Goal: Information Seeking & Learning: Learn about a topic

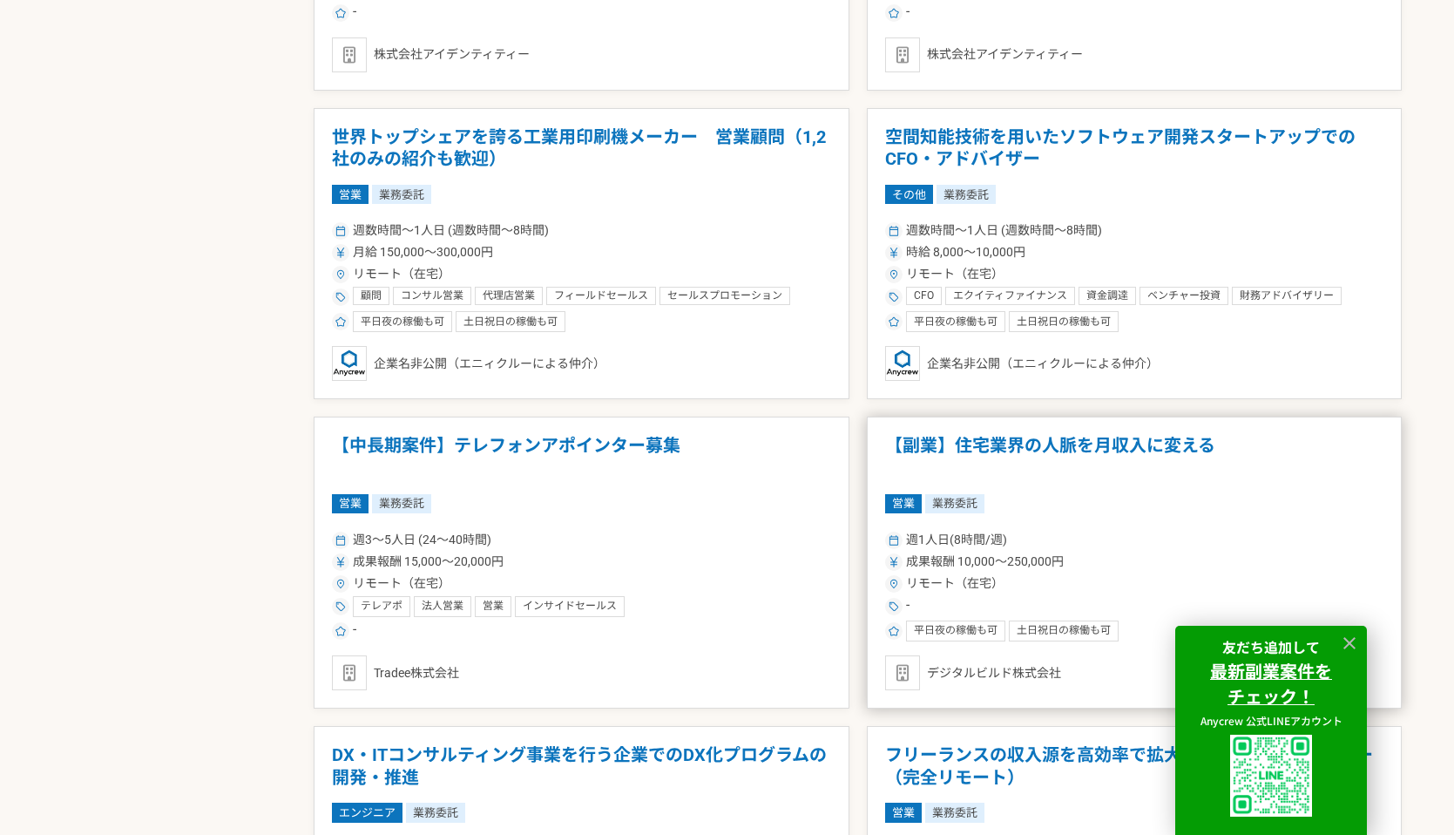
scroll to position [2283, 0]
click at [1004, 563] on span "成果報酬 10,000〜250,000円" at bounding box center [985, 561] width 158 height 18
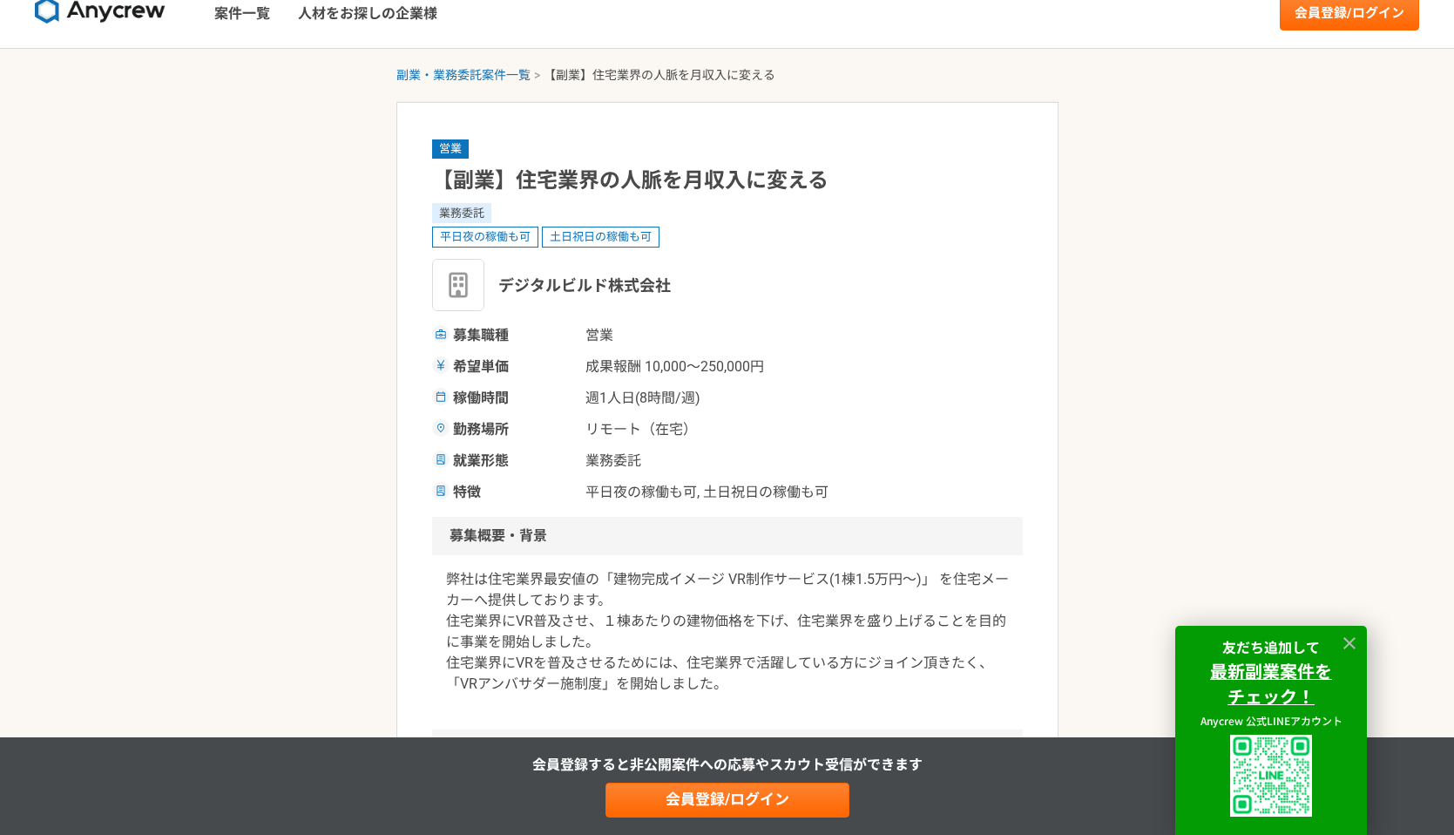
scroll to position [26, 0]
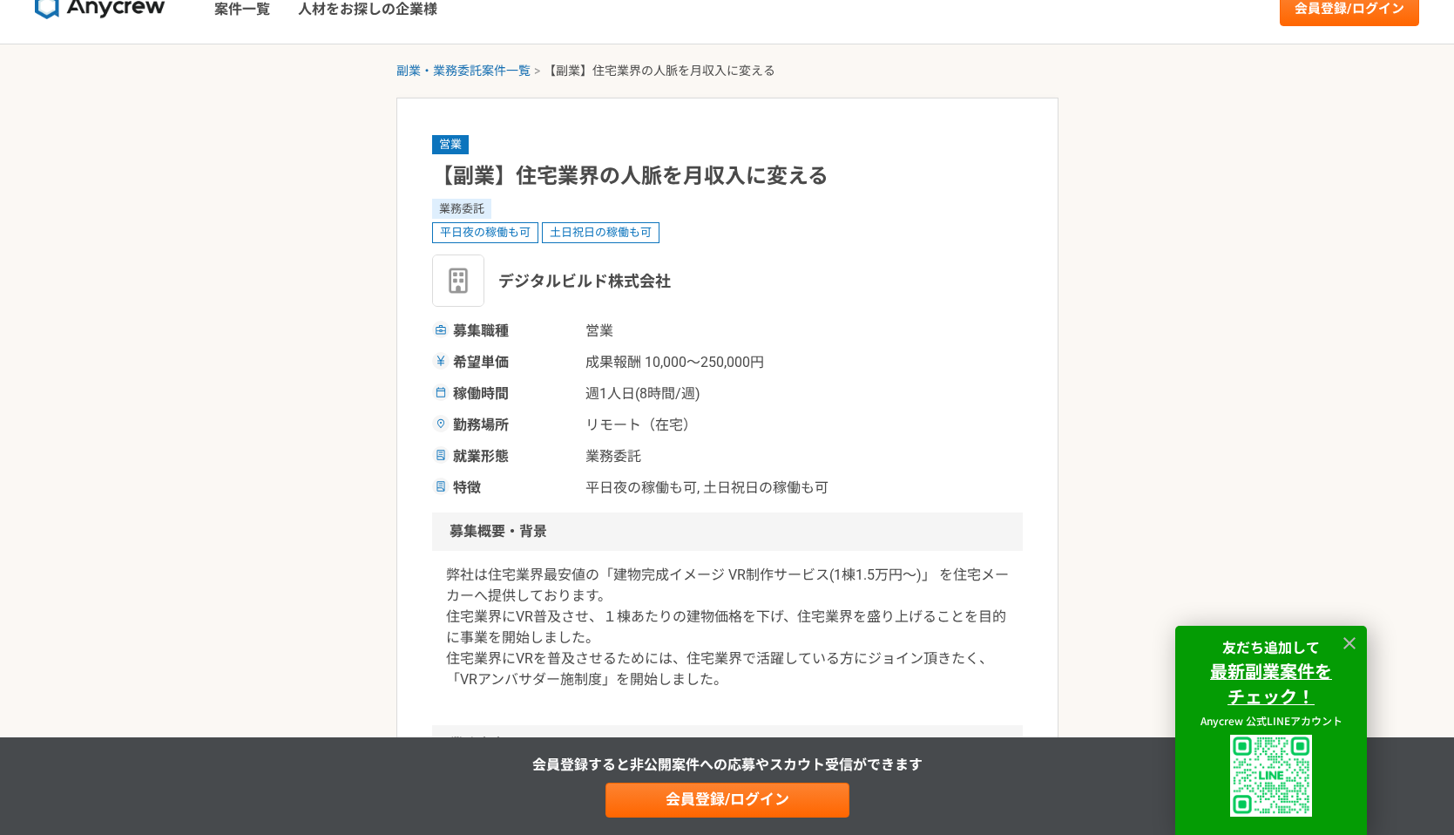
click at [774, 570] on p "弊社は住宅業界最安値の「建物完成イメージ VR制作サービス(1棟1.5万円〜)」 を住宅メーカーへ提供しております。 住宅業界にVR普及させ、１棟あたりの建物…" at bounding box center [727, 627] width 563 height 125
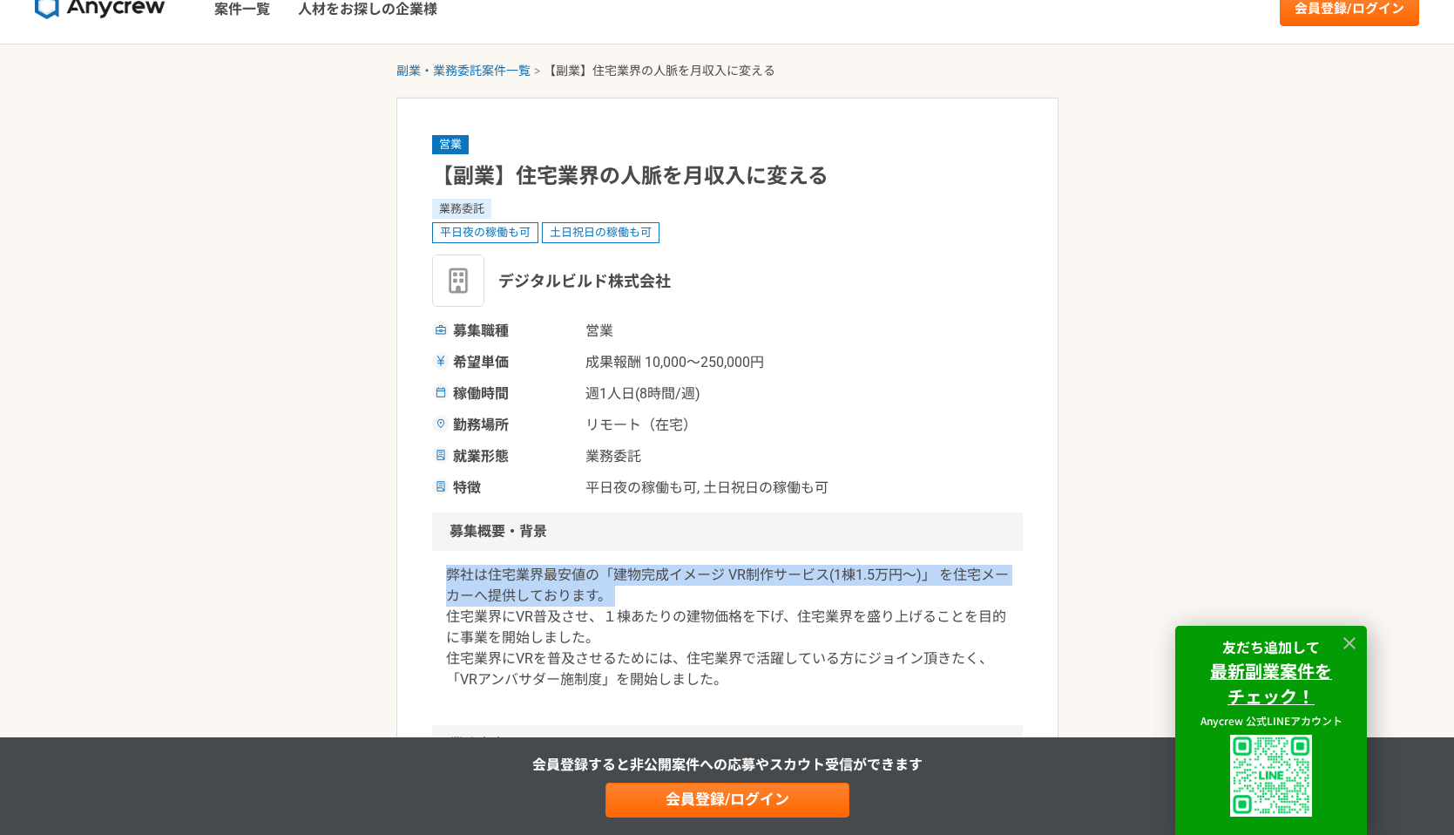
click at [741, 608] on p "弊社は住宅業界最安値の「建物完成イメージ VR制作サービス(1棟1.5万円〜)」 を住宅メーカーへ提供しております。 住宅業界にVR普及させ、１棟あたりの建物…" at bounding box center [727, 627] width 563 height 125
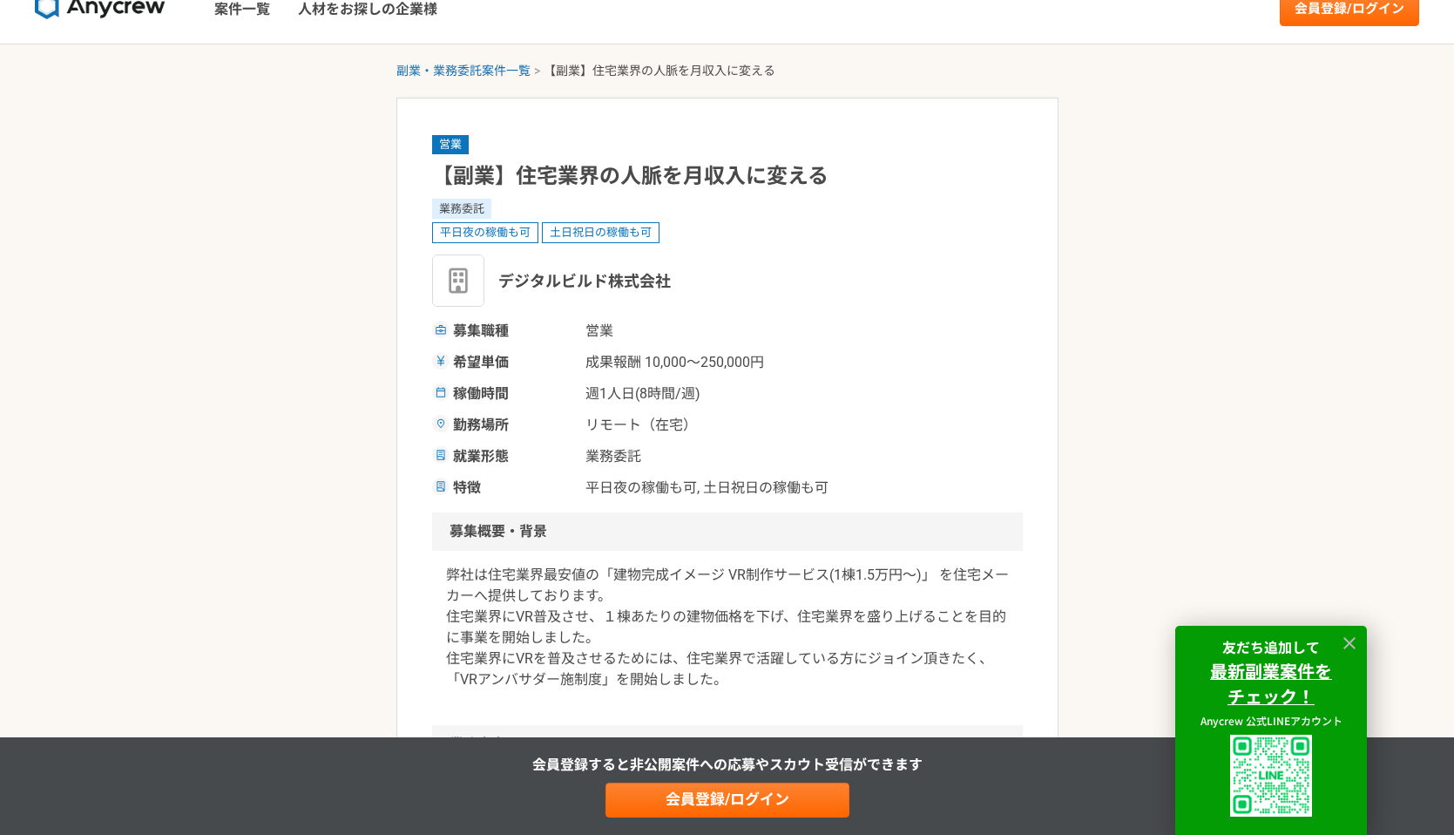
click at [741, 608] on p "弊社は住宅業界最安値の「建物完成イメージ VR制作サービス(1棟1.5万円〜)」 を住宅メーカーへ提供しております。 住宅業界にVR普及させ、１棟あたりの建物…" at bounding box center [727, 627] width 563 height 125
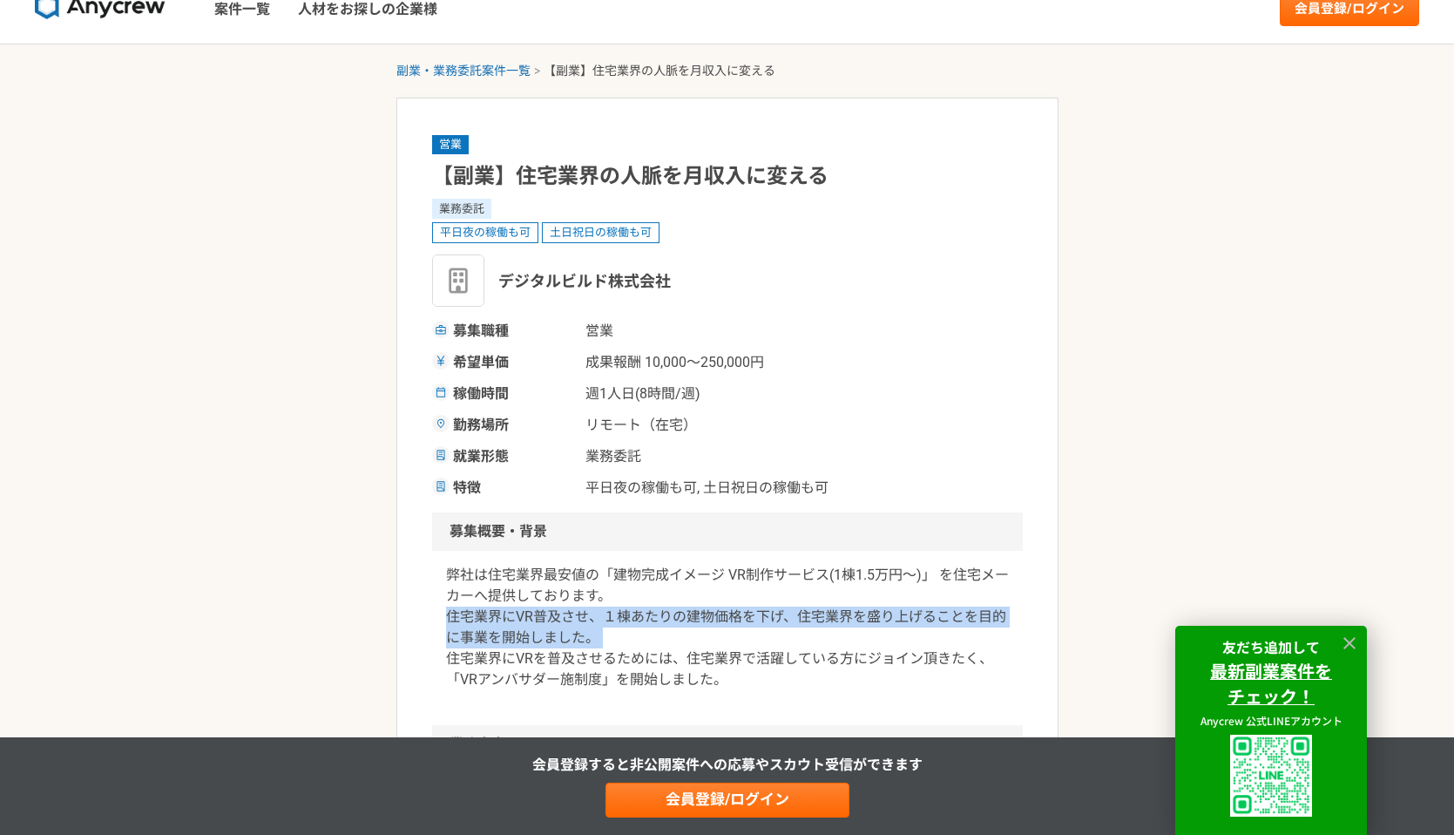
click at [758, 592] on p "弊社は住宅業界最安値の「建物完成イメージ VR制作サービス(1棟1.5万円〜)」 を住宅メーカーへ提供しております。 住宅業界にVR普及させ、１棟あたりの建物…" at bounding box center [727, 627] width 563 height 125
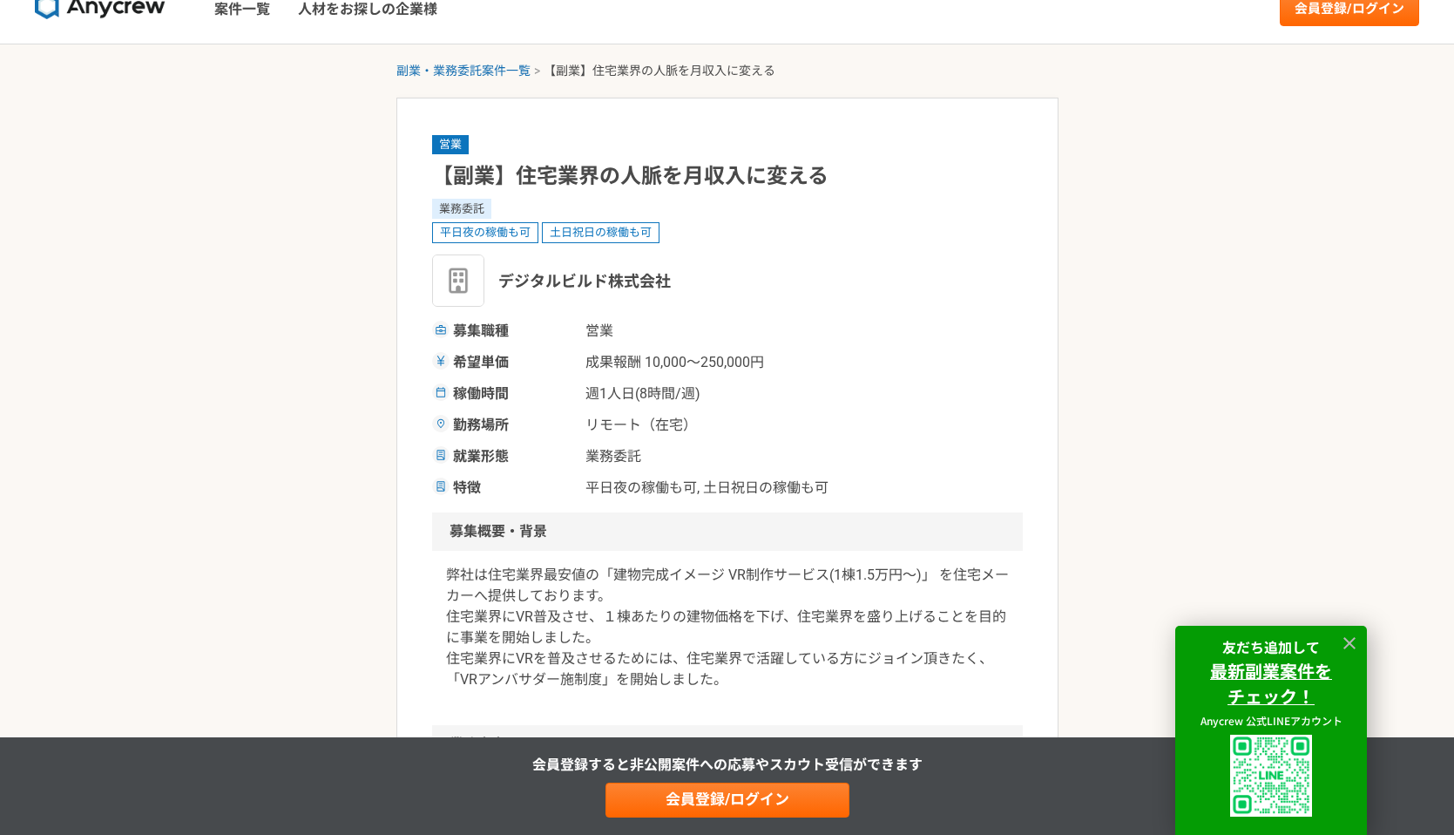
click at [758, 592] on p "弊社は住宅業界最安値の「建物完成イメージ VR制作サービス(1棟1.5万円〜)」 を住宅メーカーへ提供しております。 住宅業界にVR普及させ、１棟あたりの建物…" at bounding box center [727, 627] width 563 height 125
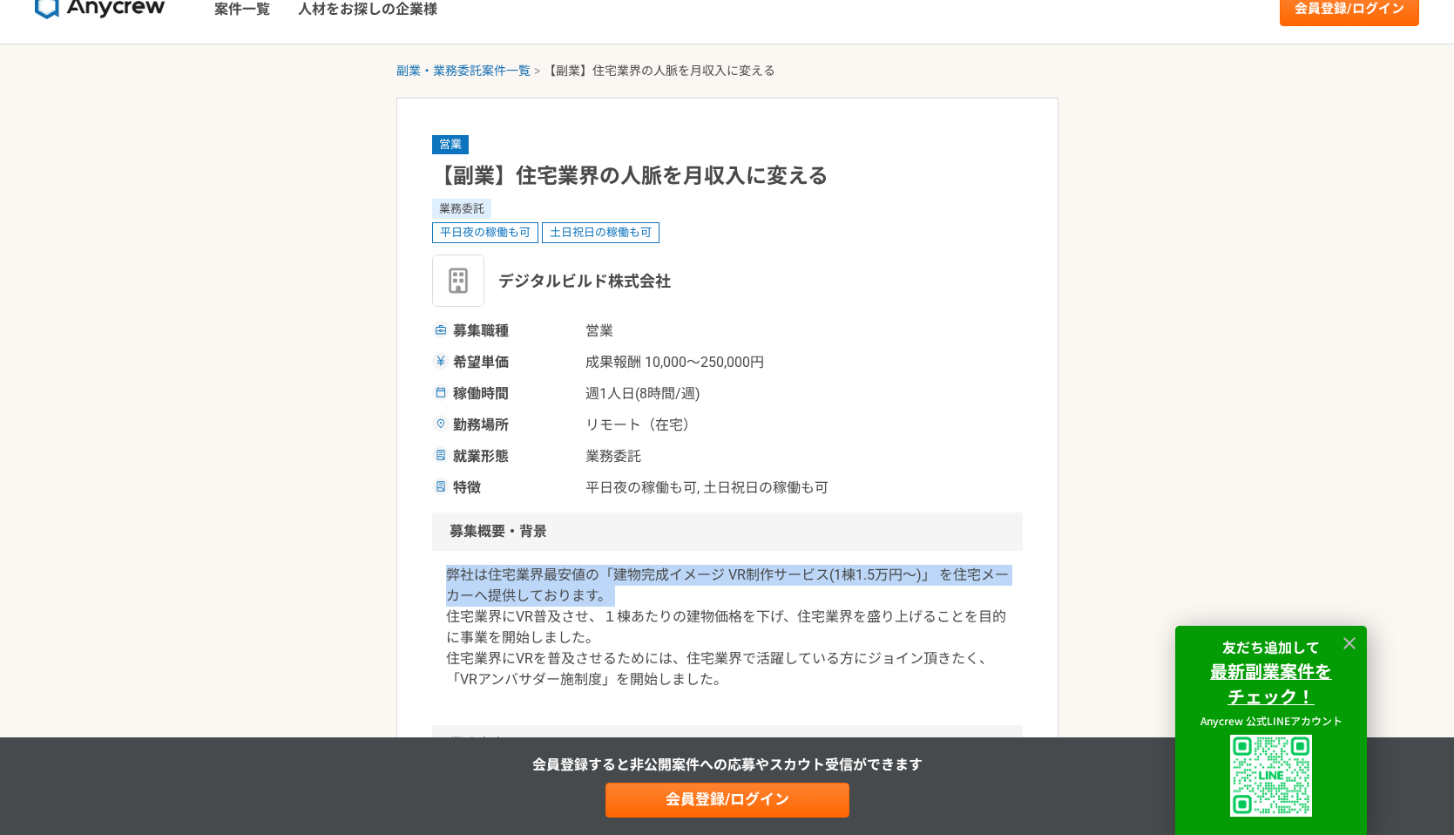
click at [758, 592] on p "弊社は住宅業界最安値の「建物完成イメージ VR制作サービス(1棟1.5万円〜)」 を住宅メーカーへ提供しております。 住宅業界にVR普及させ、１棟あたりの建物…" at bounding box center [727, 627] width 563 height 125
click at [734, 625] on p "弊社は住宅業界最安値の「建物完成イメージ VR制作サービス(1棟1.5万円〜)」 を住宅メーカーへ提供しております。 住宅業界にVR普及させ、１棟あたりの建物…" at bounding box center [727, 627] width 563 height 125
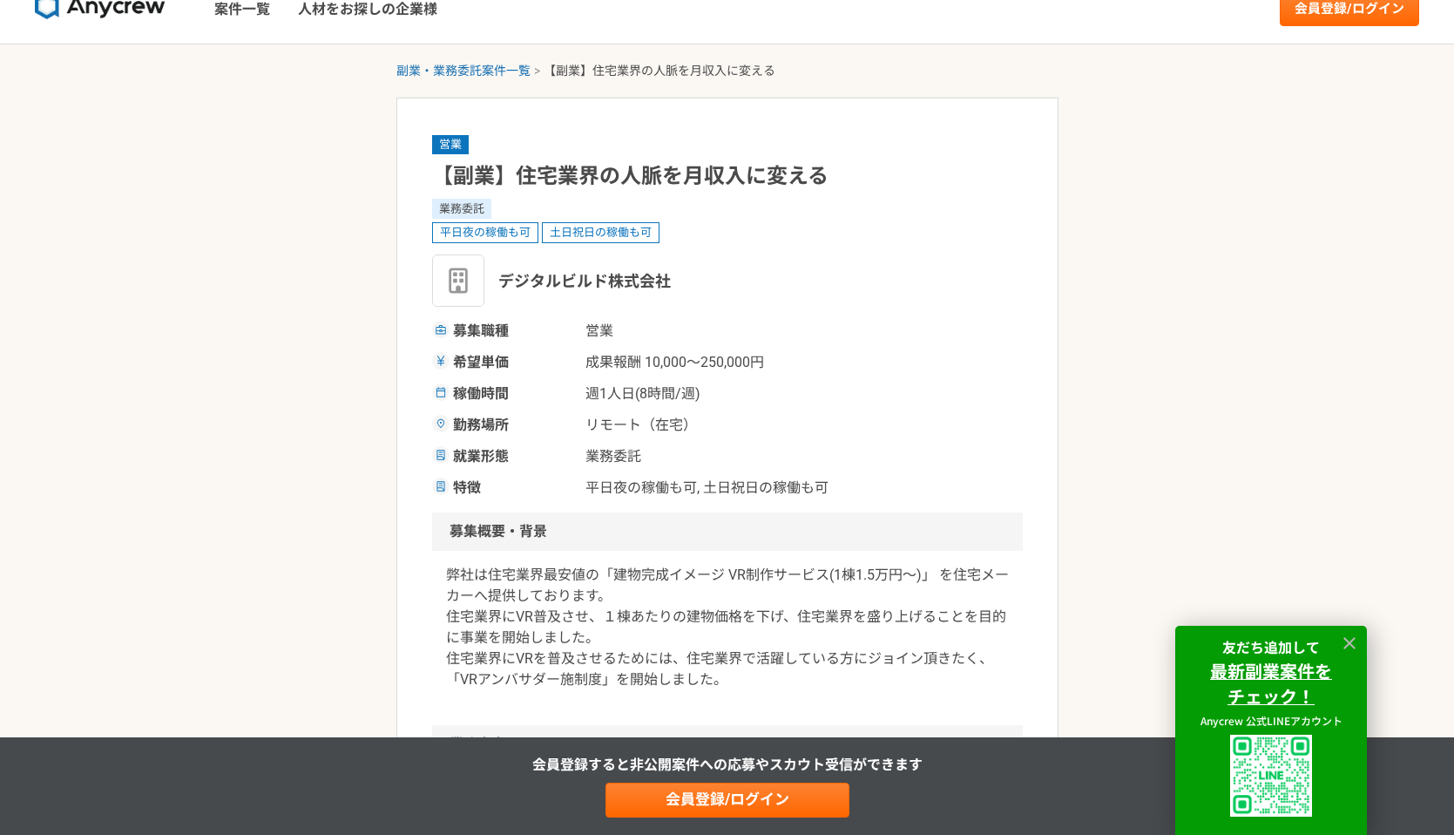
click at [734, 625] on p "弊社は住宅業界最安値の「建物完成イメージ VR制作サービス(1棟1.5万円〜)」 を住宅メーカーへ提供しております。 住宅業界にVR普及させ、１棟あたりの建物…" at bounding box center [727, 627] width 563 height 125
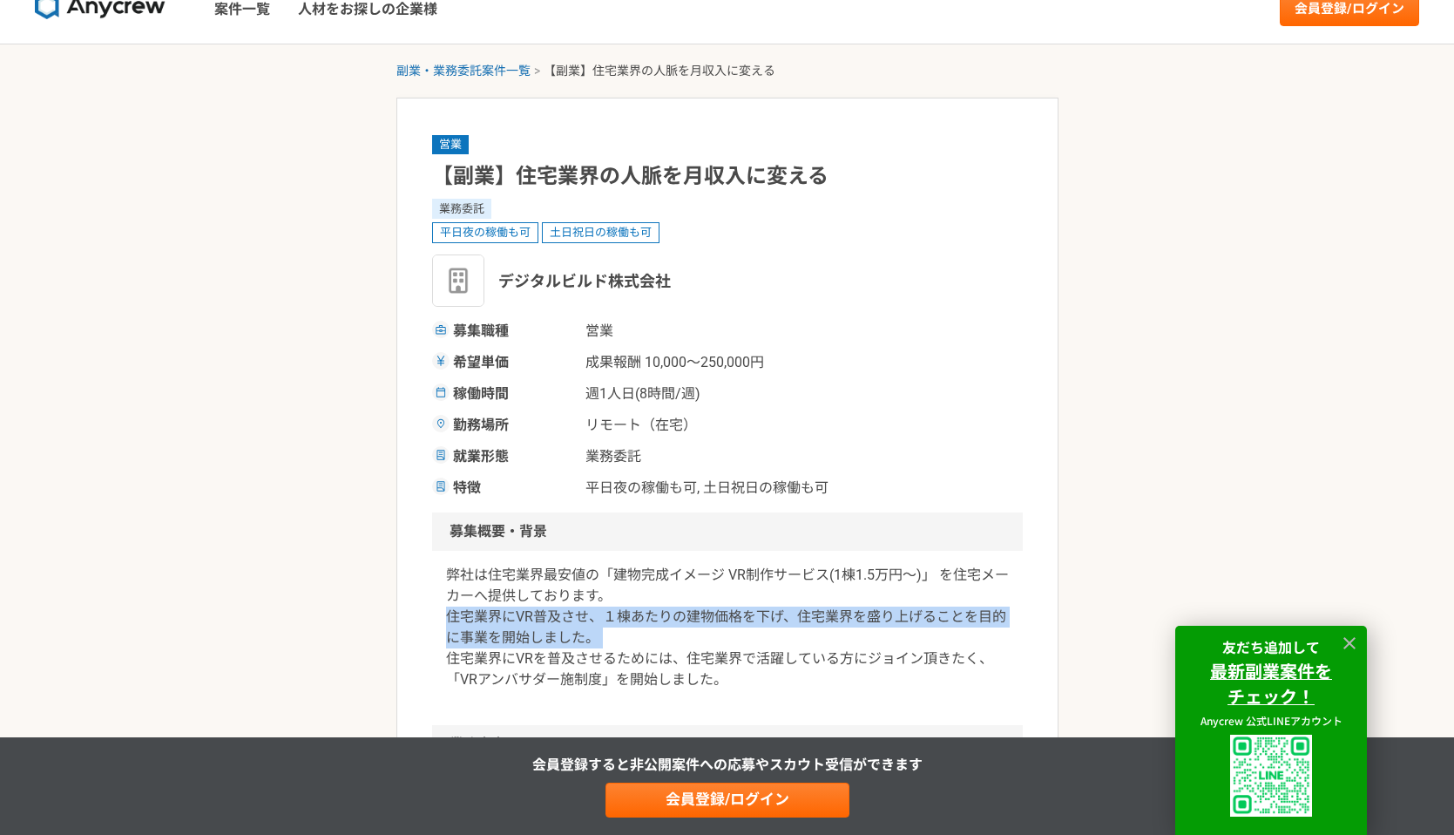
click at [734, 625] on p "弊社は住宅業界最安値の「建物完成イメージ VR制作サービス(1棟1.5万円〜)」 を住宅メーカーへ提供しております。 住宅業界にVR普及させ、１棟あたりの建物…" at bounding box center [727, 627] width 563 height 125
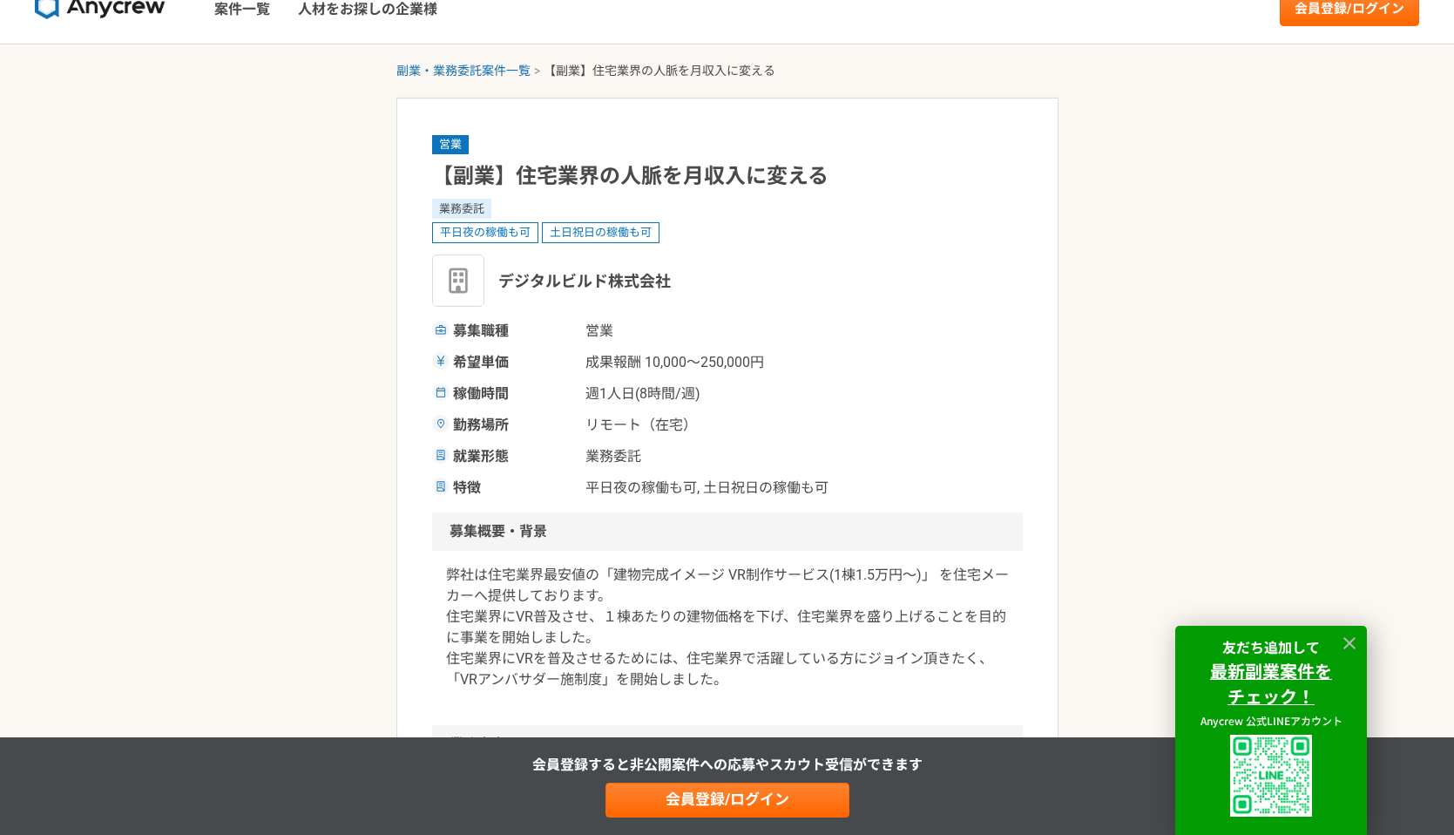
click at [734, 625] on p "弊社は住宅業界最安値の「建物完成イメージ VR制作サービス(1棟1.5万円〜)」 を住宅メーカーへ提供しております。 住宅業界にVR普及させ、１棟あたりの建物…" at bounding box center [727, 627] width 563 height 125
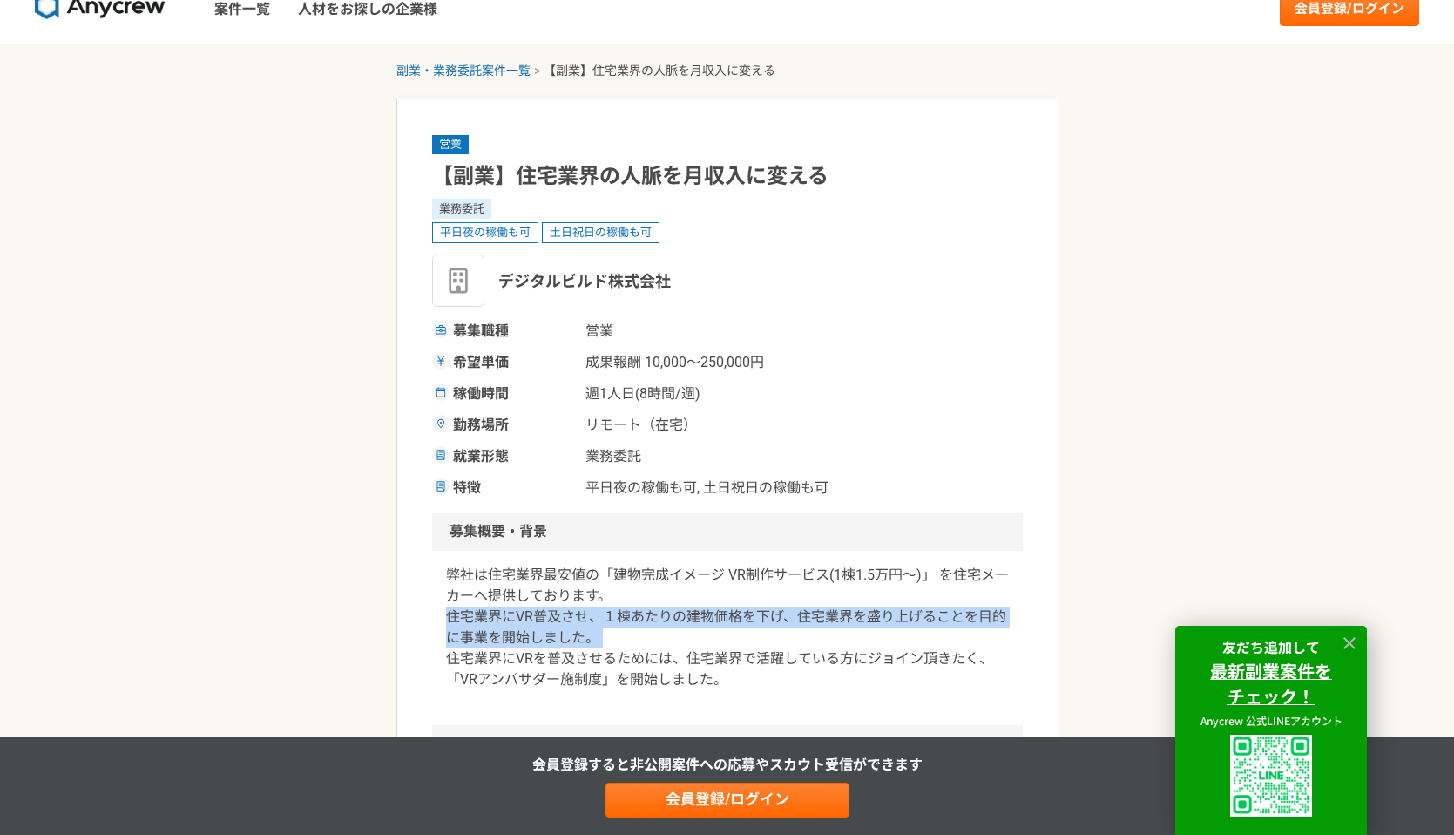
click at [734, 625] on p "弊社は住宅業界最安値の「建物完成イメージ VR制作サービス(1棟1.5万円〜)」 を住宅メーカーへ提供しております。 住宅業界にVR普及させ、１棟あたりの建物…" at bounding box center [727, 627] width 563 height 125
click at [743, 602] on p "弊社は住宅業界最安値の「建物完成イメージ VR制作サービス(1棟1.5万円〜)」 を住宅メーカーへ提供しております。 住宅業界にVR普及させ、１棟あたりの建物…" at bounding box center [727, 627] width 563 height 125
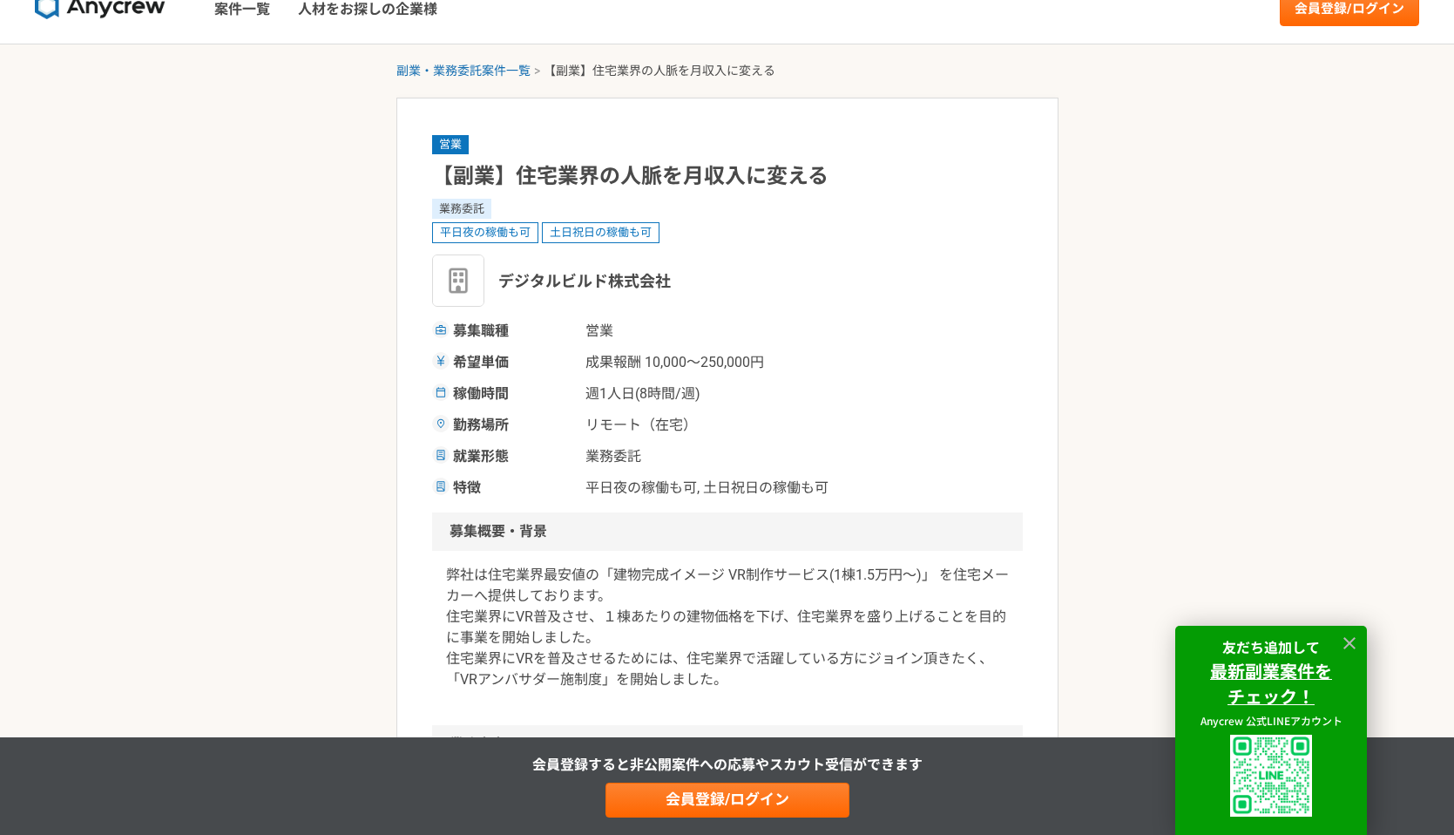
click at [743, 602] on p "弊社は住宅業界最安値の「建物完成イメージ VR制作サービス(1棟1.5万円〜)」 を住宅メーカーへ提供しております。 住宅業界にVR普及させ、１棟あたりの建物…" at bounding box center [727, 627] width 563 height 125
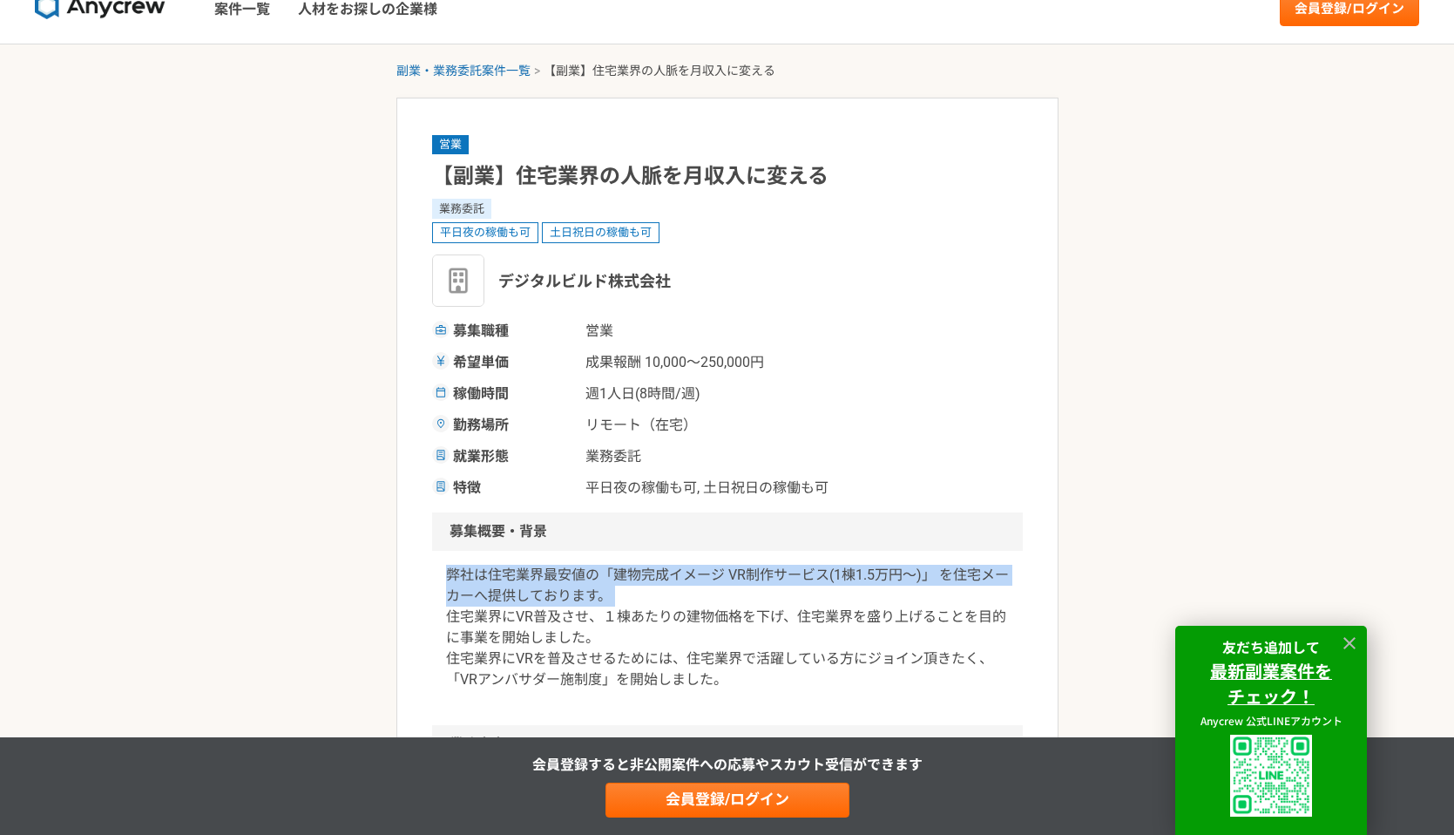
click at [730, 637] on p "弊社は住宅業界最安値の「建物完成イメージ VR制作サービス(1棟1.5万円〜)」 を住宅メーカーへ提供しております。 住宅業界にVR普及させ、１棟あたりの建物…" at bounding box center [727, 627] width 563 height 125
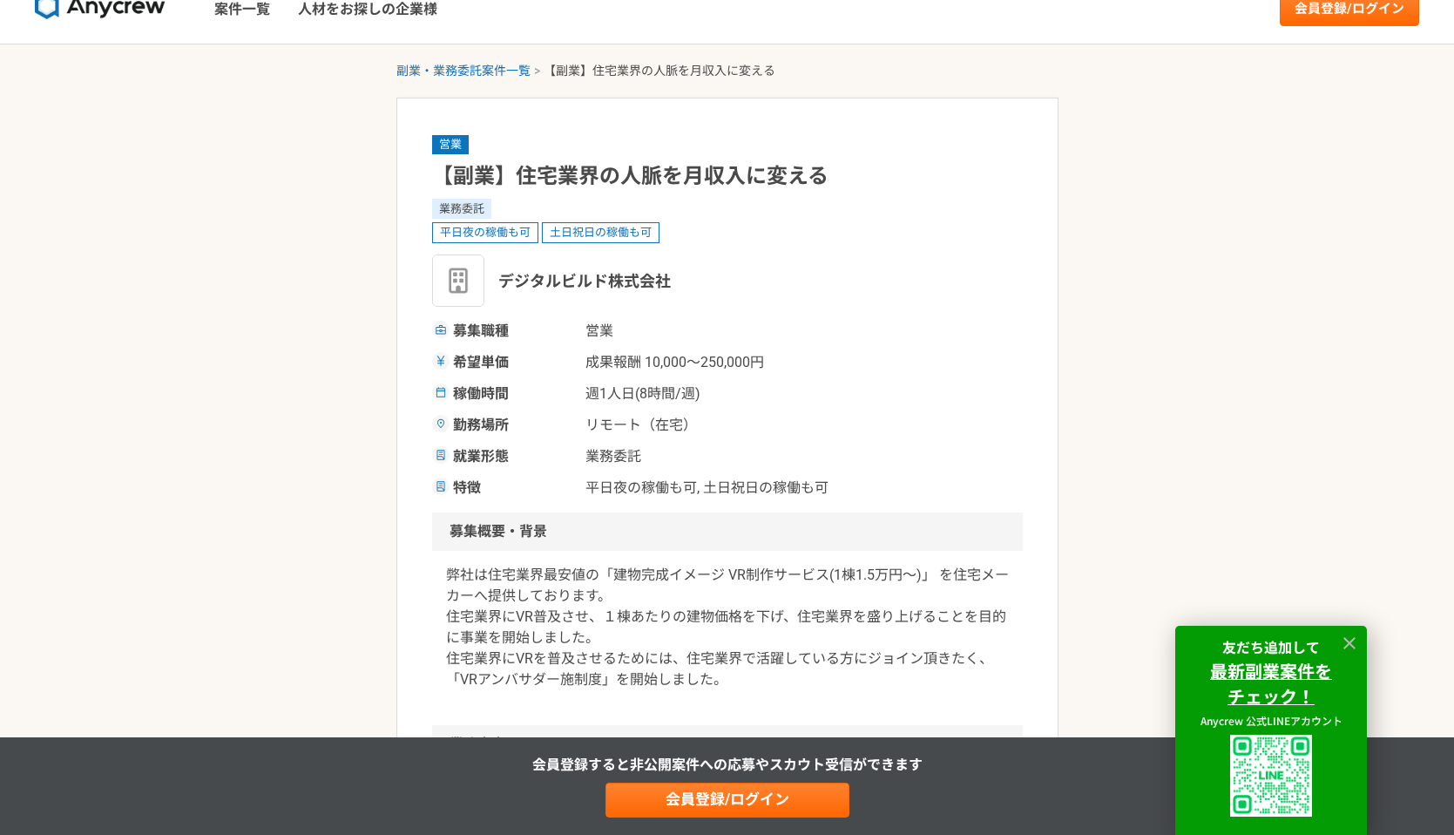
click at [730, 637] on p "弊社は住宅業界最安値の「建物完成イメージ VR制作サービス(1棟1.5万円〜)」 を住宅メーカーへ提供しております。 住宅業界にVR普及させ、１棟あたりの建物…" at bounding box center [727, 627] width 563 height 125
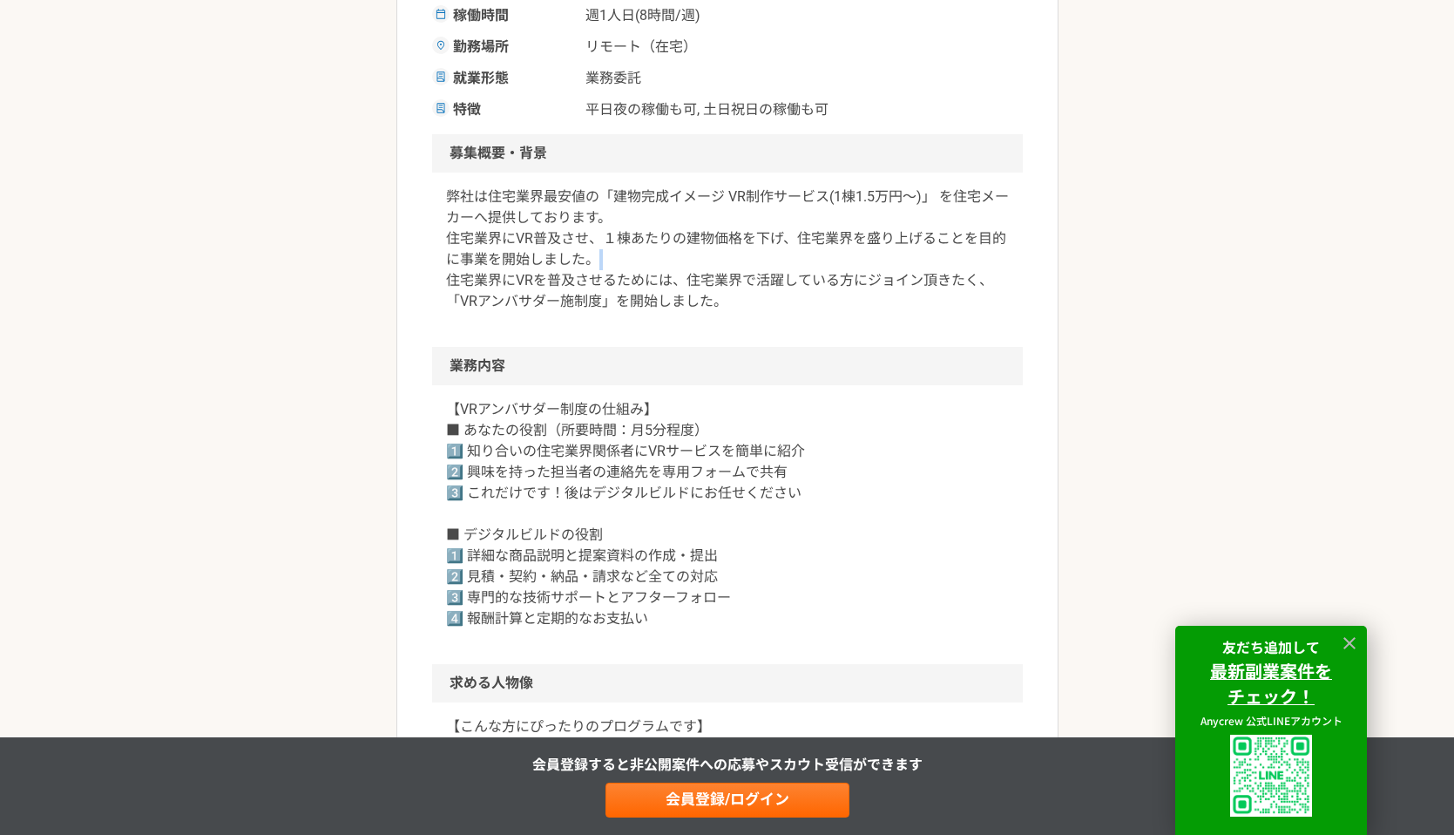
scroll to position [409, 0]
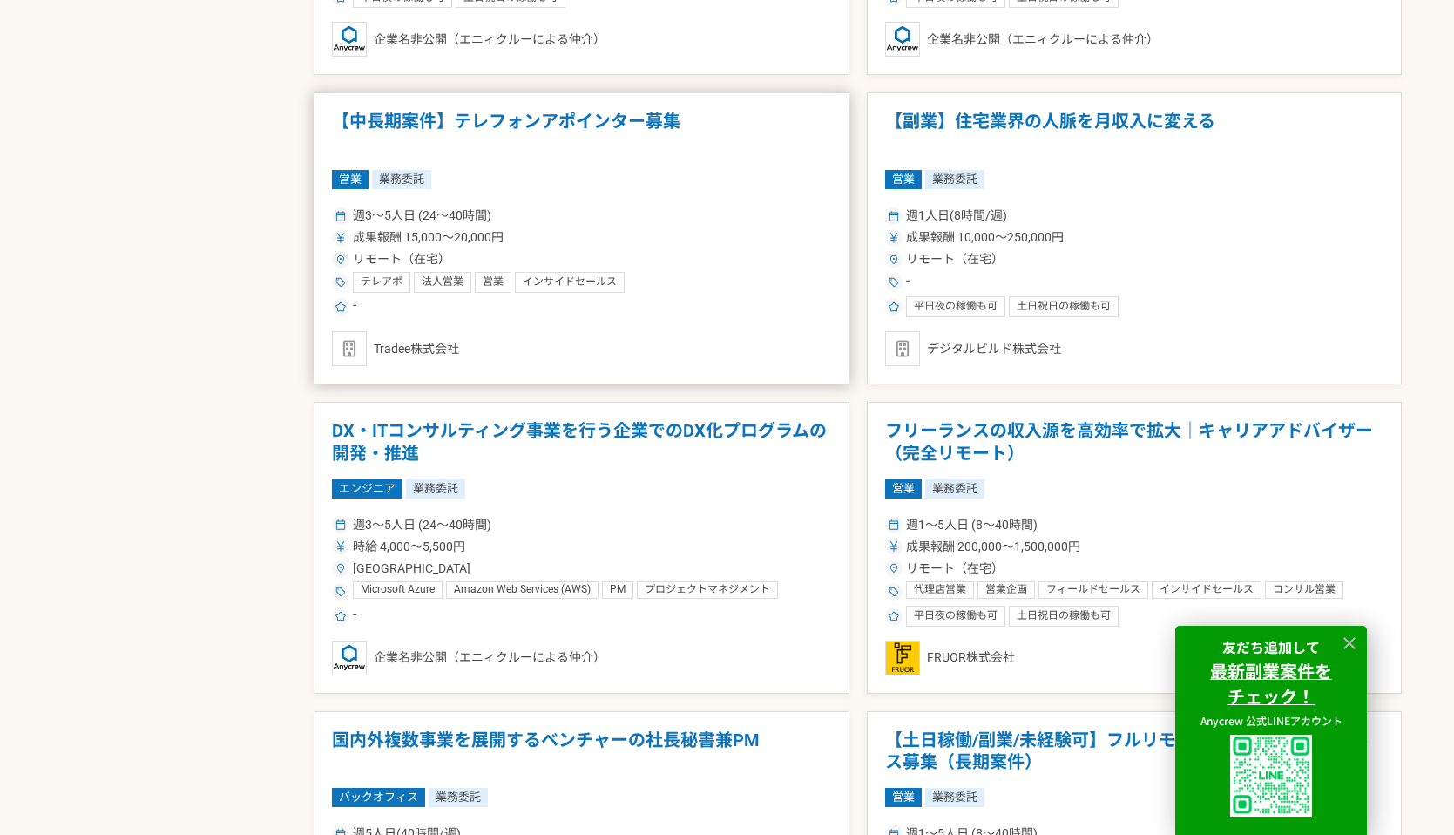
scroll to position [2669, 0]
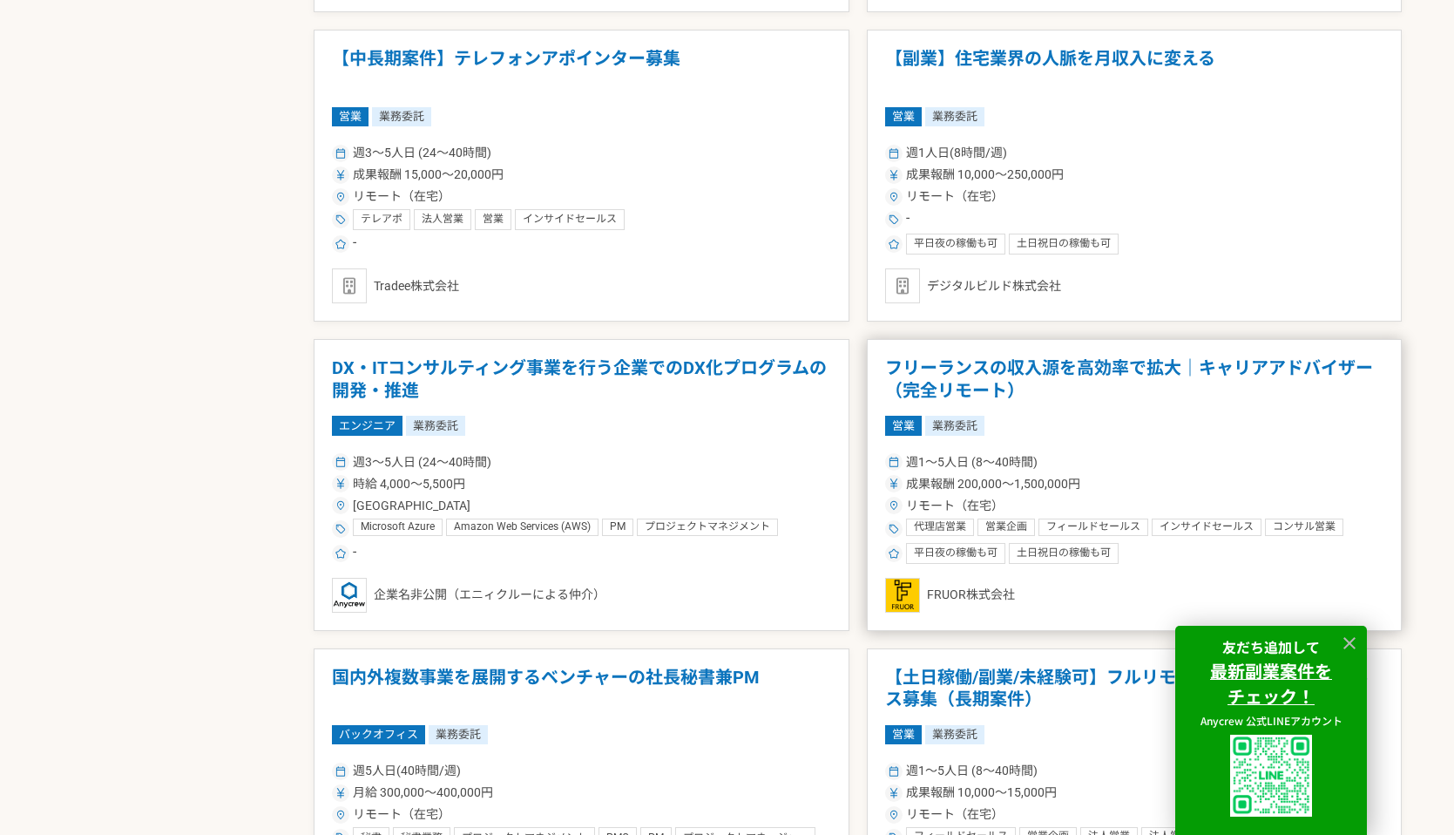
click at [945, 500] on span "リモート（在宅）" at bounding box center [955, 506] width 98 height 18
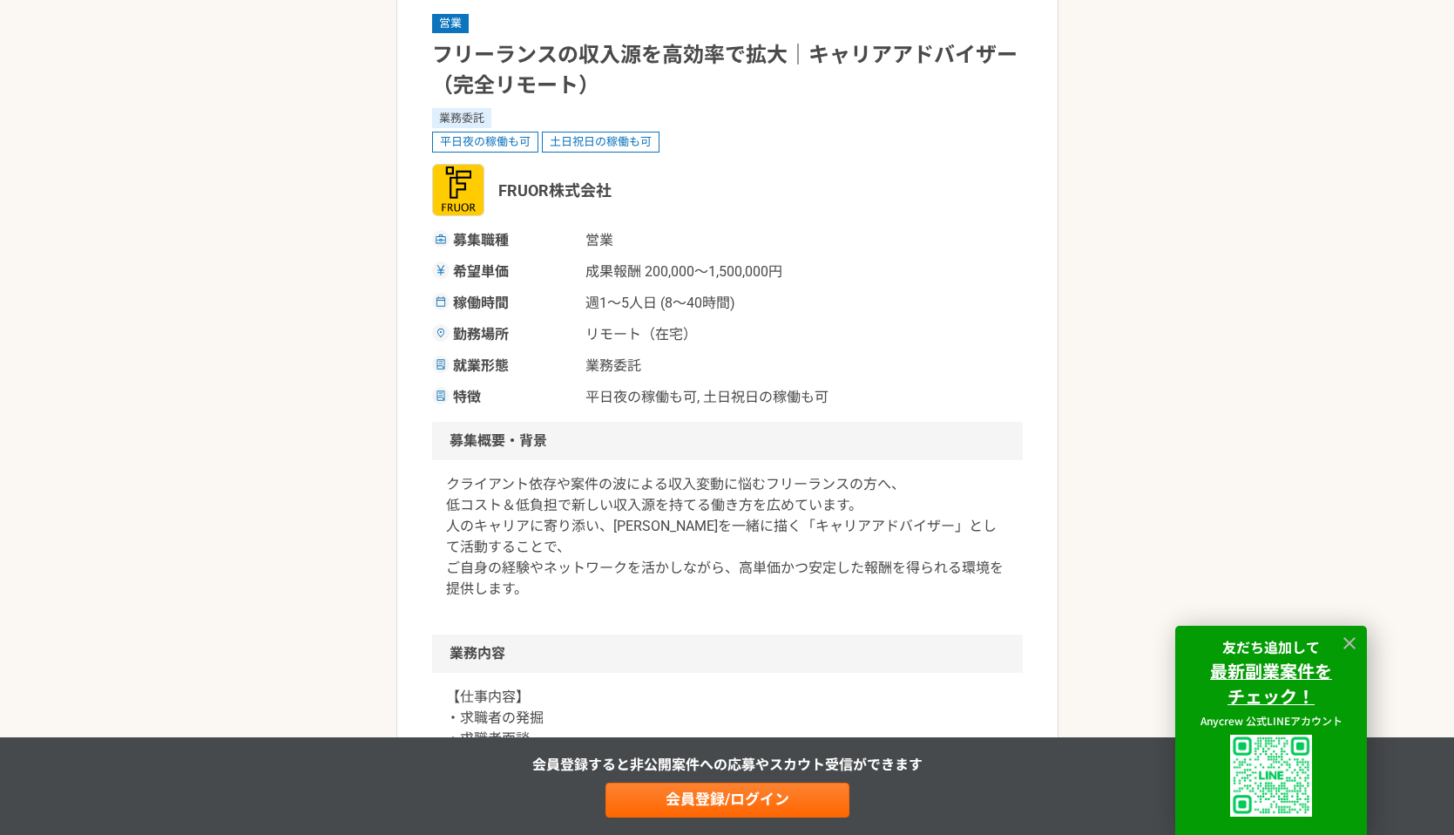
scroll to position [166, 0]
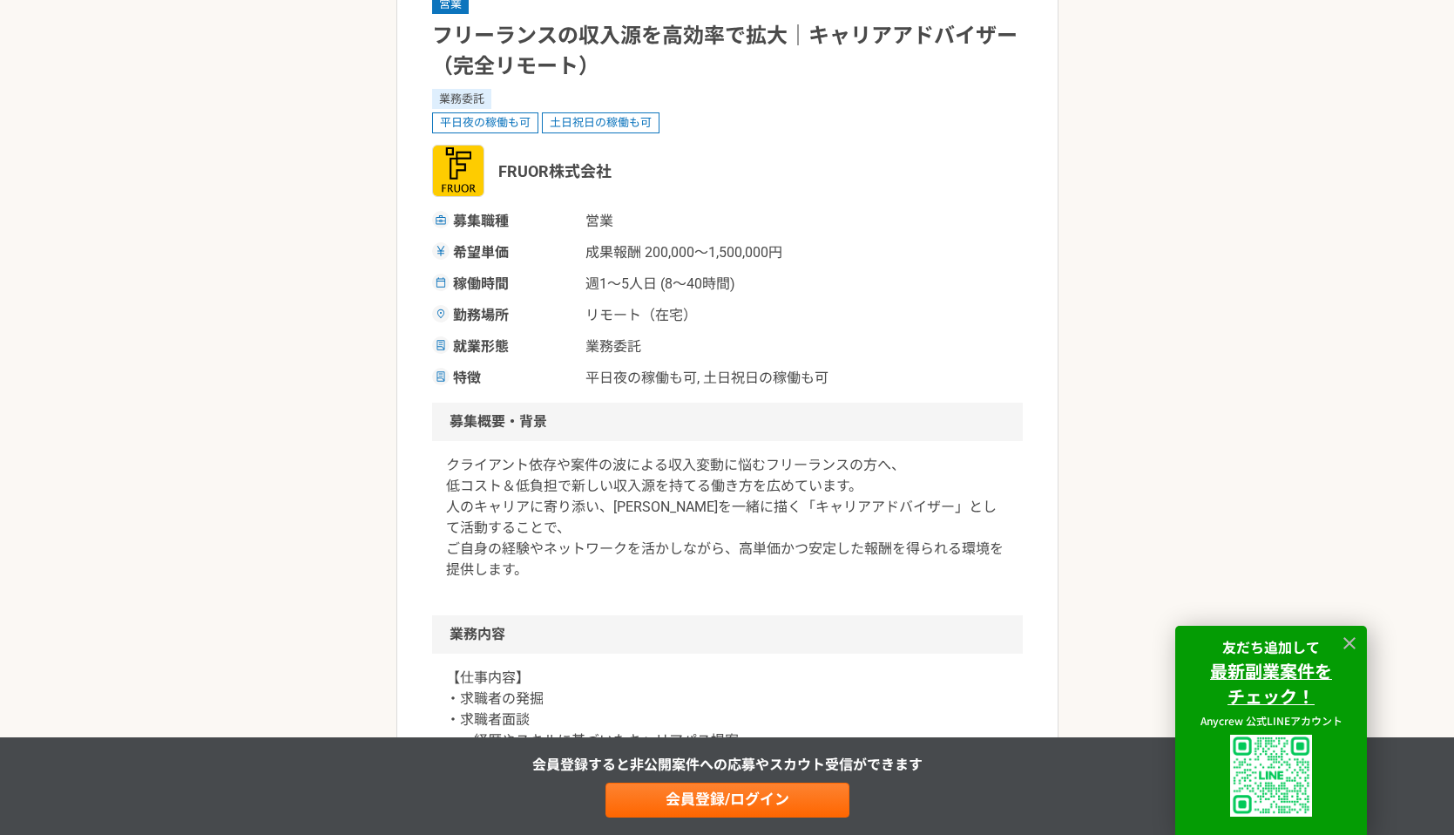
click at [680, 476] on p "クライアント依存や案件の波による収入変動に悩むフリーランスの方へ、 低コスト＆低負担で新しい収入源を持てる働き方を広めています。 人のキャリアに寄り添い、[P…" at bounding box center [727, 517] width 563 height 125
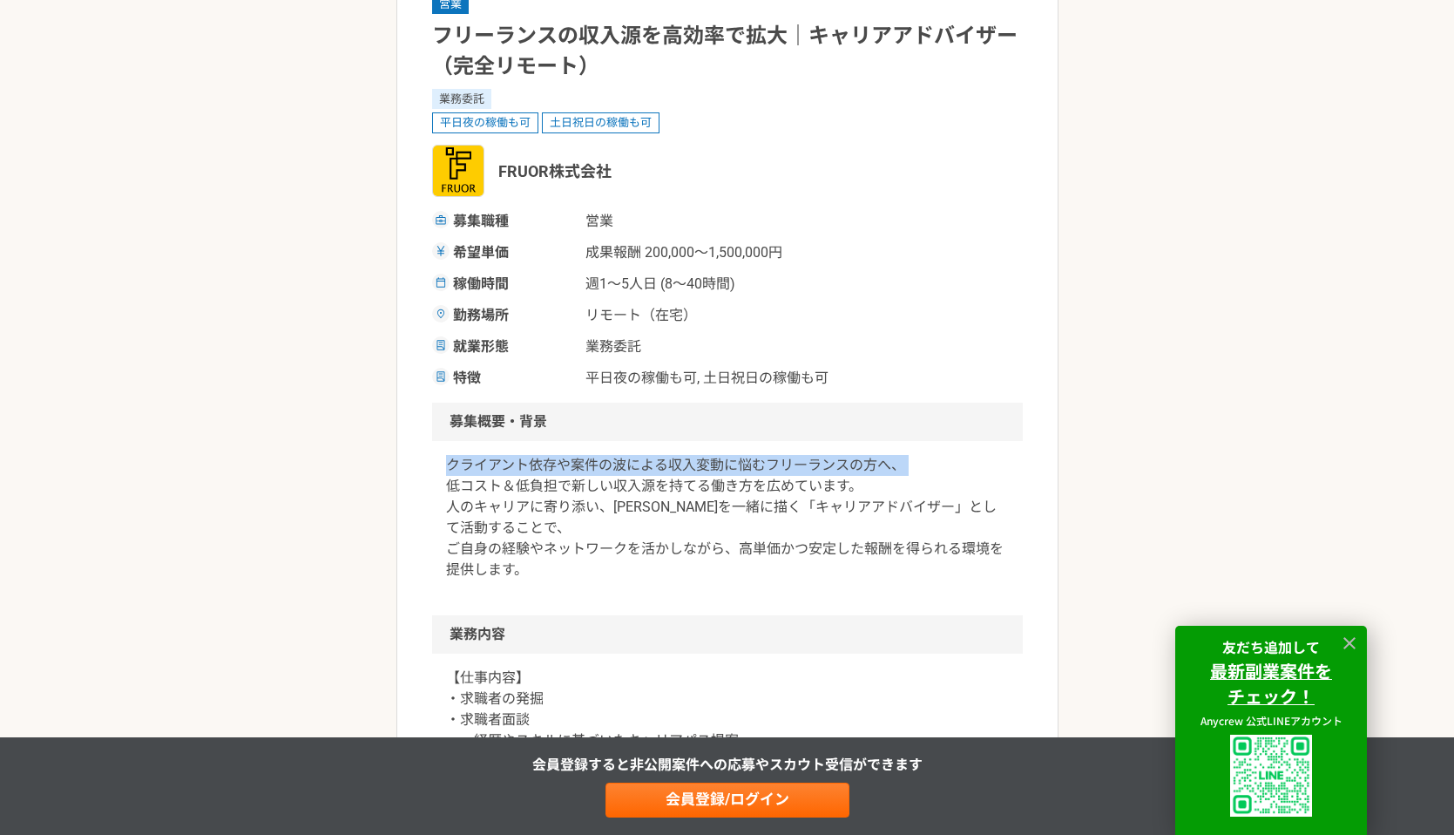
click at [676, 486] on p "クライアント依存や案件の波による収入変動に悩むフリーランスの方へ、 低コスト＆低負担で新しい収入源を持てる働き方を広めています。 人のキャリアに寄り添い、[P…" at bounding box center [727, 517] width 563 height 125
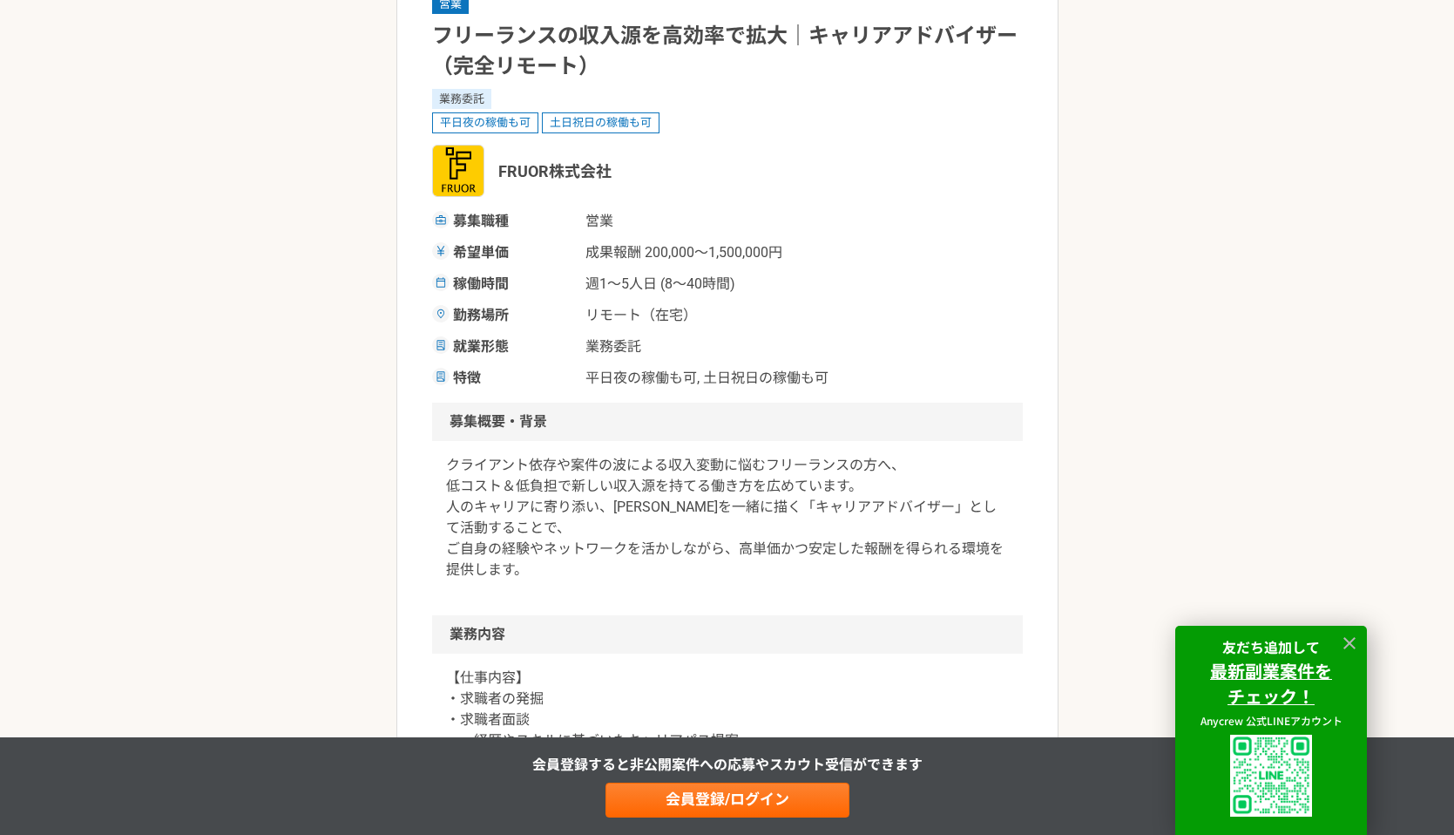
click at [676, 486] on p "クライアント依存や案件の波による収入変動に悩むフリーランスの方へ、 低コスト＆低負担で新しい収入源を持てる働き方を広めています。 人のキャリアに寄り添い、[P…" at bounding box center [727, 517] width 563 height 125
click at [666, 505] on p "クライアント依存や案件の波による収入変動に悩むフリーランスの方へ、 低コスト＆低負担で新しい収入源を持てる働き方を広めています。 人のキャリアに寄り添い、[P…" at bounding box center [727, 517] width 563 height 125
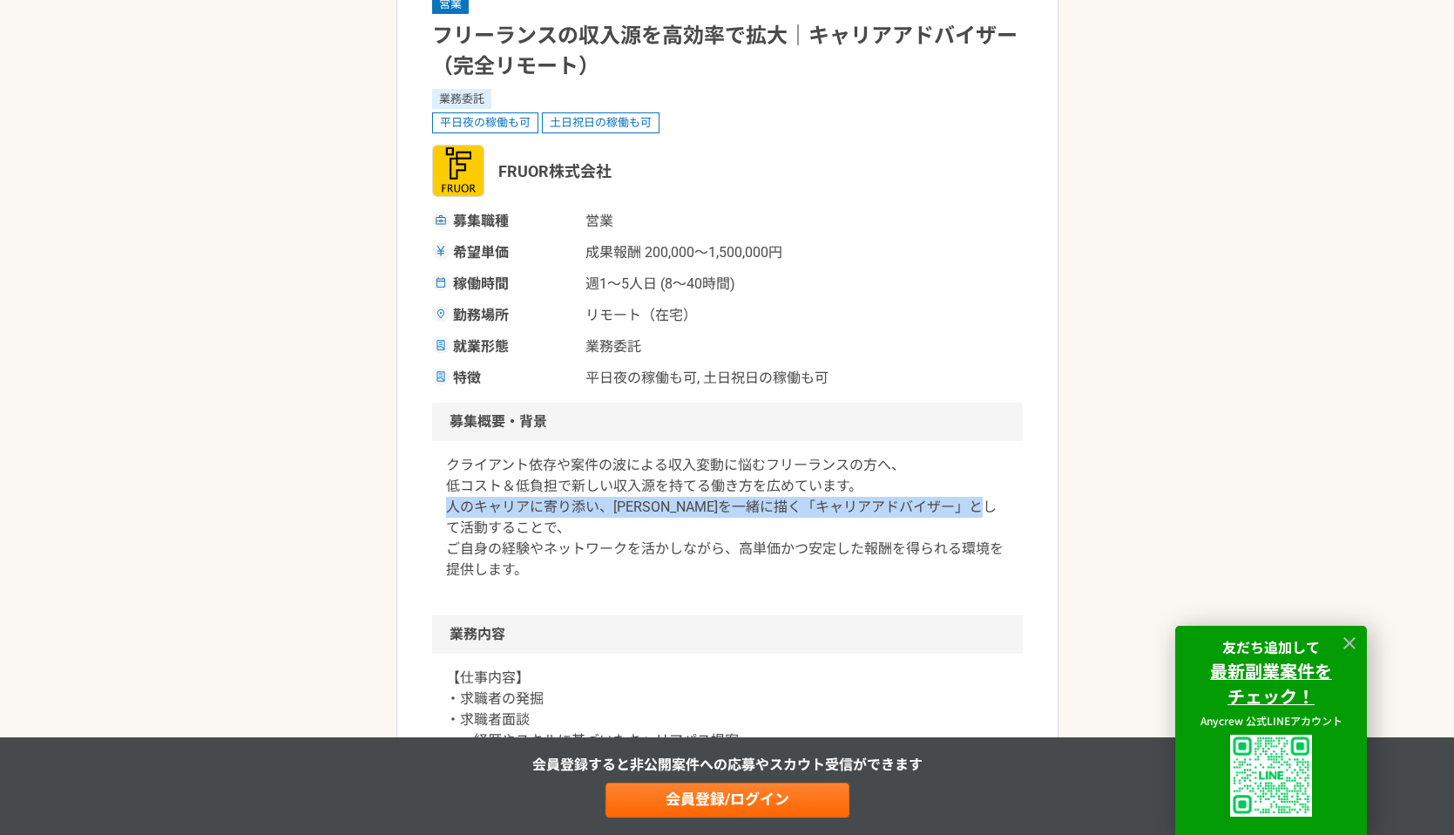
click at [652, 546] on p "クライアント依存や案件の波による収入変動に悩むフリーランスの方へ、 低コスト＆低負担で新しい収入源を持てる働き方を広めています。 人のキャリアに寄り添い、[P…" at bounding box center [727, 517] width 563 height 125
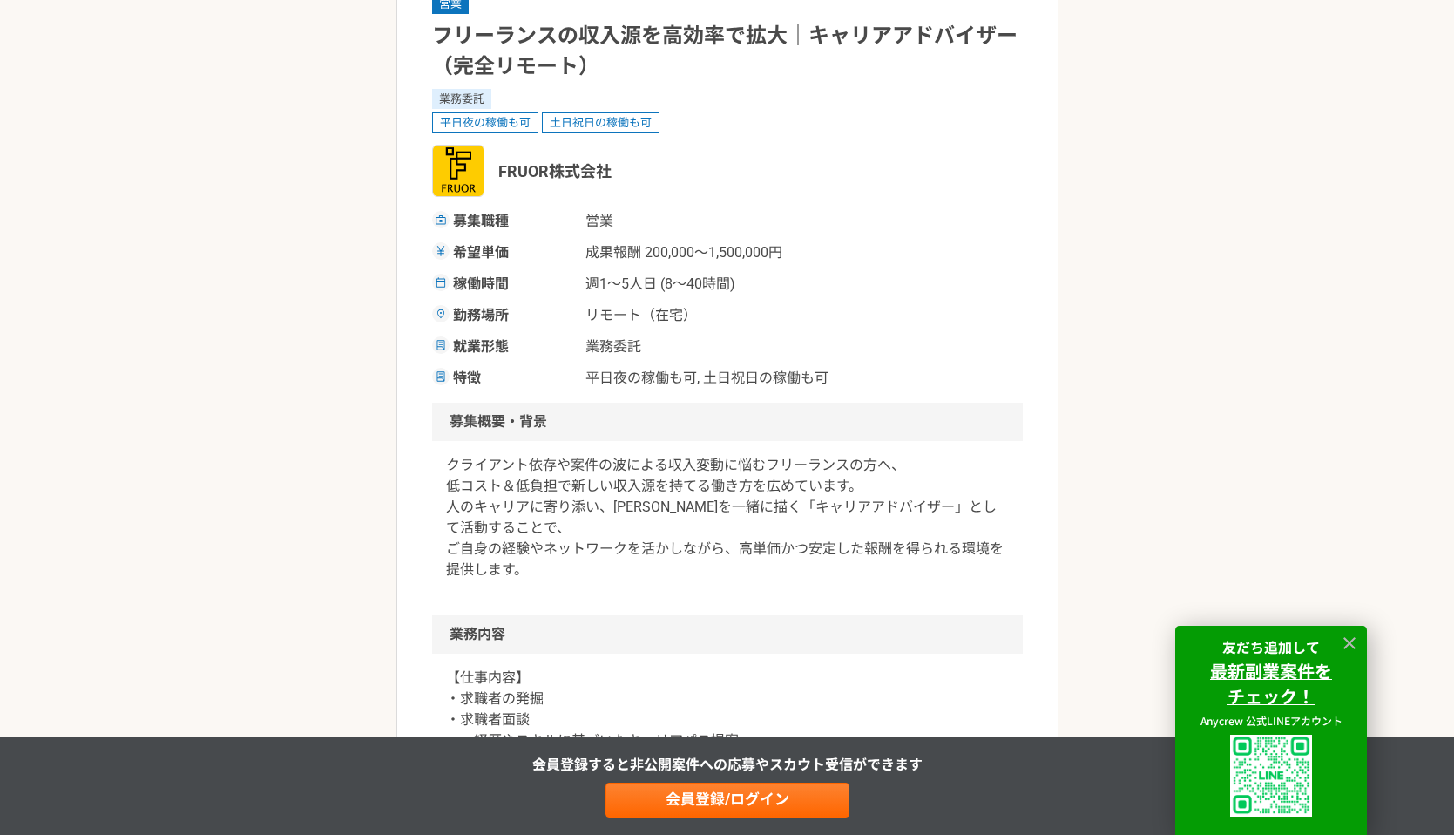
click at [652, 546] on p "クライアント依存や案件の波による収入変動に悩むフリーランスの方へ、 低コスト＆低負担で新しい収入源を持てる働き方を広めています。 人のキャリアに寄り添い、[P…" at bounding box center [727, 517] width 563 height 125
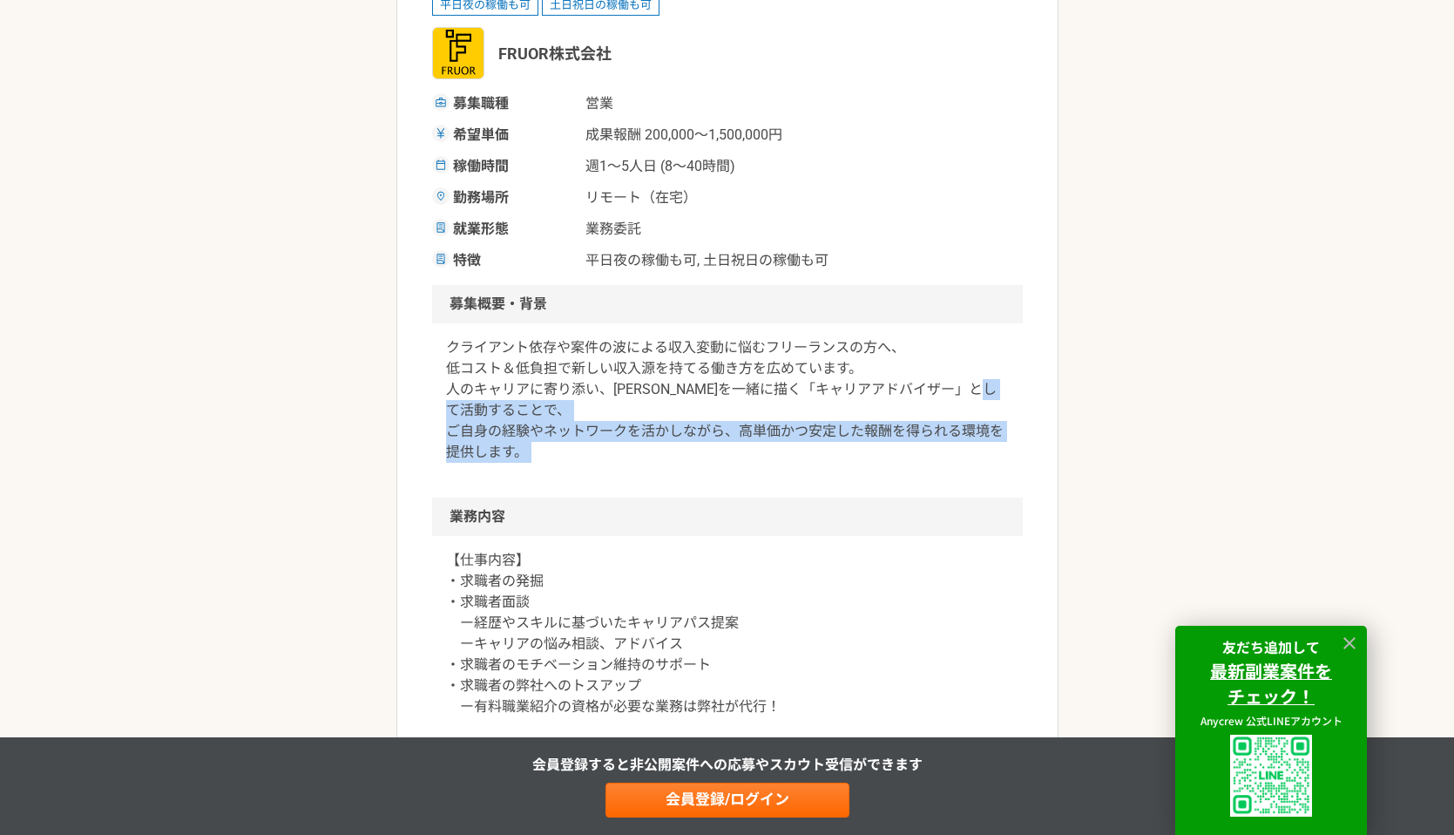
scroll to position [396, 0]
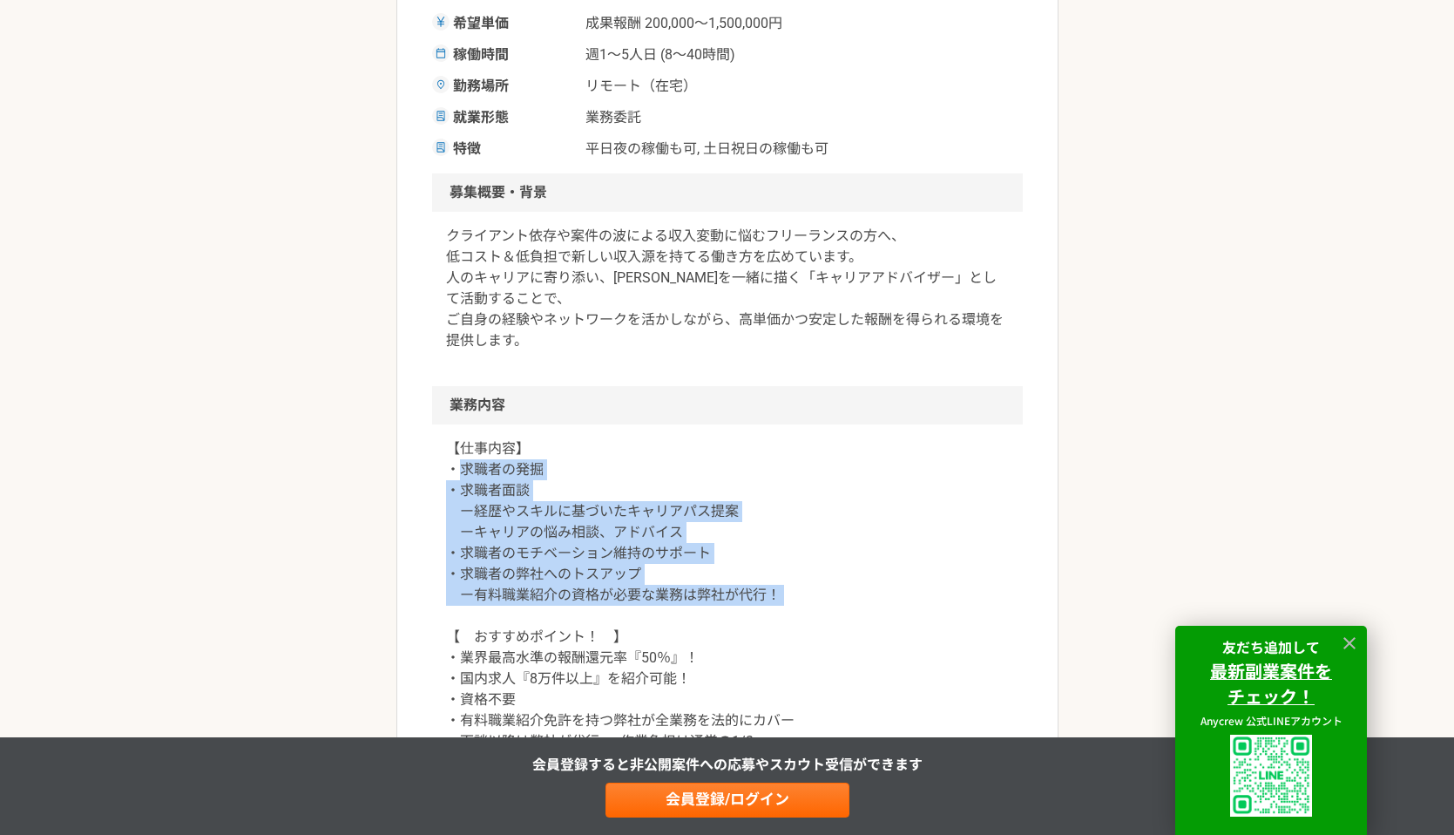
drag, startPoint x: 457, startPoint y: 467, endPoint x: 708, endPoint y: 622, distance: 295.0
click at [708, 622] on p "【仕事内容】 ・求職者の発掘 ・求職者面談 ー経歴やスキルに基づいたキャリアパス提案 ーキャリアの悩み相談、アドバイス ・求職者のモチベーション維持のサポート…" at bounding box center [727, 626] width 563 height 376
drag, startPoint x: 708, startPoint y: 593, endPoint x: 708, endPoint y: 460, distance: 133.3
click at [708, 460] on p "【仕事内容】 ・求職者の発掘 ・求職者面談 ー経歴やスキルに基づいたキャリアパス提案 ーキャリアの悩み相談、アドバイス ・求職者のモチベーション維持のサポート…" at bounding box center [727, 626] width 563 height 376
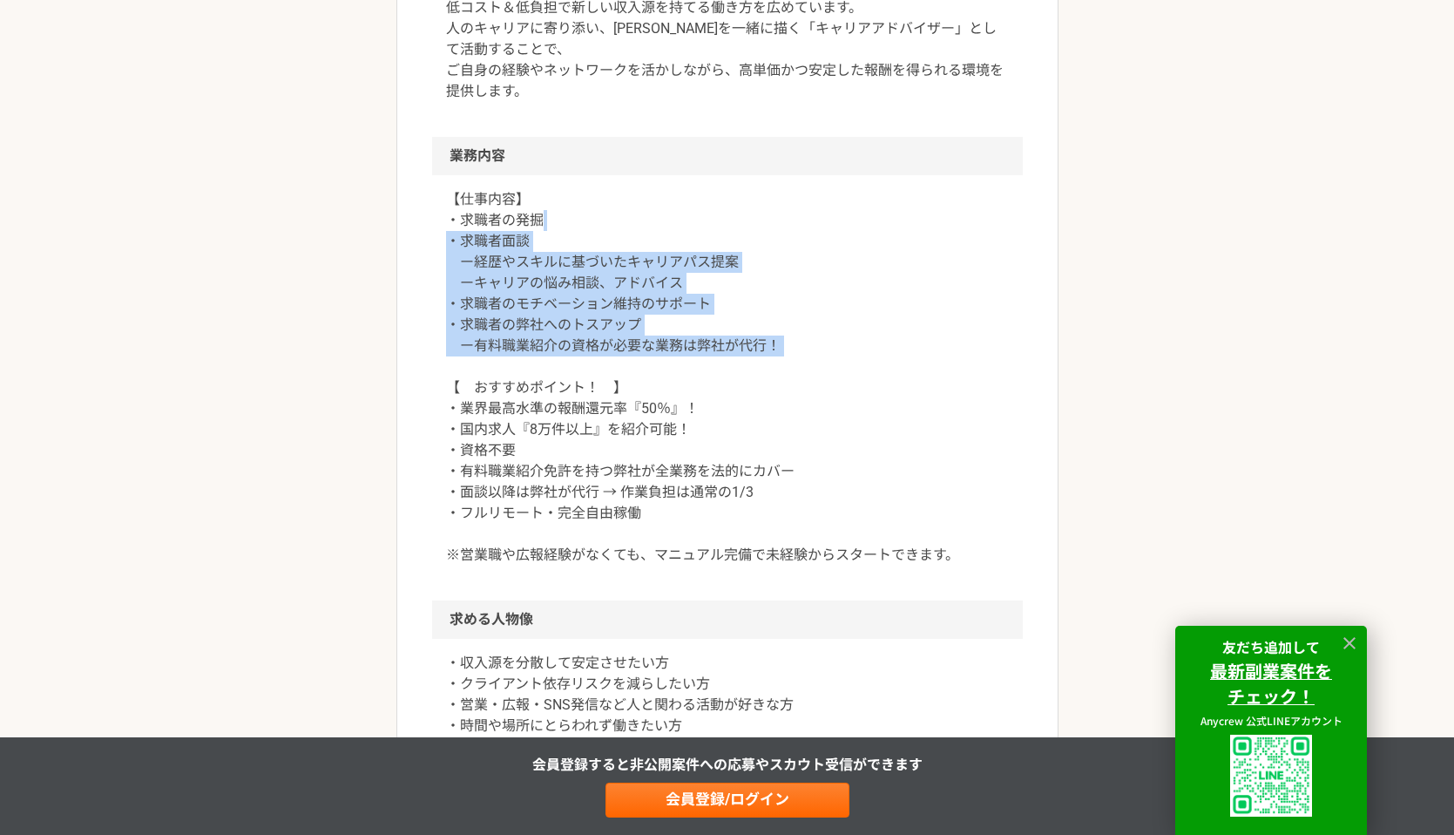
scroll to position [694, 0]
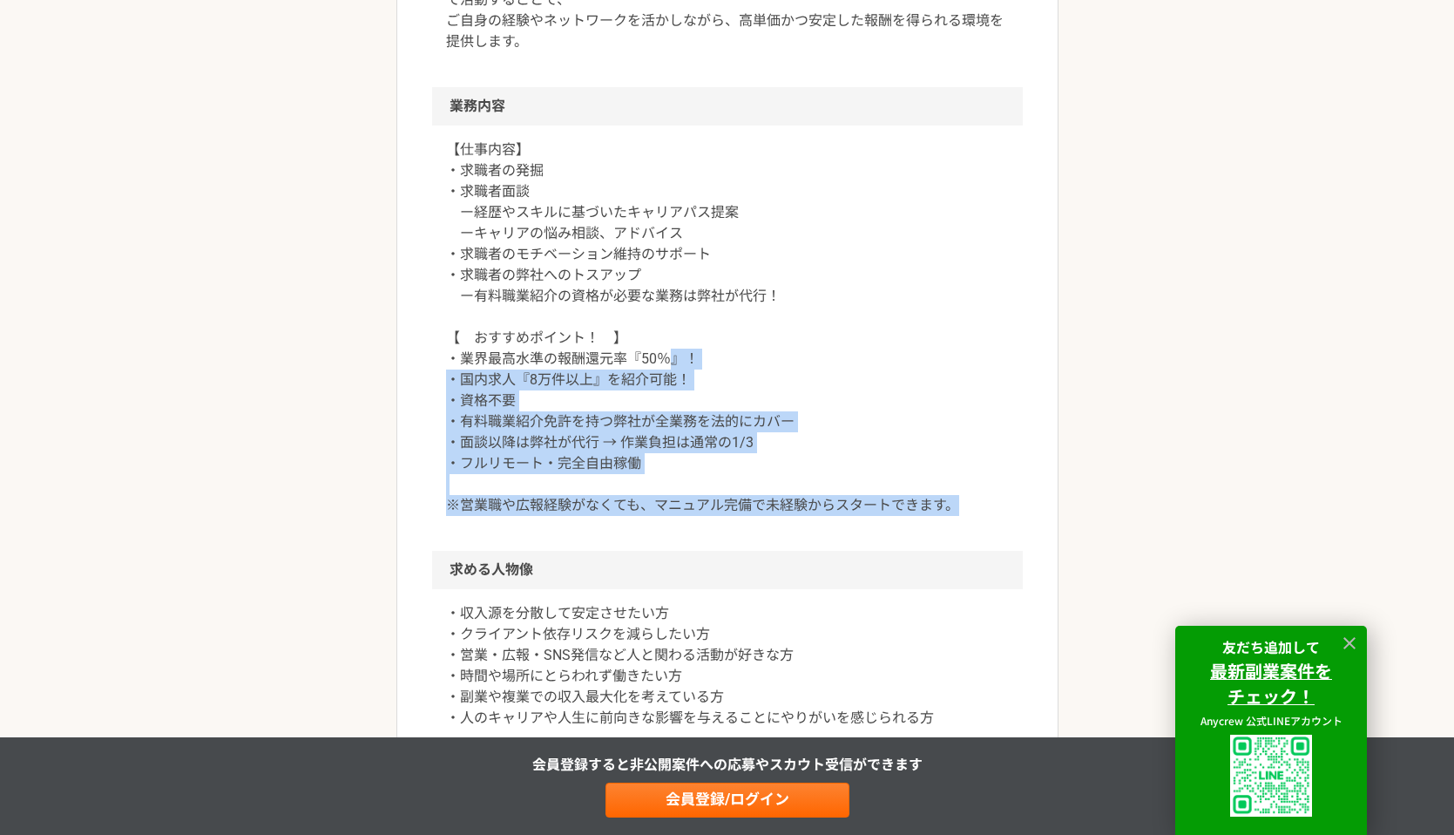
drag, startPoint x: 673, startPoint y: 362, endPoint x: 686, endPoint y: 573, distance: 212.1
click at [688, 560] on article "営業 フリーランスの収入源を高効率で拡大｜キャリアアドバイザー（完全リモート） 業務委託 平日夜の稼働も可 土日祝日の稼働も可 FRUOR株式会社 募集職種 …" at bounding box center [727, 629] width 662 height 2400
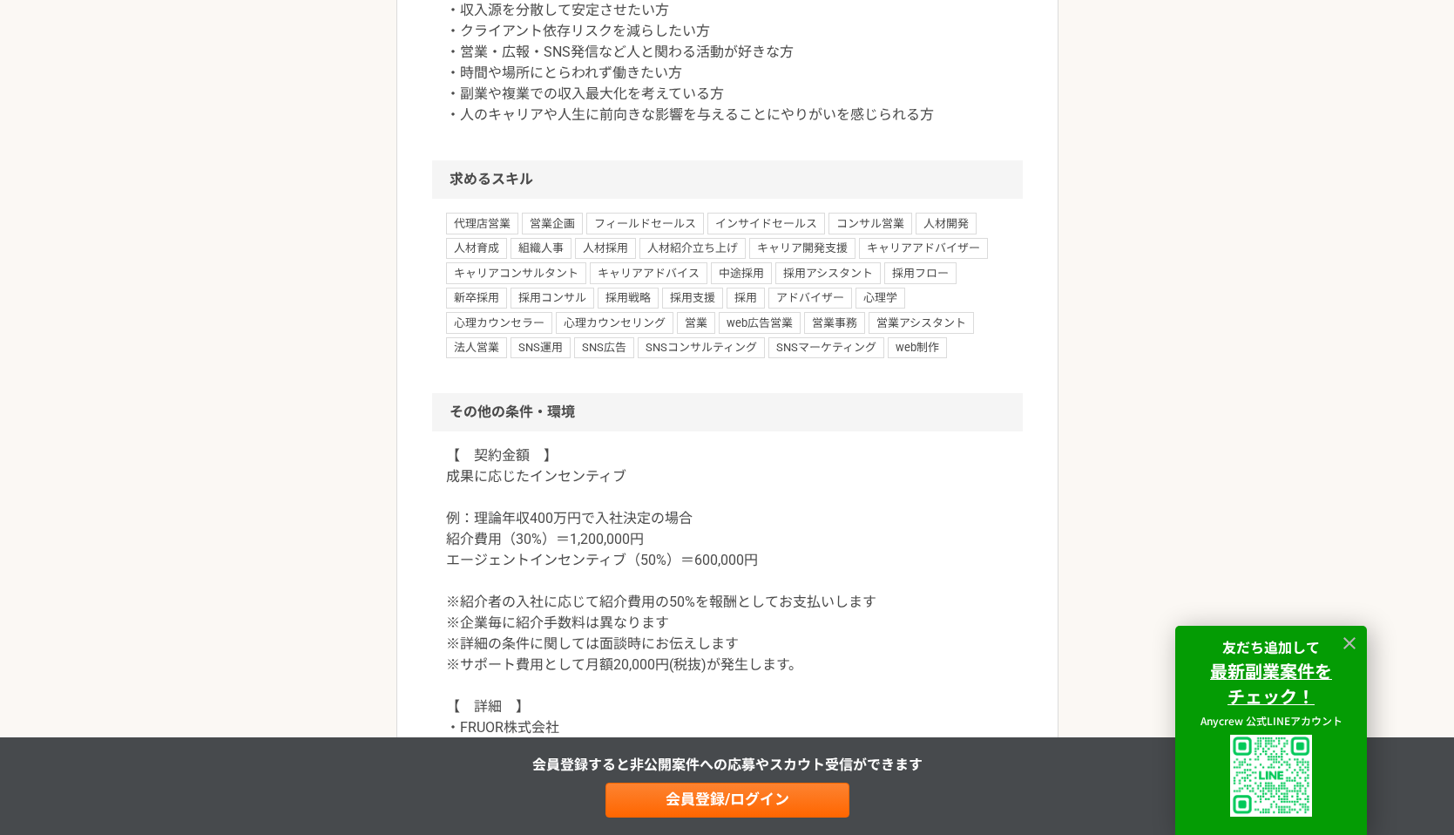
scroll to position [1338, 0]
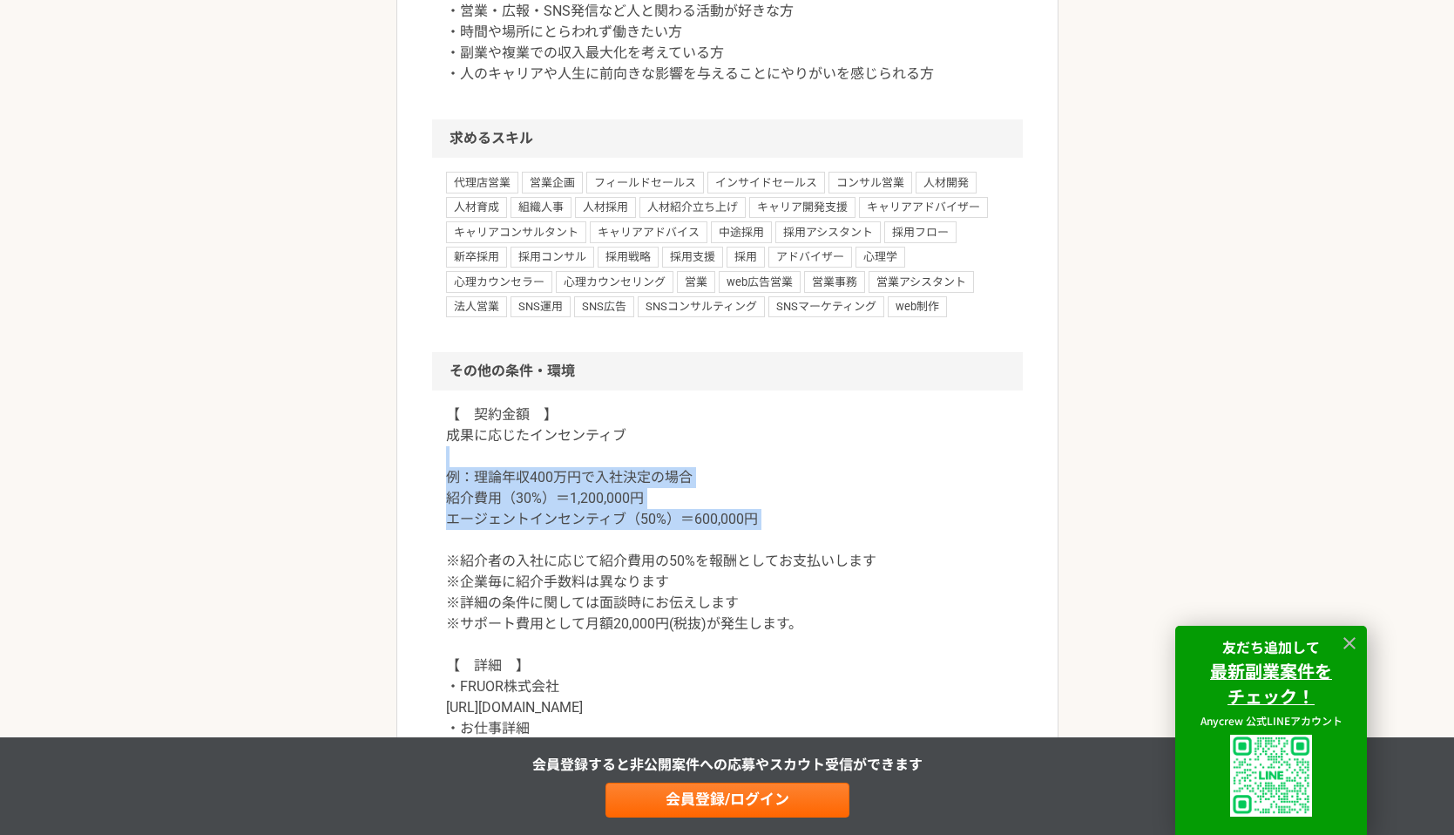
drag, startPoint x: 634, startPoint y: 455, endPoint x: 653, endPoint y: 540, distance: 87.3
click at [653, 540] on p "【　契約金額　】 成果に応じたインセンティブ 例：理論年収400万円で入社決定の場合 紹介費用（30%）＝1,200,000円 エージェントインセンティブ（5…" at bounding box center [727, 623] width 563 height 439
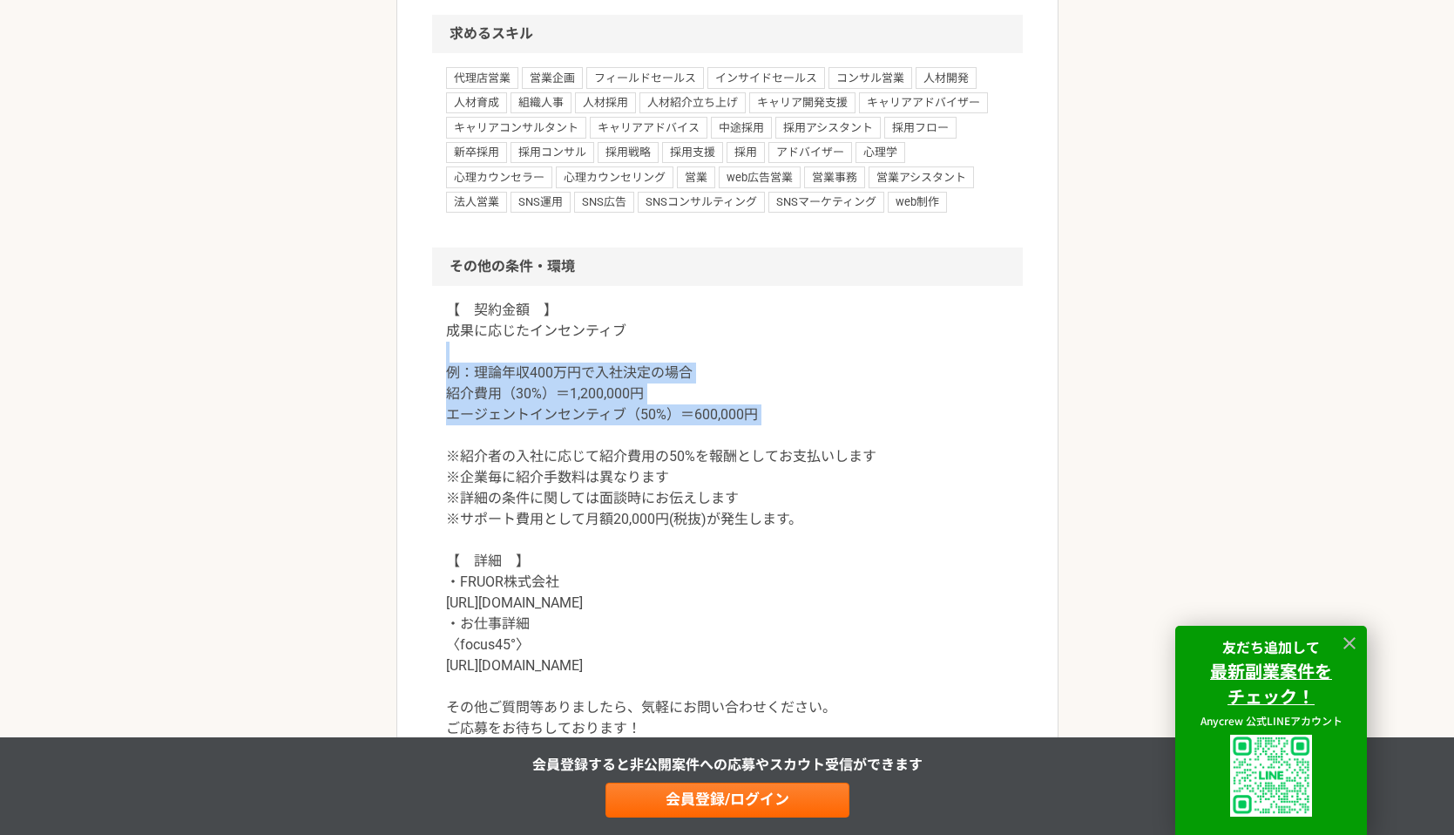
scroll to position [1551, 0]
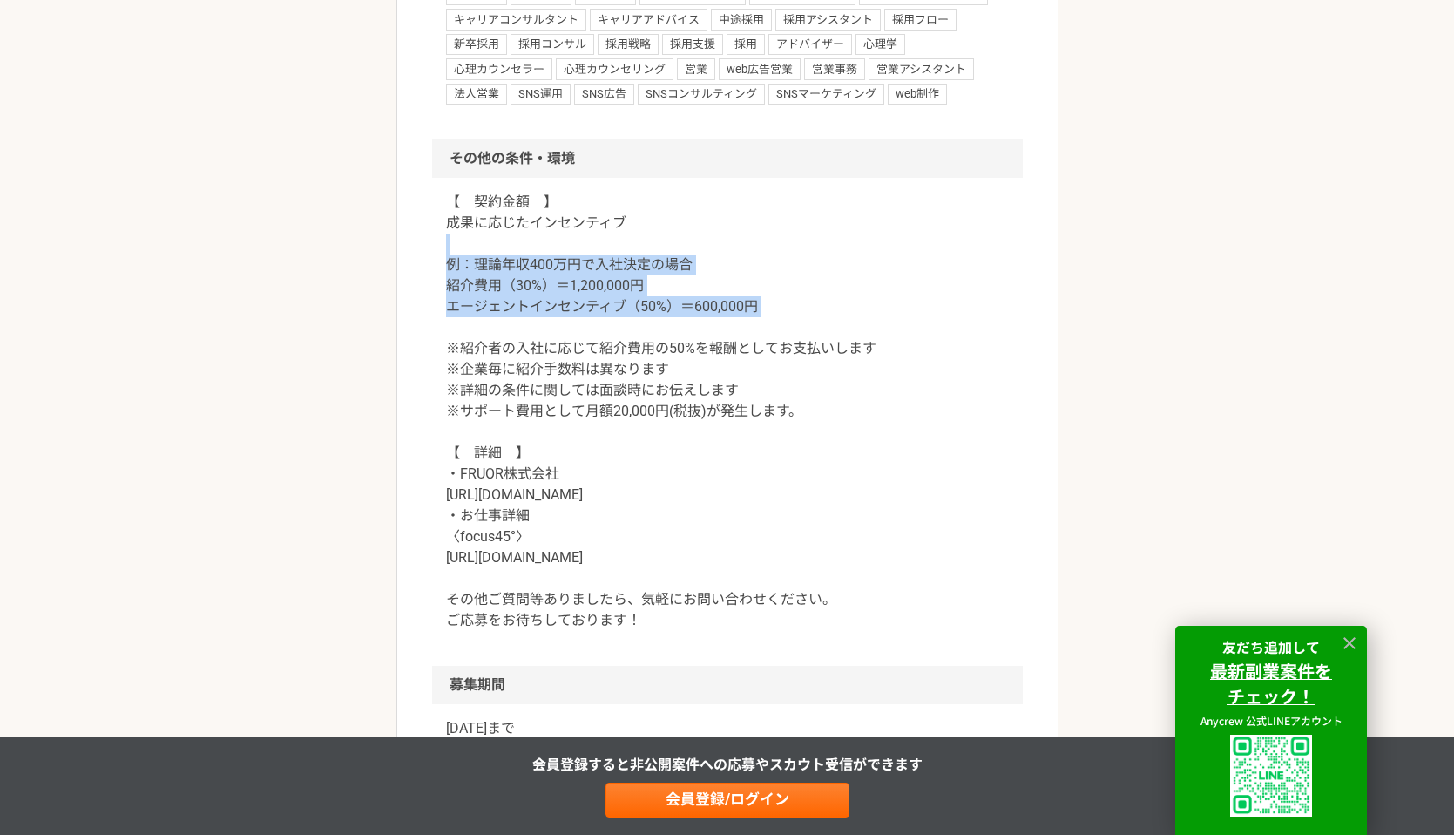
click at [647, 482] on p "【　契約金額　】 成果に応じたインセンティブ 例：理論年収400万円で入社決定の場合 紹介費用（30%）＝1,200,000円 エージェントインセンティブ（5…" at bounding box center [727, 411] width 563 height 439
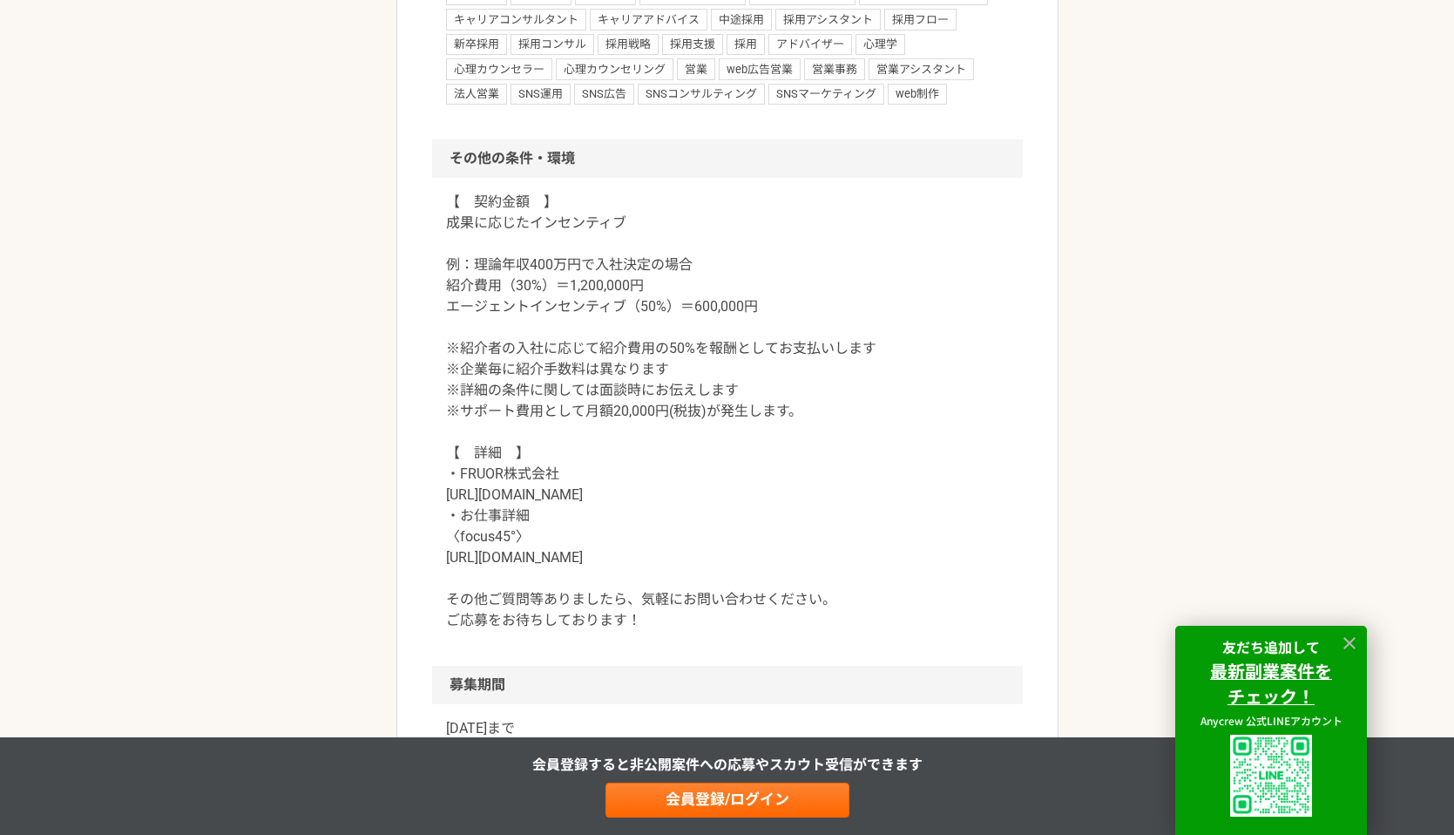
click at [647, 482] on p "【　契約金額　】 成果に応じたインセンティブ 例：理論年収400万円で入社決定の場合 紹介費用（30%）＝1,200,000円 エージェントインセンティブ（5…" at bounding box center [727, 411] width 563 height 439
click at [606, 488] on p "【　契約金額　】 成果に応じたインセンティブ 例：理論年収400万円で入社決定の場合 紹介費用（30%）＝1,200,000円 エージェントインセンティブ（5…" at bounding box center [727, 411] width 563 height 439
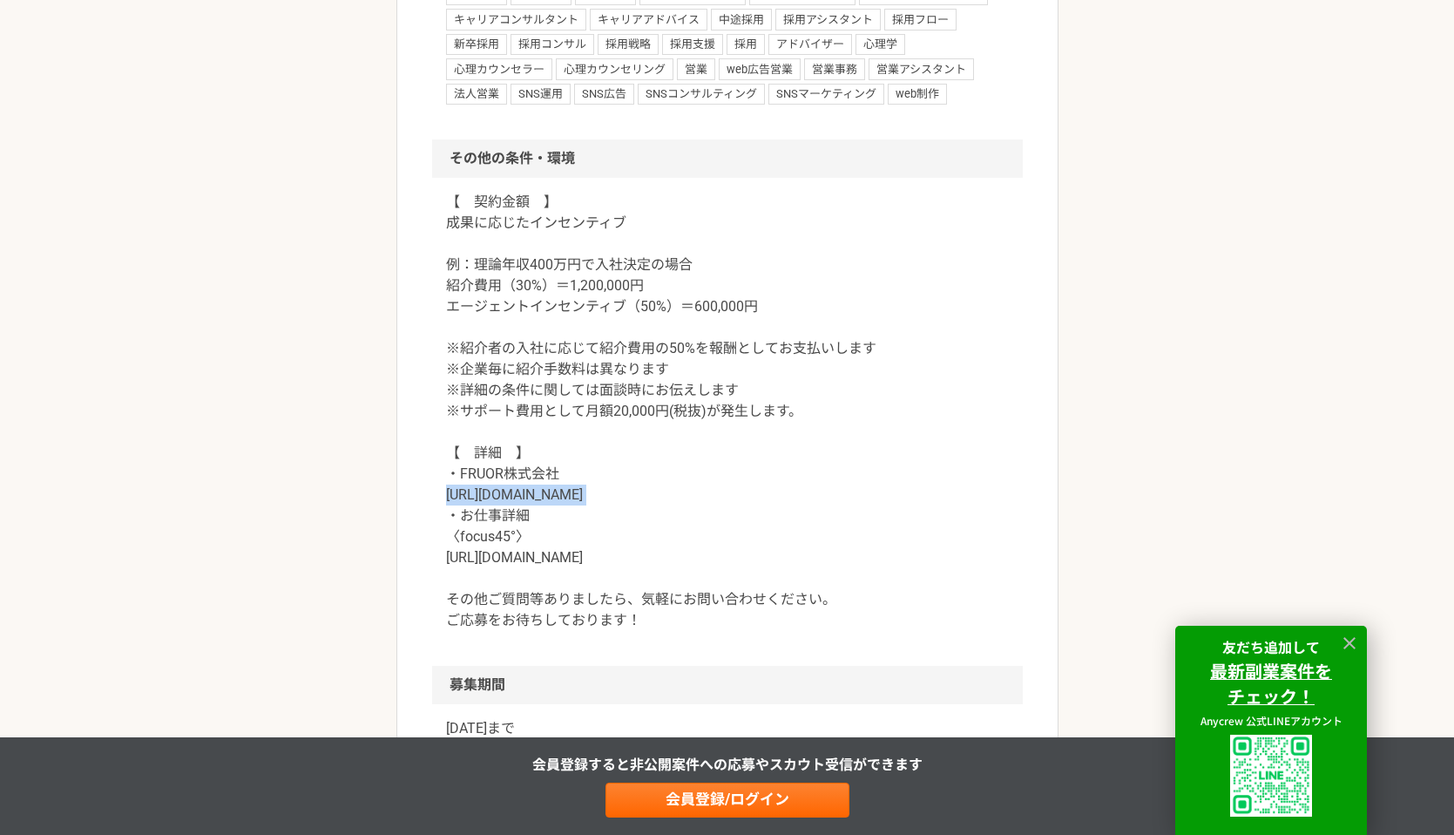
click at [570, 554] on p "【　契約金額　】 成果に応じたインセンティブ 例：理論年収400万円で入社決定の場合 紹介費用（30%）＝1,200,000円 エージェントインセンティブ（5…" at bounding box center [727, 411] width 563 height 439
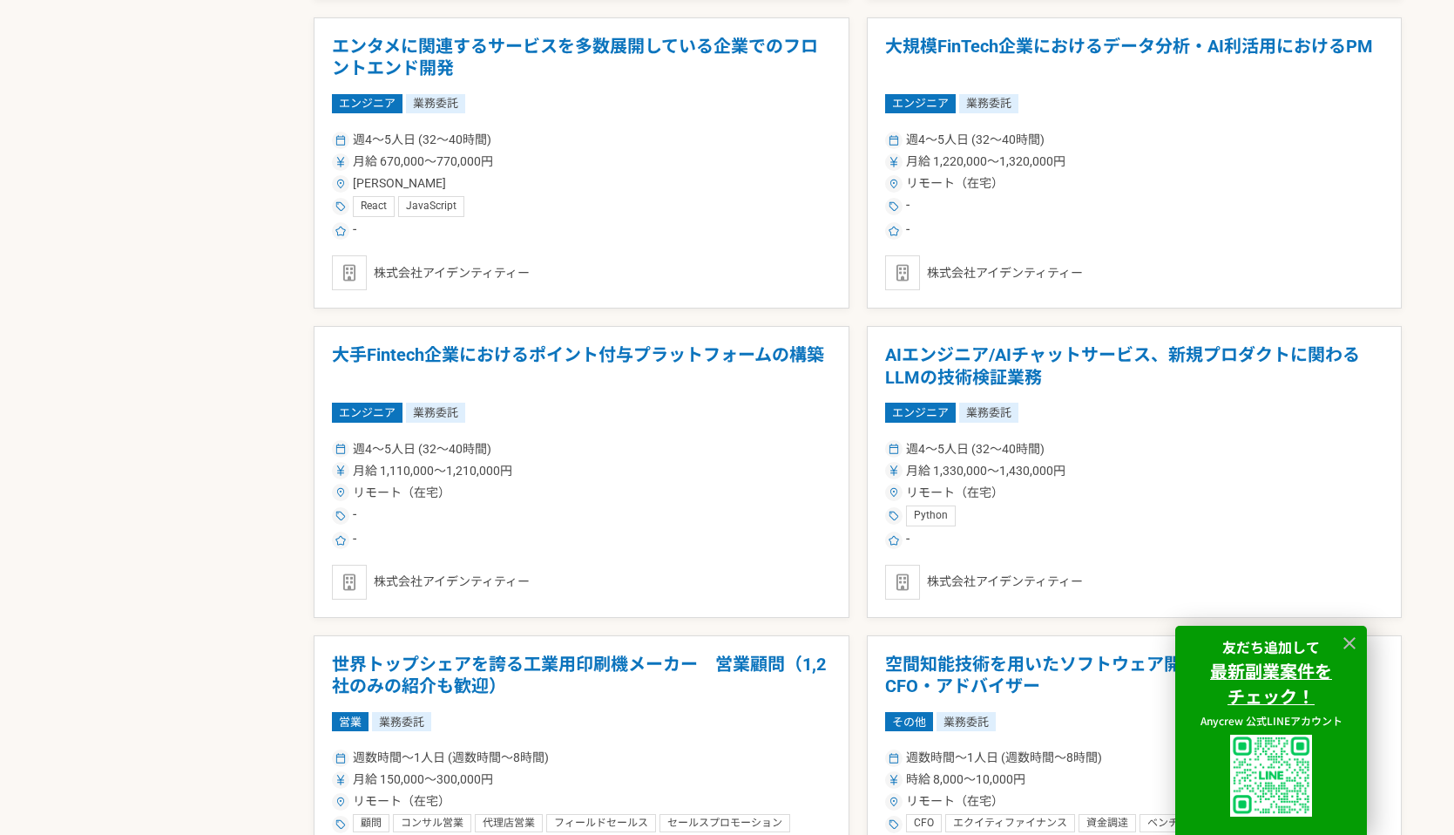
scroll to position [1772, 0]
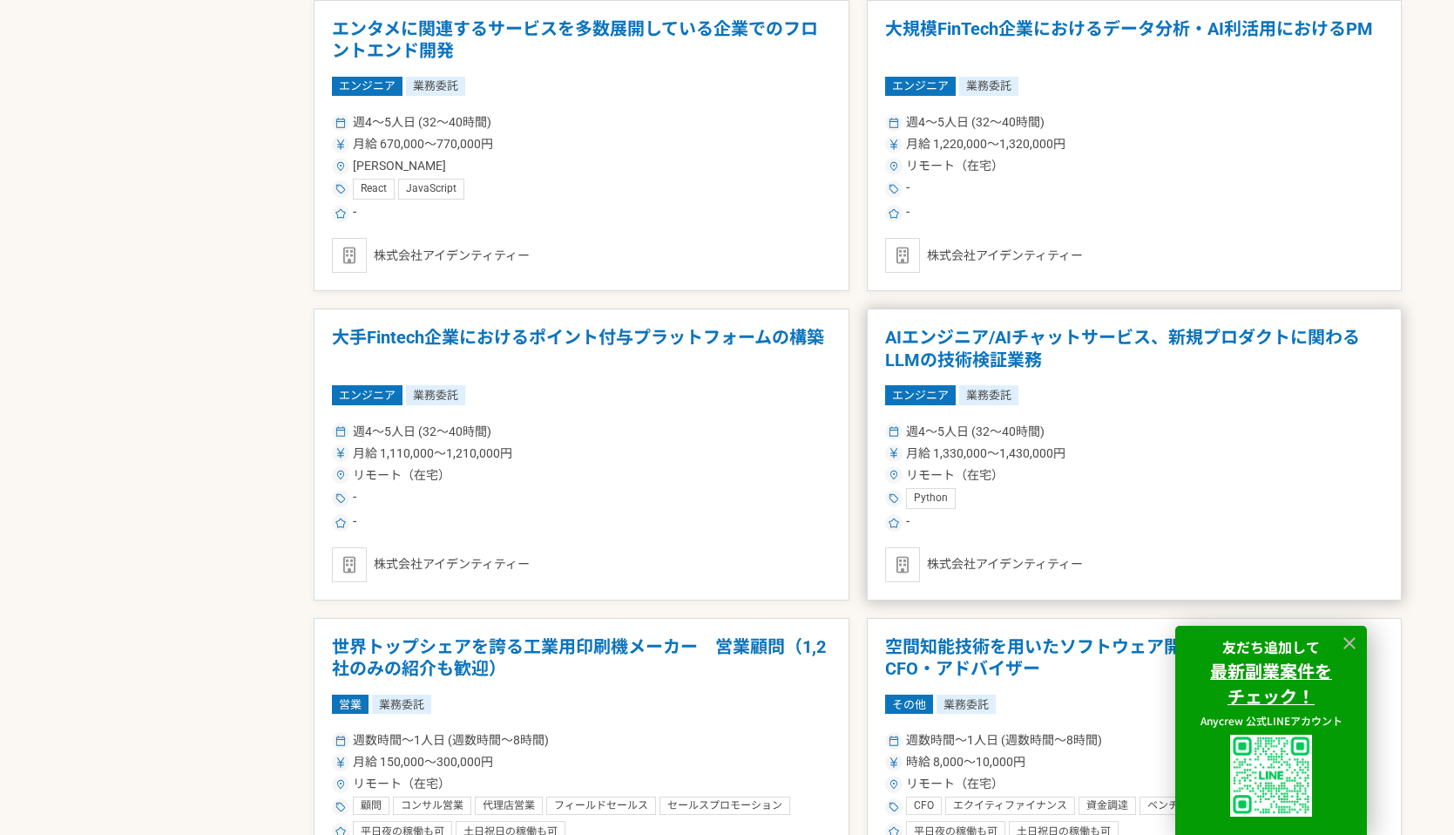
click at [1055, 360] on h1 "AIエンジニア/AIチャットサービス、新規プロダクトに関わるLLMの技術検証業務" at bounding box center [1134, 349] width 499 height 44
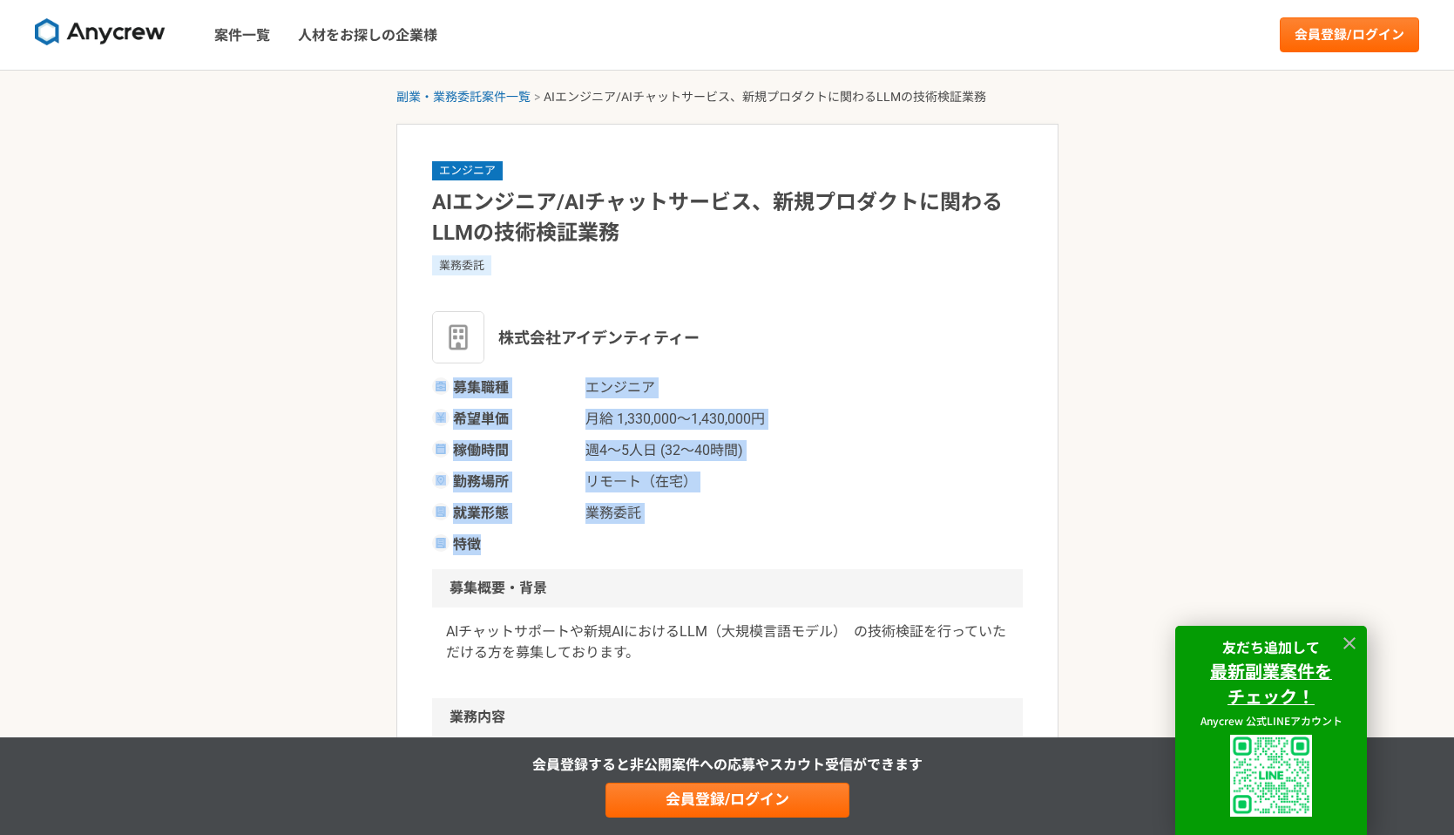
drag, startPoint x: 649, startPoint y: 356, endPoint x: 672, endPoint y: 537, distance: 181.8
click at [673, 537] on div "エンジニア AIエンジニア/AIチャットサービス、新規プロダクトに関わるLLMの技術検証業務 業務委託 株式会社アイデンティティー 募集職種 エンジニア 希望…" at bounding box center [727, 357] width 591 height 396
click at [672, 537] on div "特徴" at bounding box center [727, 544] width 591 height 21
drag, startPoint x: 672, startPoint y: 537, endPoint x: 674, endPoint y: 367, distance: 169.9
click at [674, 367] on div "エンジニア AIエンジニア/AIチャットサービス、新規プロダクトに関わるLLMの技術検証業務 業務委託 株式会社アイデンティティー 募集職種 エンジニア 希望…" at bounding box center [727, 357] width 591 height 396
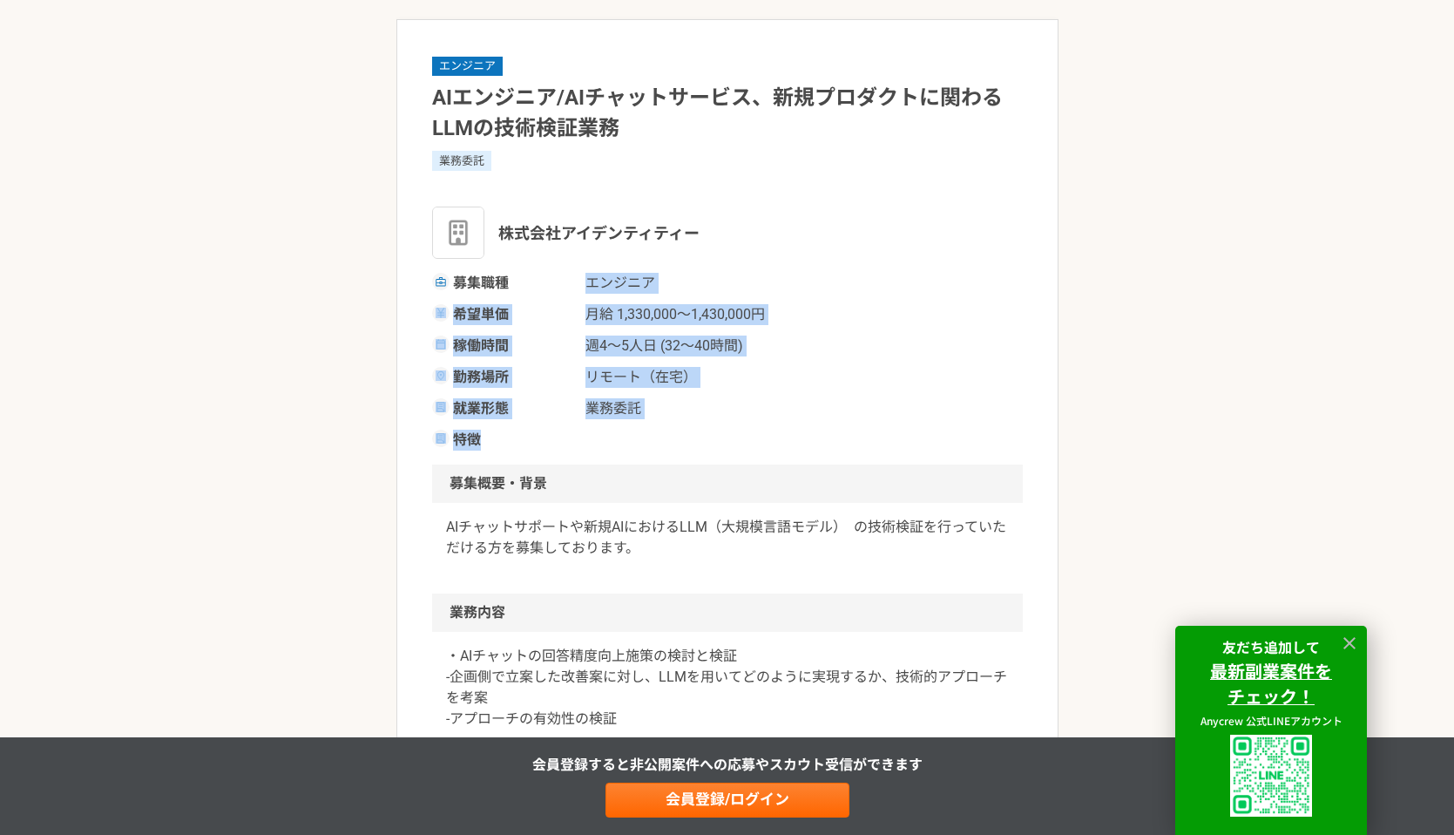
scroll to position [165, 0]
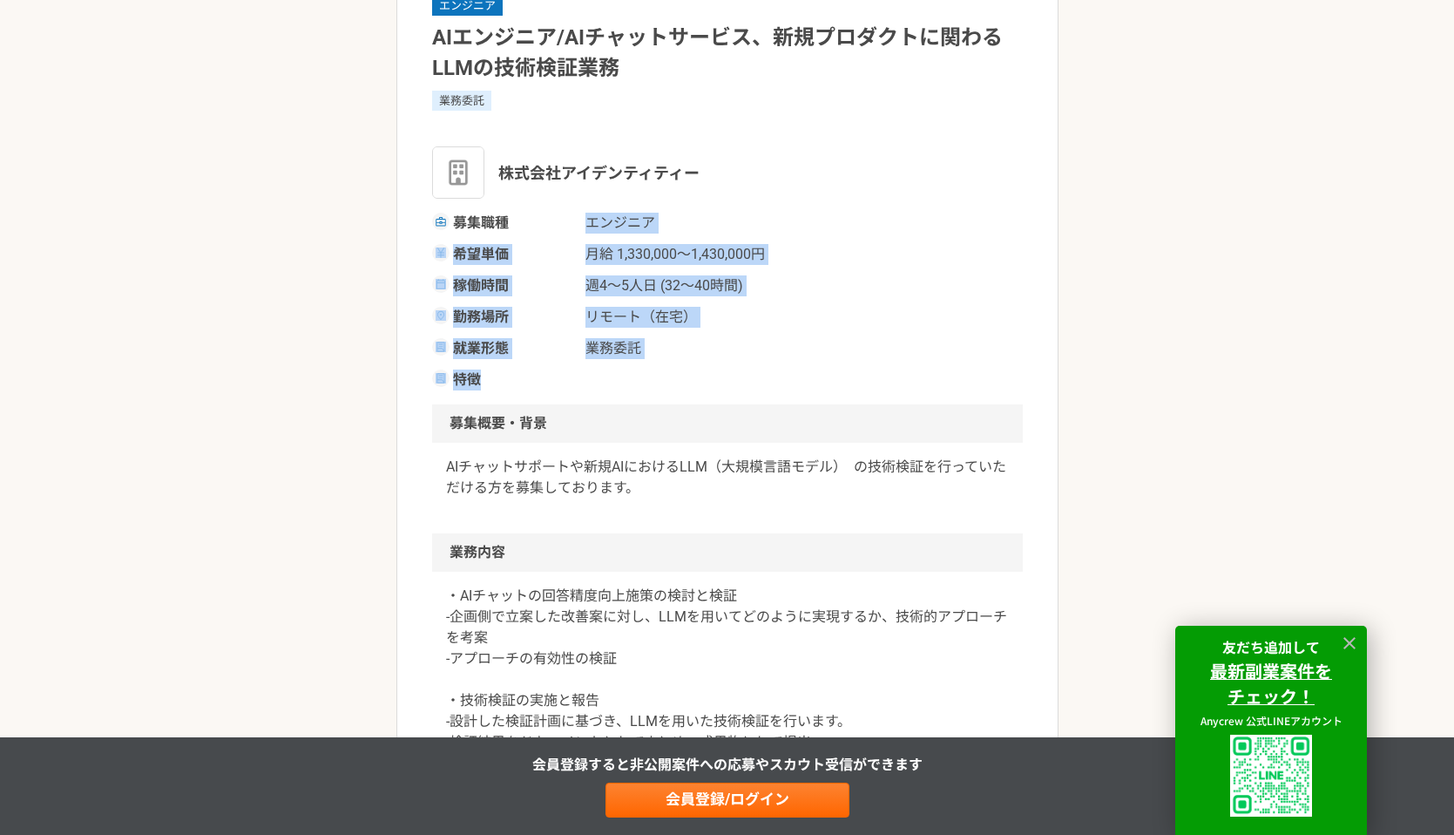
click at [621, 484] on p "AIチャットサポートや新規AIにおけるLLM（大規模言語モデル）　の技術検証を行っていただける方を募集しております。" at bounding box center [727, 478] width 563 height 42
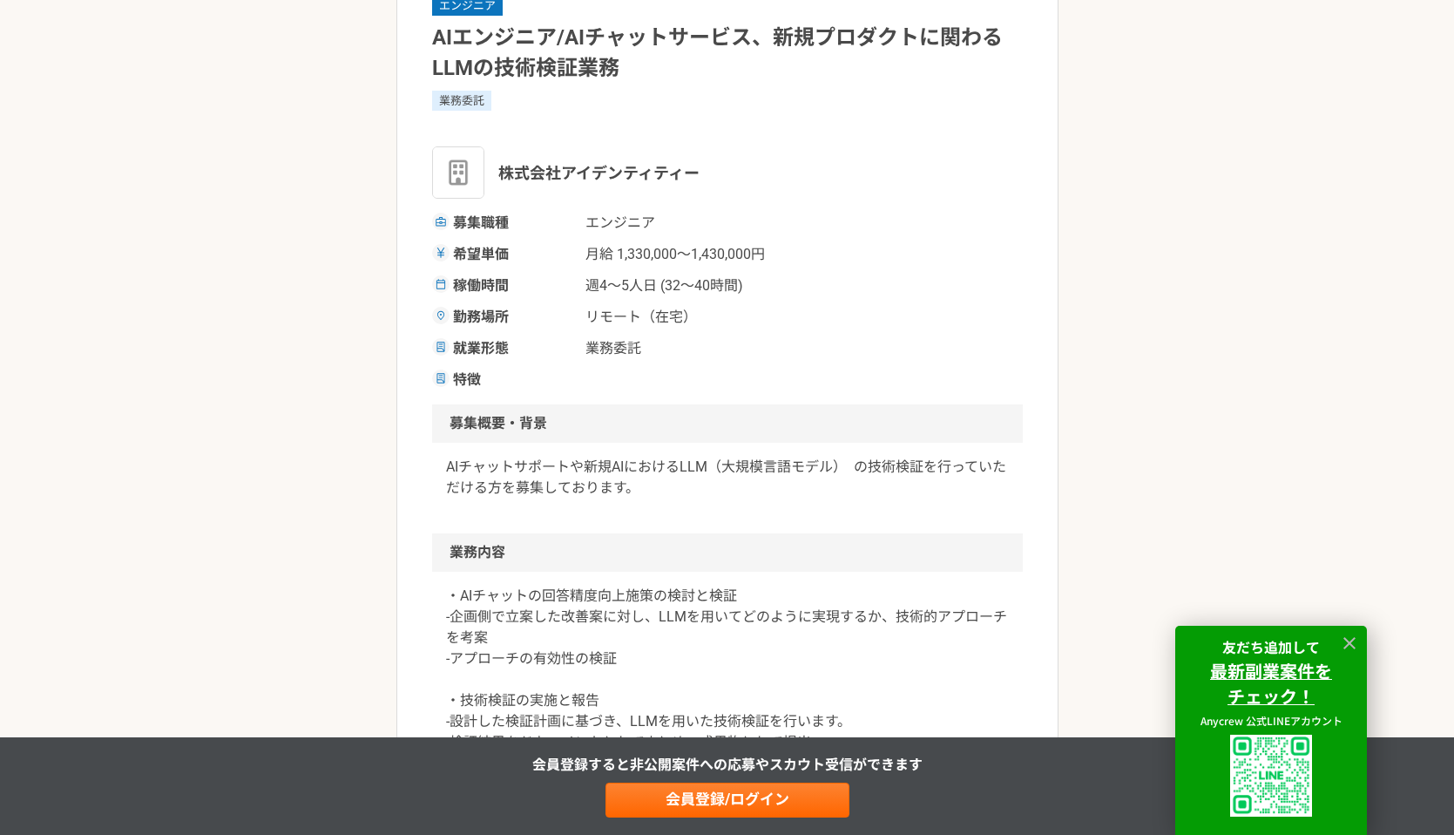
click at [621, 484] on p "AIチャットサポートや新規AIにおけるLLM（大規模言語モデル）　の技術検証を行っていただける方を募集しております。" at bounding box center [727, 478] width 563 height 42
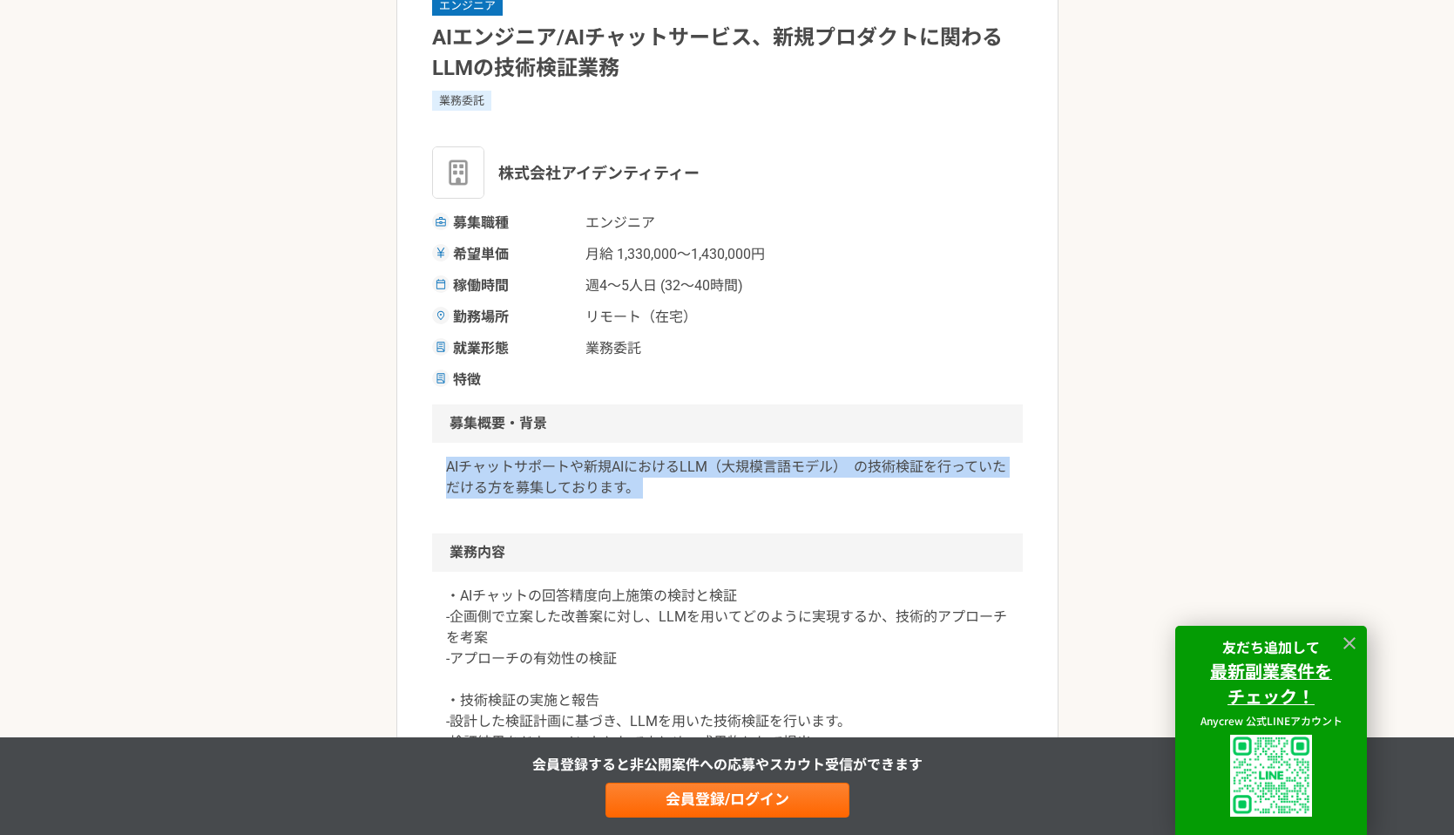
click at [621, 484] on p "AIチャットサポートや新規AIにおけるLLM（大規模言語モデル）　の技術検証を行っていただける方を募集しております。" at bounding box center [727, 478] width 563 height 42
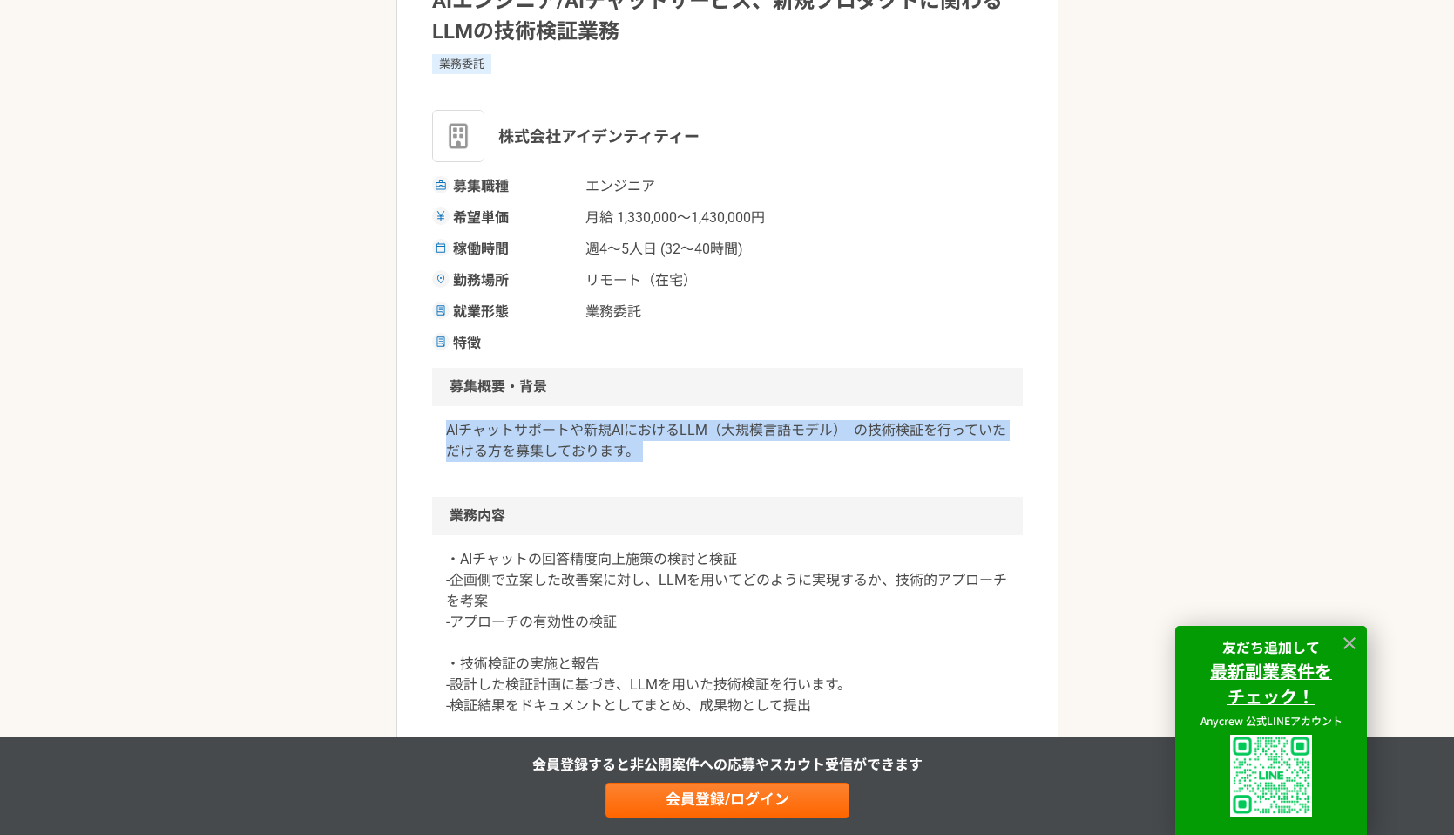
scroll to position [272, 0]
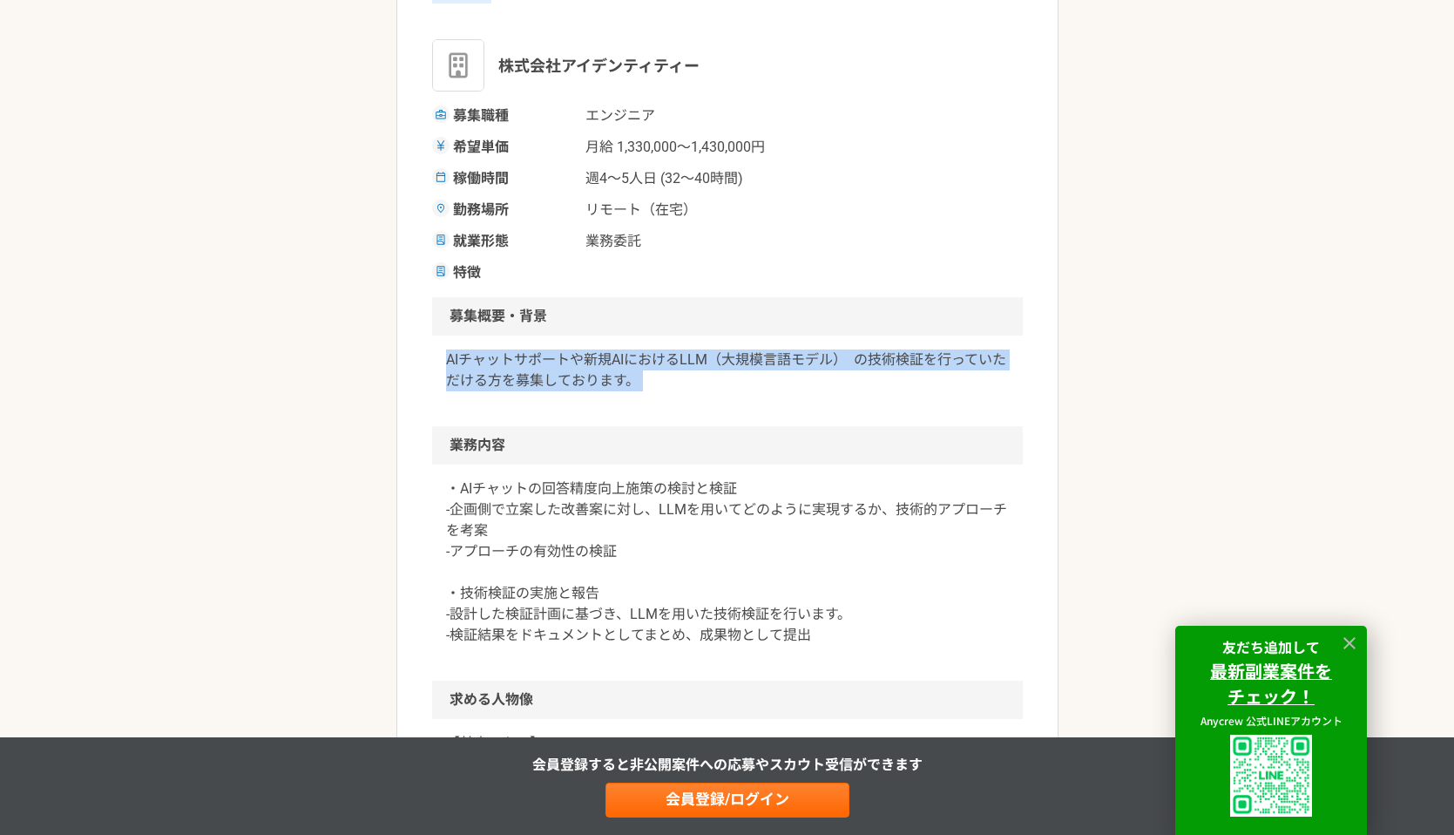
click at [613, 504] on p "・AIチャットの回答精度向上施策の検討と検証 -企画側で立案した改善案に対し、LLMを用いてどのように実現するか、技術的アプローチを考案 -アプローチの有効性…" at bounding box center [727, 561] width 563 height 167
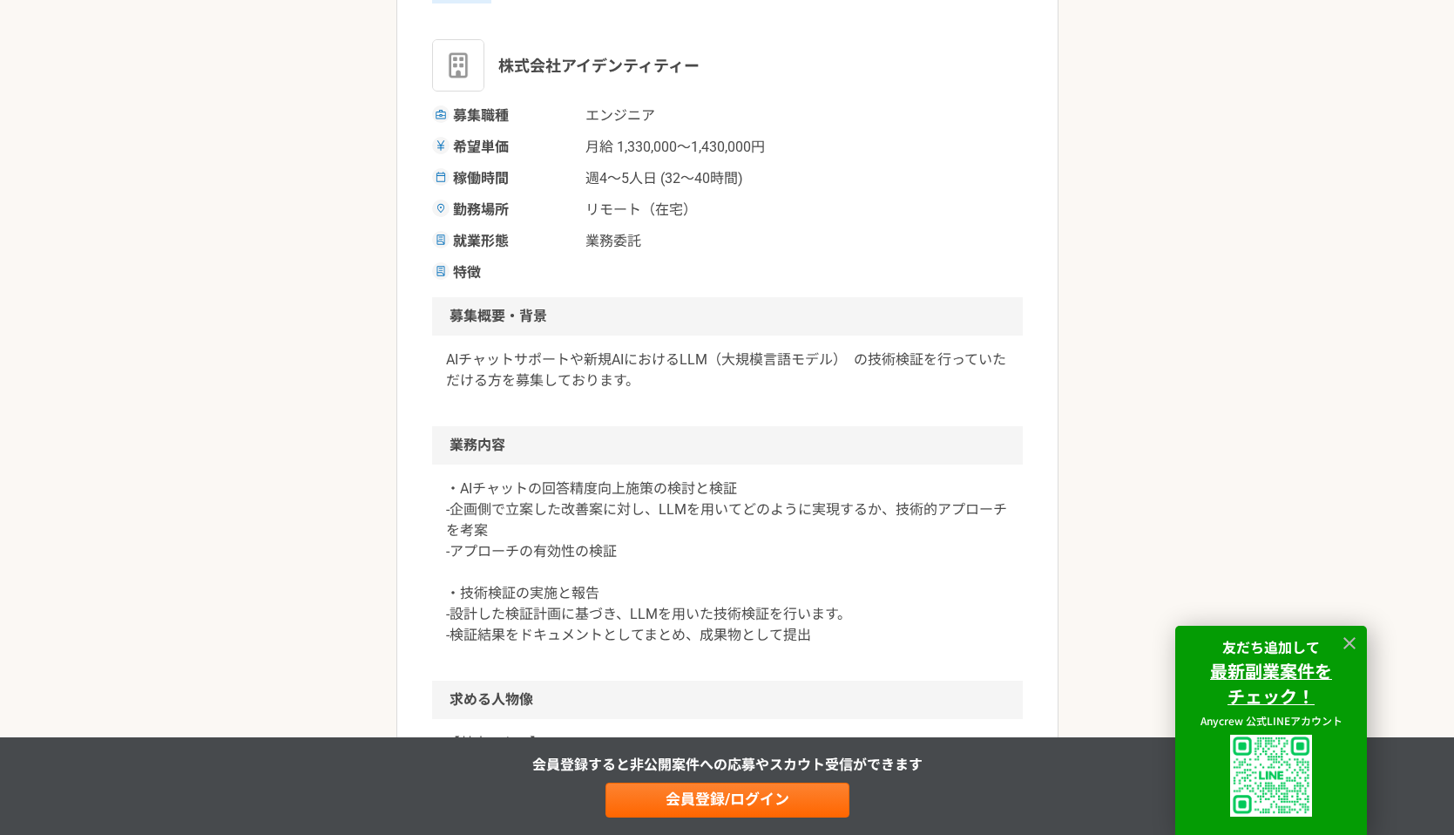
click at [613, 504] on p "・AIチャットの回答精度向上施策の検討と検証 -企画側で立案した改善案に対し、LLMを用いてどのように実現するか、技術的アプローチを考案 -アプローチの有効性…" at bounding box center [727, 561] width 563 height 167
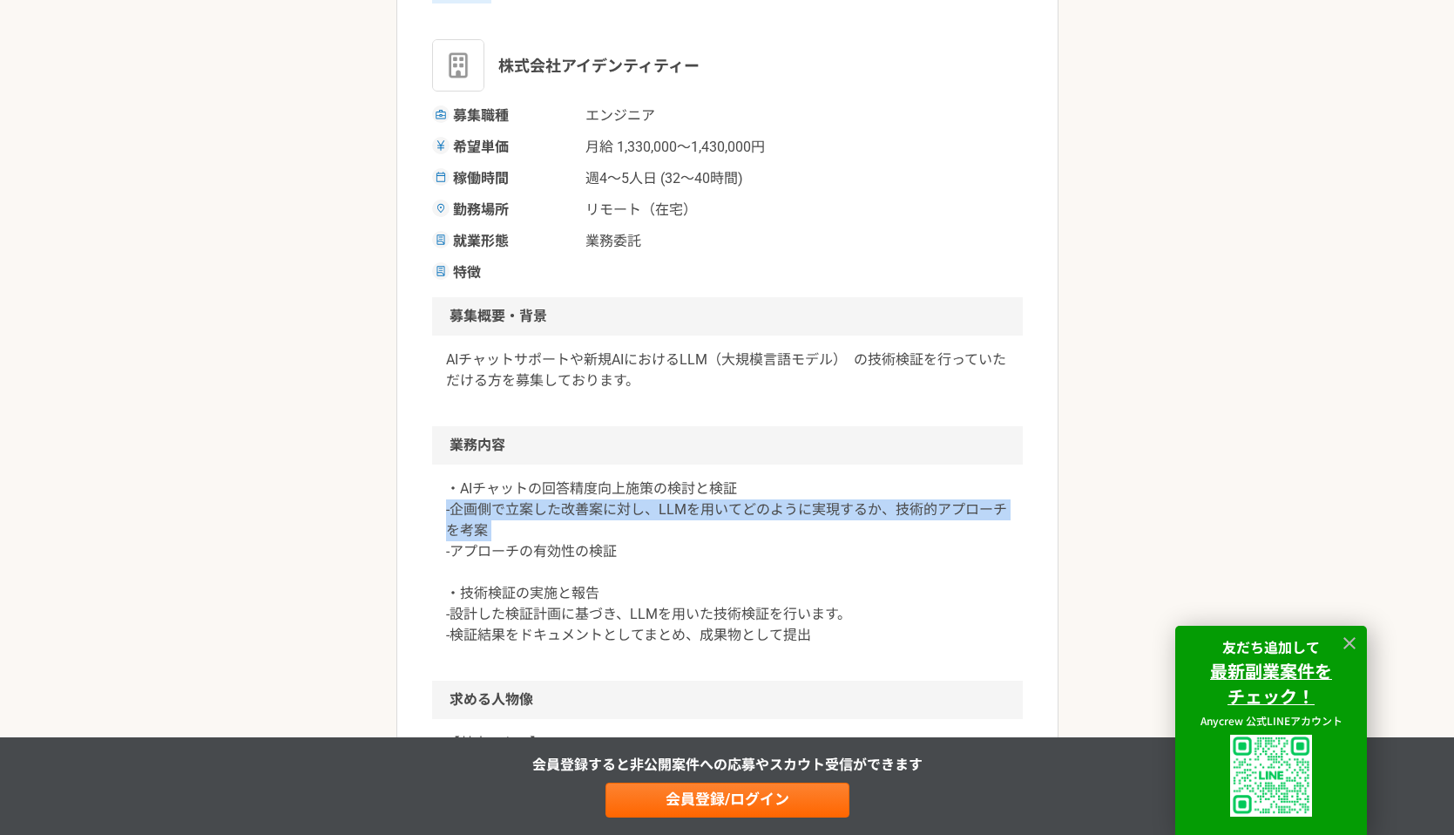
click at [609, 535] on p "・AIチャットの回答精度向上施策の検討と検証 -企画側で立案した改善案に対し、LLMを用いてどのように実現するか、技術的アプローチを考案 -アプローチの有効性…" at bounding box center [727, 561] width 563 height 167
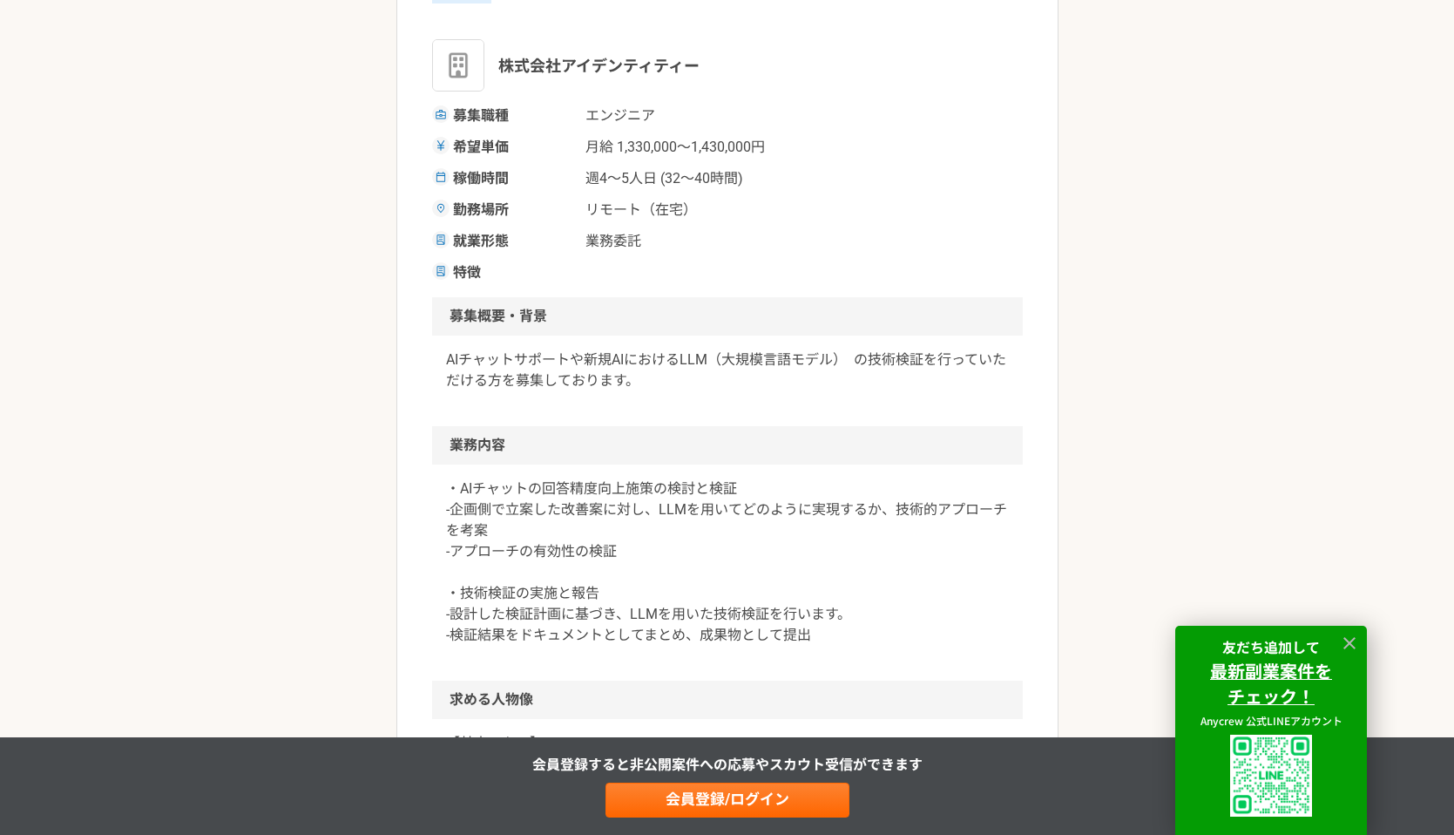
click at [609, 535] on p "・AIチャットの回答精度向上施策の検討と検証 -企画側で立案した改善案に対し、LLMを用いてどのように実現するか、技術的アプローチを考案 -アプローチの有効性…" at bounding box center [727, 561] width 563 height 167
click at [599, 545] on p "・AIチャットの回答精度向上施策の検討と検証 -企画側で立案した改善案に対し、LLMを用いてどのように実現するか、技術的アプローチを考案 -アプローチの有効性…" at bounding box center [727, 561] width 563 height 167
click at [624, 506] on p "・AIチャットの回答精度向上施策の検討と検証 -企画側で立案した改善案に対し、LLMを用いてどのように実現するか、技術的アプローチを考案 -アプローチの有効性…" at bounding box center [727, 561] width 563 height 167
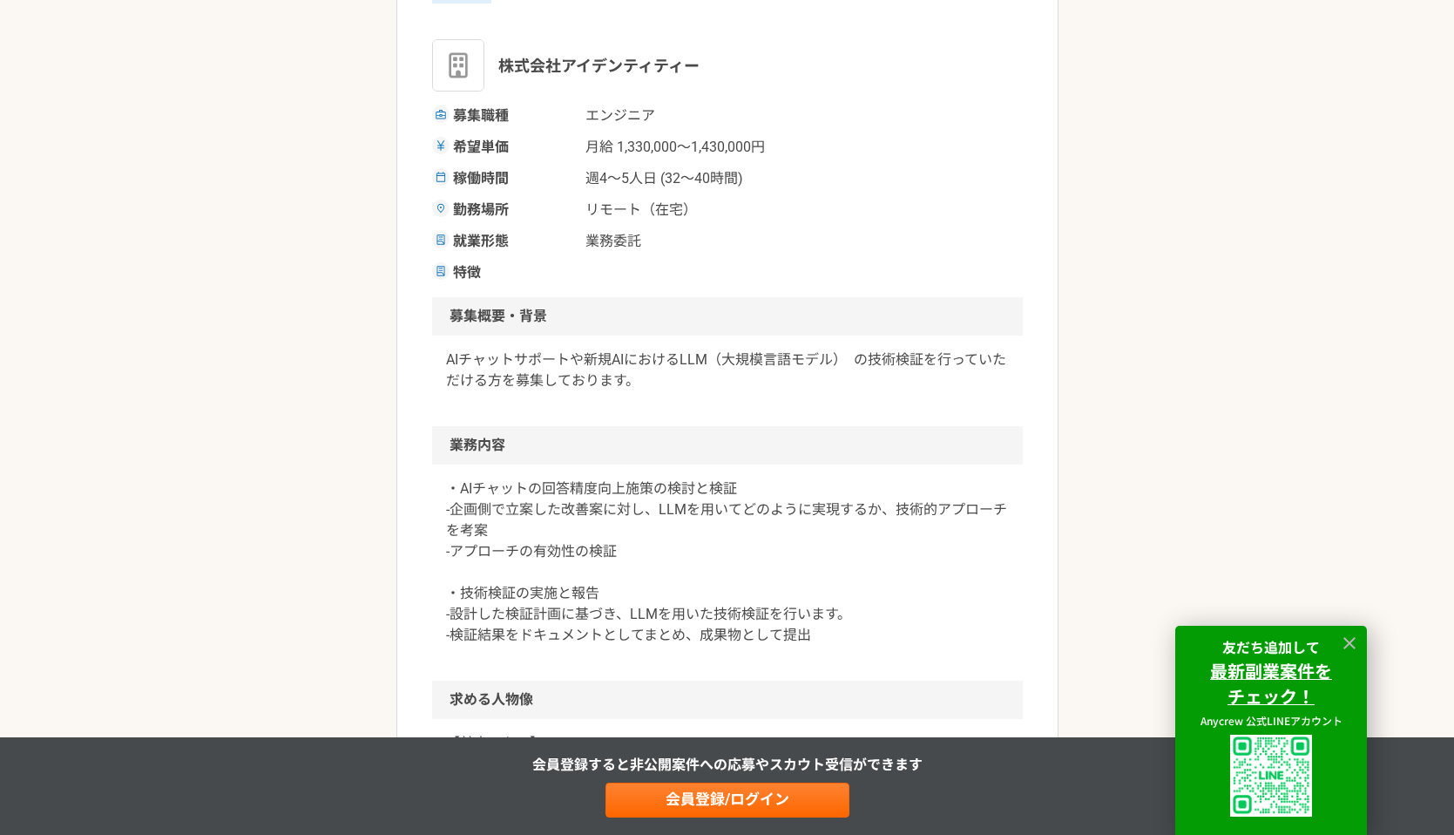
click at [624, 506] on p "・AIチャットの回答精度向上施策の検討と検証 -企画側で立案した改善案に対し、LLMを用いてどのように実現するか、技術的アプローチを考案 -アプローチの有効性…" at bounding box center [727, 561] width 563 height 167
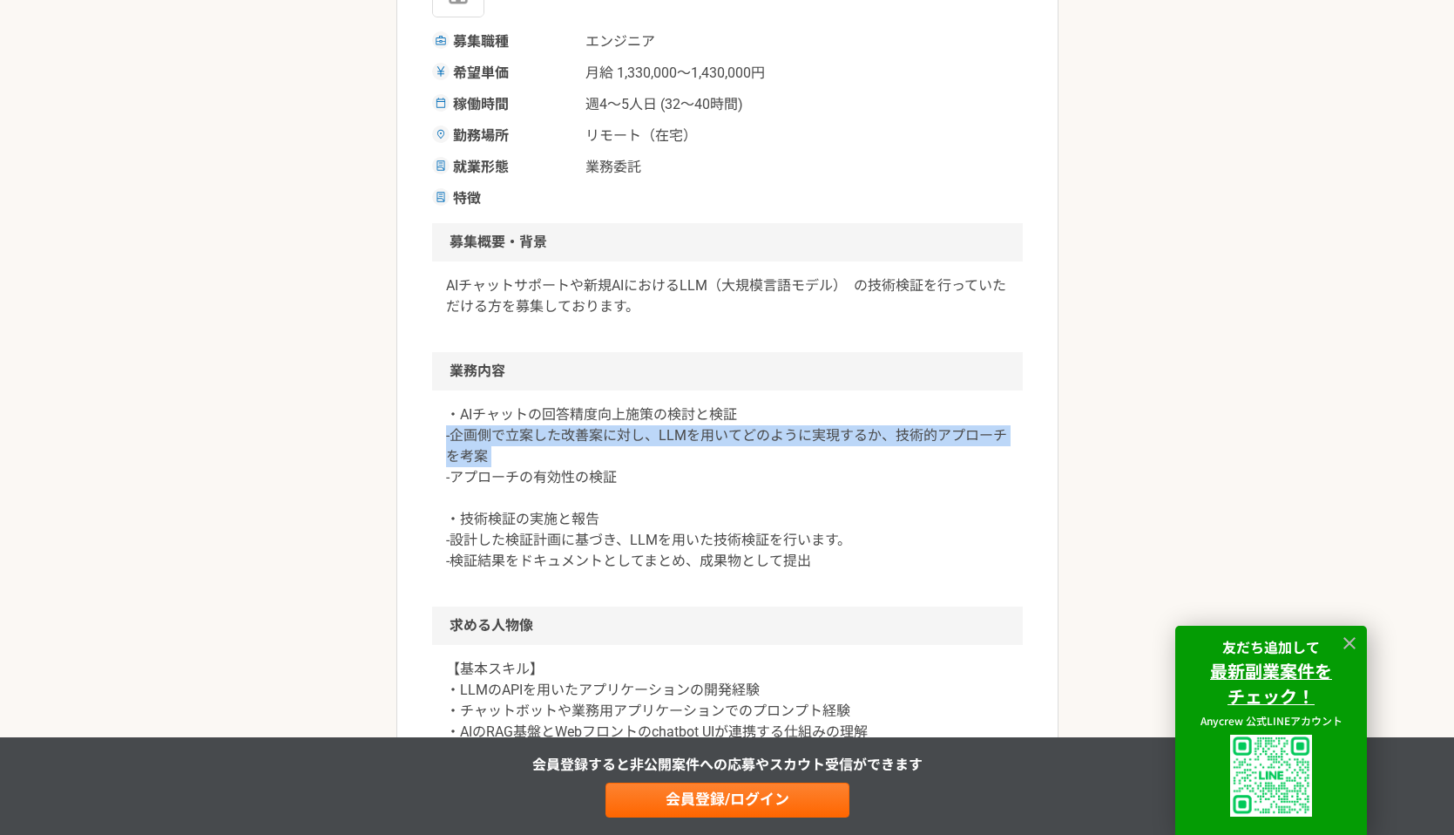
scroll to position [559, 0]
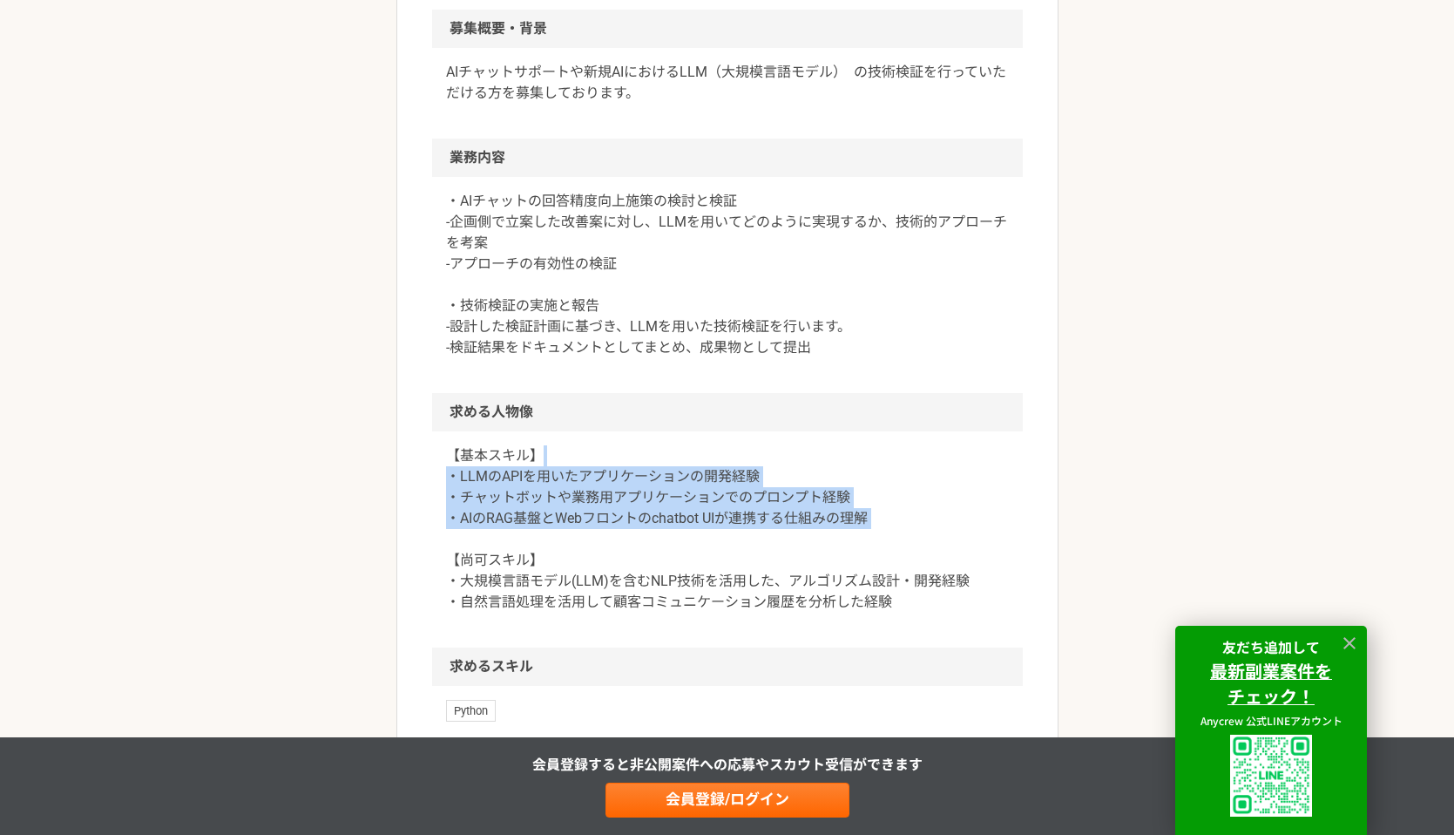
drag, startPoint x: 559, startPoint y: 457, endPoint x: 555, endPoint y: 540, distance: 82.9
click at [555, 540] on p "【基本スキル】 ・LLMのAPIを用いたアプリケーションの開発経験 ・チャットボットや業務用アプリケーションでのプロンプト経験 ・AIのRAG基盤とWebフロ…" at bounding box center [727, 528] width 563 height 167
drag, startPoint x: 555, startPoint y: 540, endPoint x: 457, endPoint y: 474, distance: 117.9
click at [457, 474] on p "【基本スキル】 ・LLMのAPIを用いたアプリケーションの開発経験 ・チャットボットや業務用アプリケーションでのプロンプト経験 ・AIのRAG基盤とWebフロ…" at bounding box center [727, 528] width 563 height 167
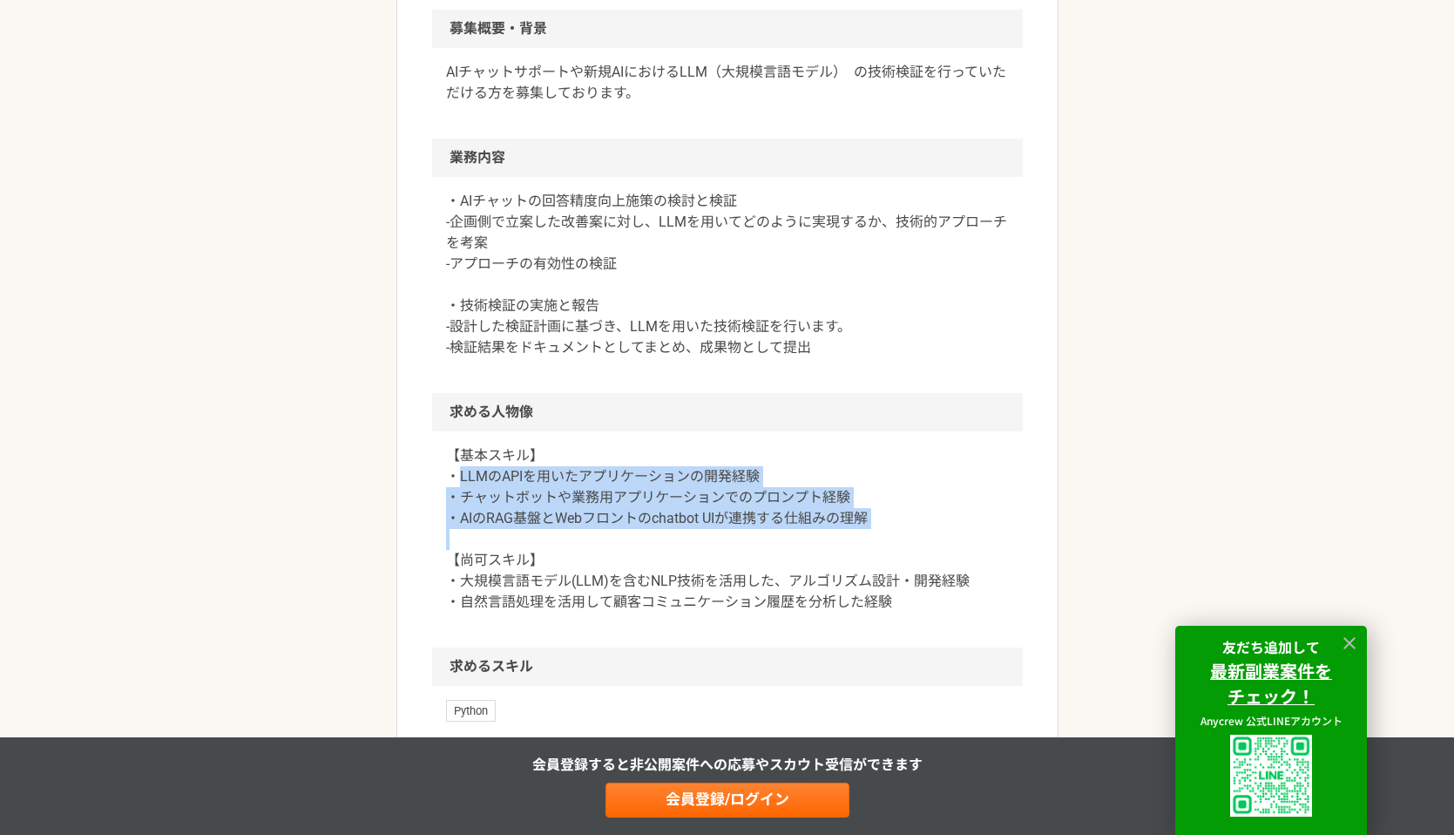
click at [457, 474] on p "【基本スキル】 ・LLMのAPIを用いたアプリケーションの開発経験 ・チャットボットや業務用アプリケーションでのプロンプト経験 ・AIのRAG基盤とWebフロ…" at bounding box center [727, 528] width 563 height 167
drag, startPoint x: 457, startPoint y: 474, endPoint x: 869, endPoint y: 525, distance: 414.3
click at [866, 526] on p "【基本スキル】 ・LLMのAPIを用いたアプリケーションの開発経験 ・チャットボットや業務用アプリケーションでのプロンプト経験 ・AIのRAG基盤とWebフロ…" at bounding box center [727, 528] width 563 height 167
click at [869, 525] on p "【基本スキル】 ・LLMのAPIを用いたアプリケーションの開発経験 ・チャットボットや業務用アプリケーションでのプロンプト経験 ・AIのRAG基盤とWebフロ…" at bounding box center [727, 528] width 563 height 167
drag, startPoint x: 869, startPoint y: 525, endPoint x: 443, endPoint y: 467, distance: 429.0
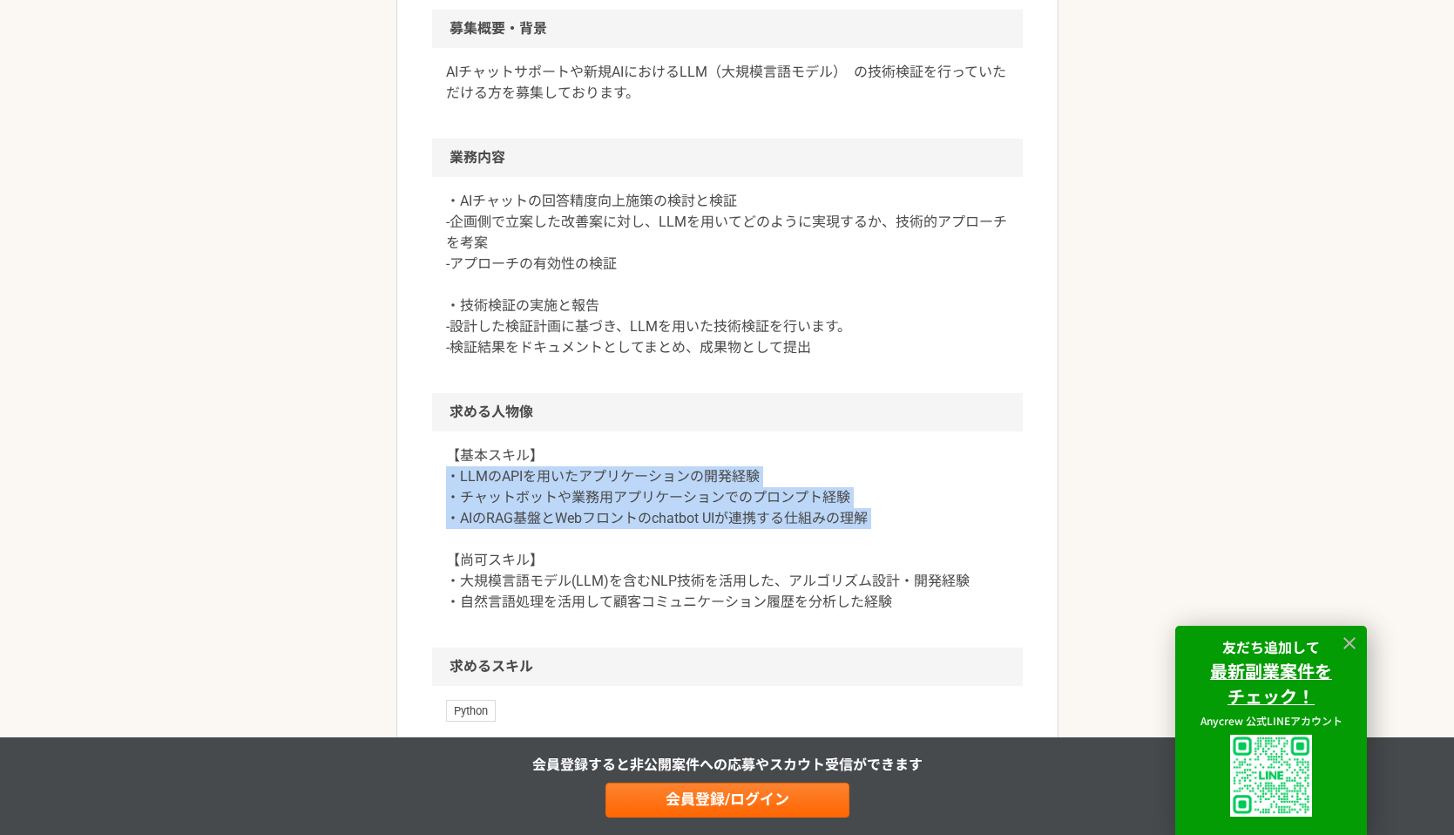
click at [443, 467] on div "【基本スキル】 ・LLMのAPIを用いたアプリケーションの開発経験 ・チャットボットや業務用アプリケーションでのプロンプト経験 ・AIのRAG基盤とWebフロ…" at bounding box center [727, 539] width 591 height 216
drag, startPoint x: 443, startPoint y: 467, endPoint x: 896, endPoint y: 518, distance: 455.0
click at [896, 521] on div "【基本スキル】 ・LLMのAPIを用いたアプリケーションの開発経験 ・チャットボットや業務用アプリケーションでのプロンプト経験 ・AIのRAG基盤とWebフロ…" at bounding box center [727, 539] width 591 height 216
click at [896, 518] on p "【基本スキル】 ・LLMのAPIを用いたアプリケーションの開発経験 ・チャットボットや業務用アプリケーションでのプロンプト経験 ・AIのRAG基盤とWebフロ…" at bounding box center [727, 528] width 563 height 167
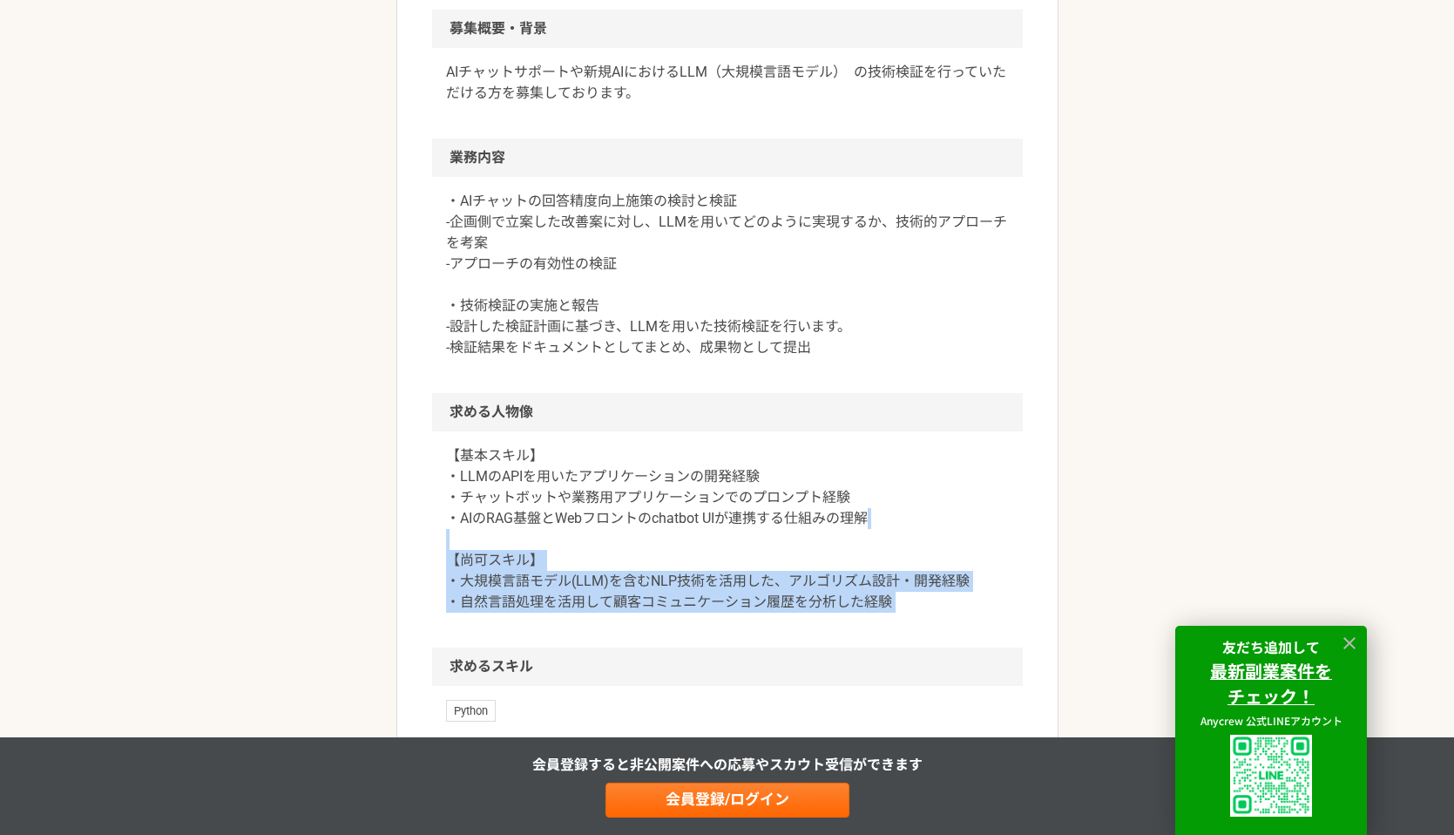
drag, startPoint x: 896, startPoint y: 518, endPoint x: 937, endPoint y: 600, distance: 92.7
click at [937, 600] on p "【基本スキル】 ・LLMのAPIを用いたアプリケーションの開発経験 ・チャットボットや業務用アプリケーションでのプロンプト経験 ・AIのRAG基盤とWebフロ…" at bounding box center [727, 528] width 563 height 167
drag, startPoint x: 937, startPoint y: 600, endPoint x: 924, endPoint y: 544, distance: 58.1
click at [924, 544] on p "【基本スキル】 ・LLMのAPIを用いたアプリケーションの開発経験 ・チャットボットや業務用アプリケーションでのプロンプト経験 ・AIのRAG基盤とWebフロ…" at bounding box center [727, 528] width 563 height 167
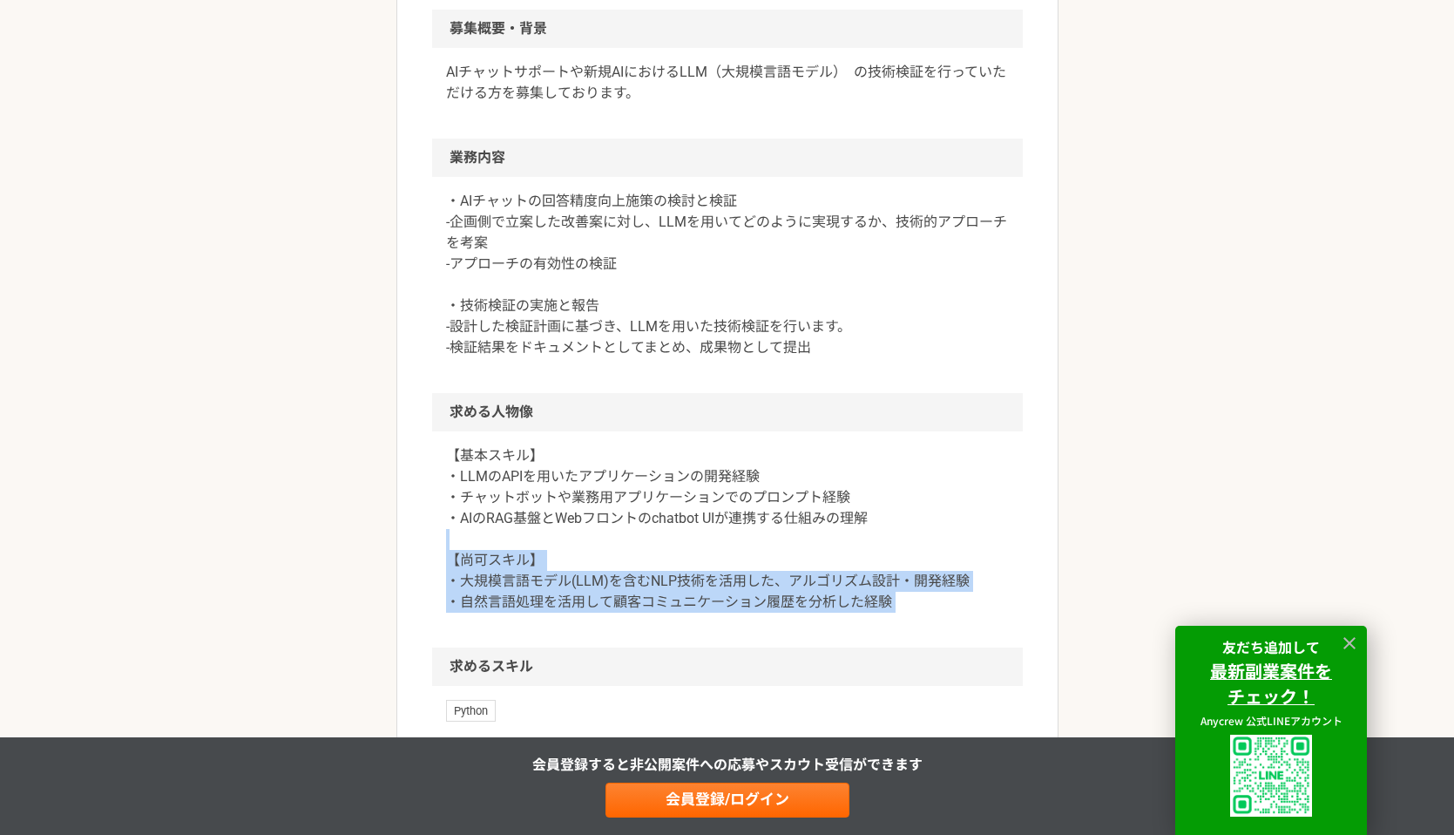
click at [924, 544] on p "【基本スキル】 ・LLMのAPIを用いたアプリケーションの開発経験 ・チャットボットや業務用アプリケーションでのプロンプト経験 ・AIのRAG基盤とWebフロ…" at bounding box center [727, 528] width 563 height 167
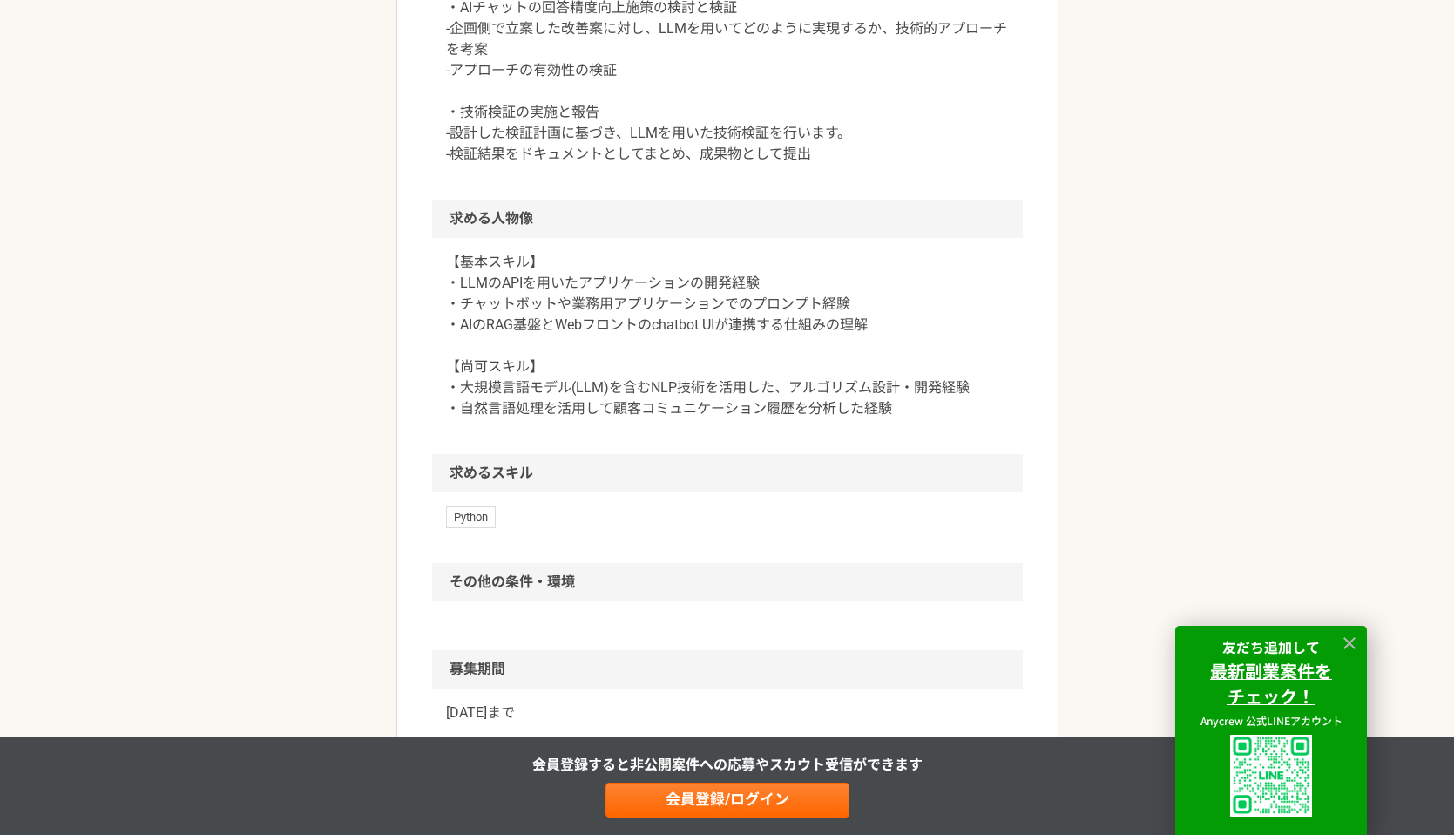
scroll to position [788, 0]
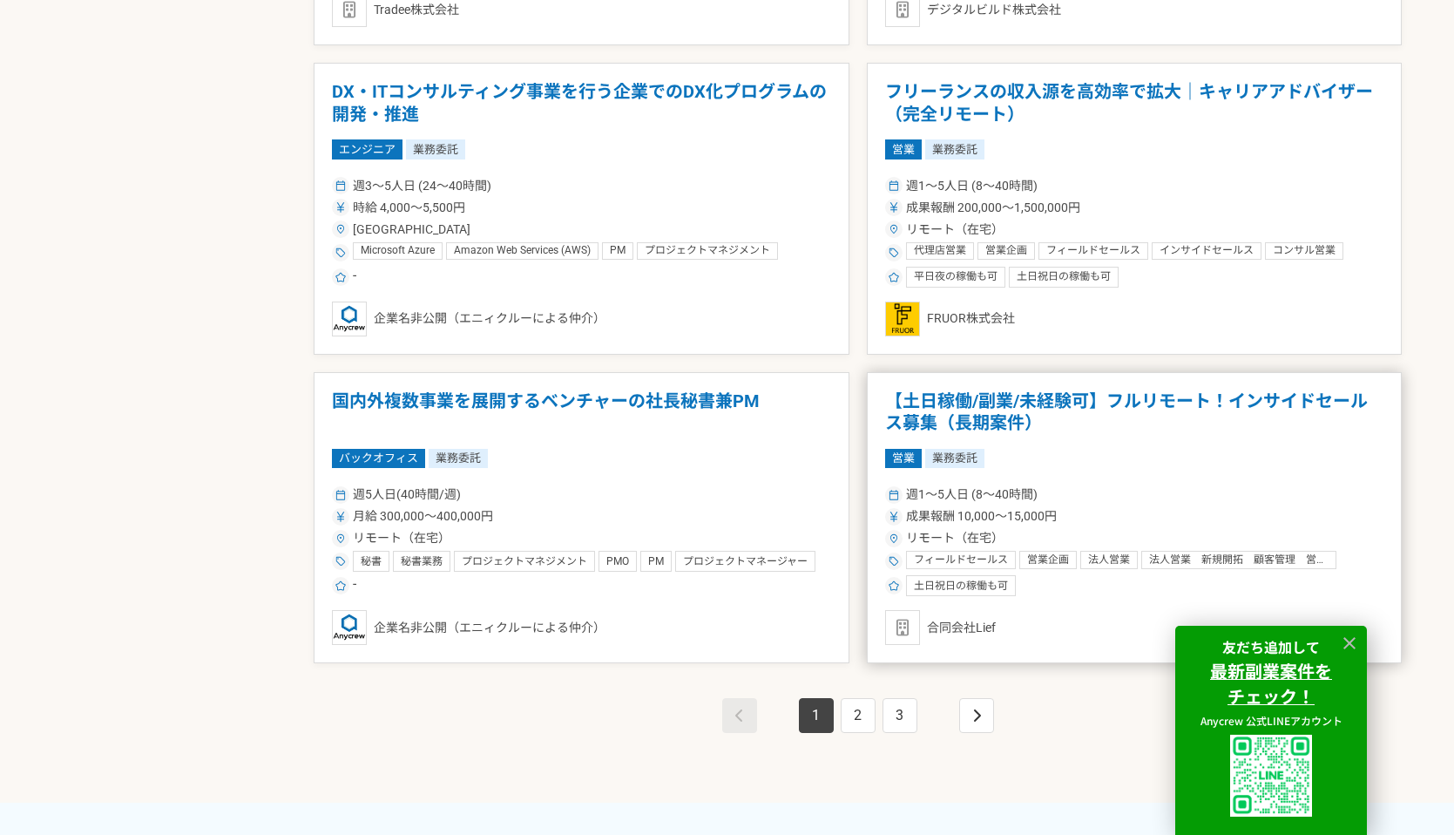
scroll to position [2966, 0]
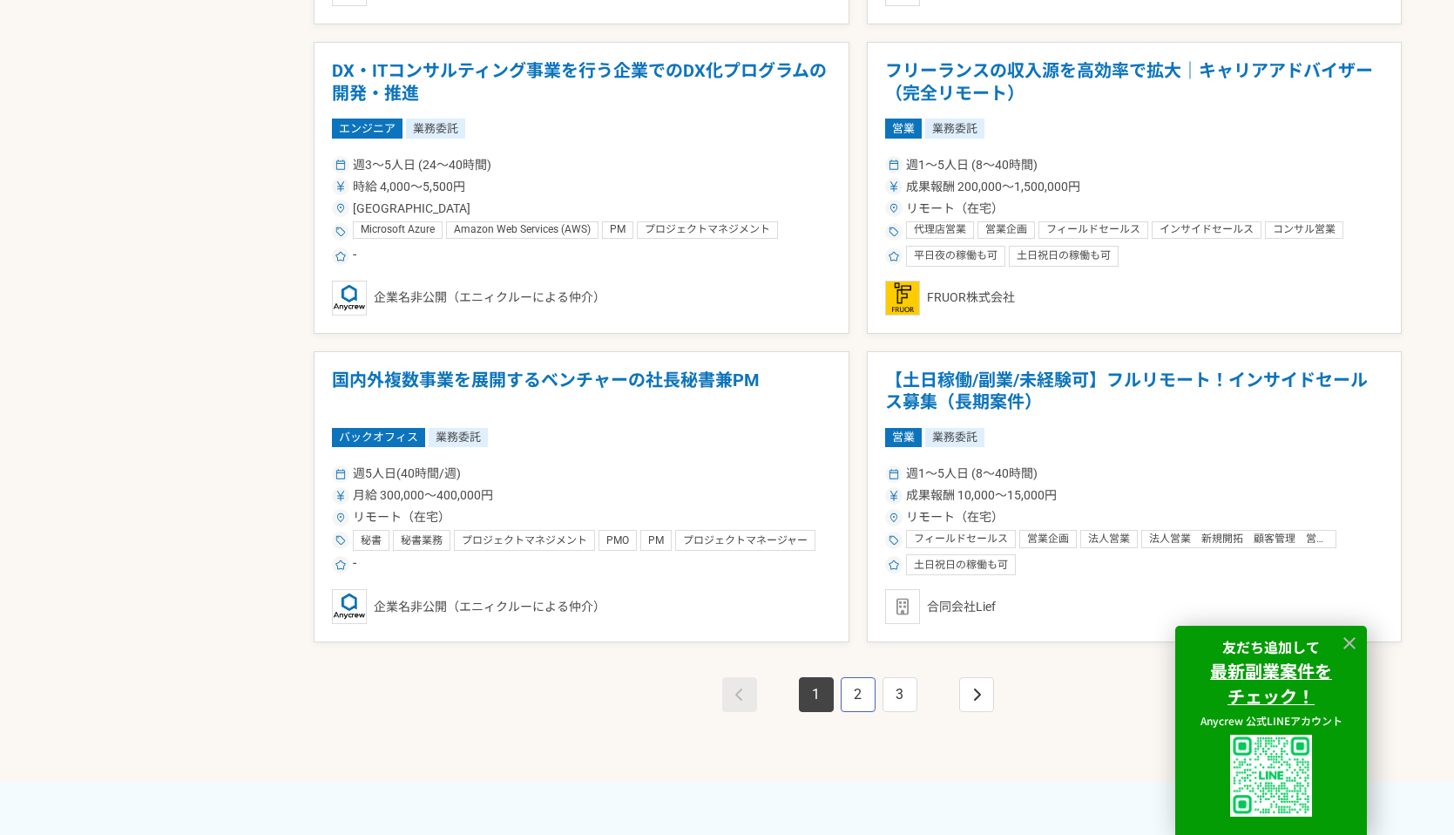
click at [851, 691] on link "2" at bounding box center [858, 694] width 35 height 35
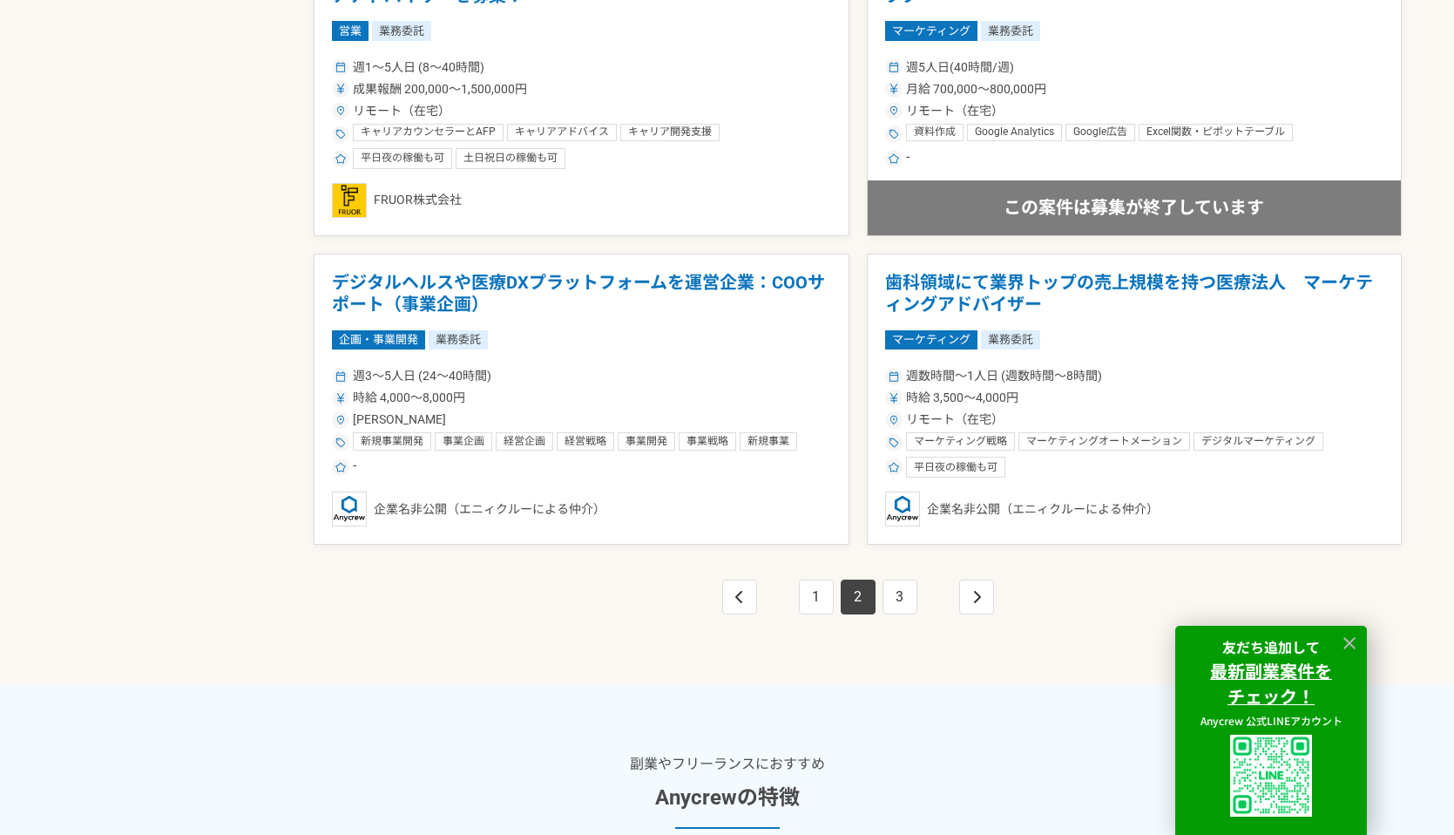
scroll to position [3106, 0]
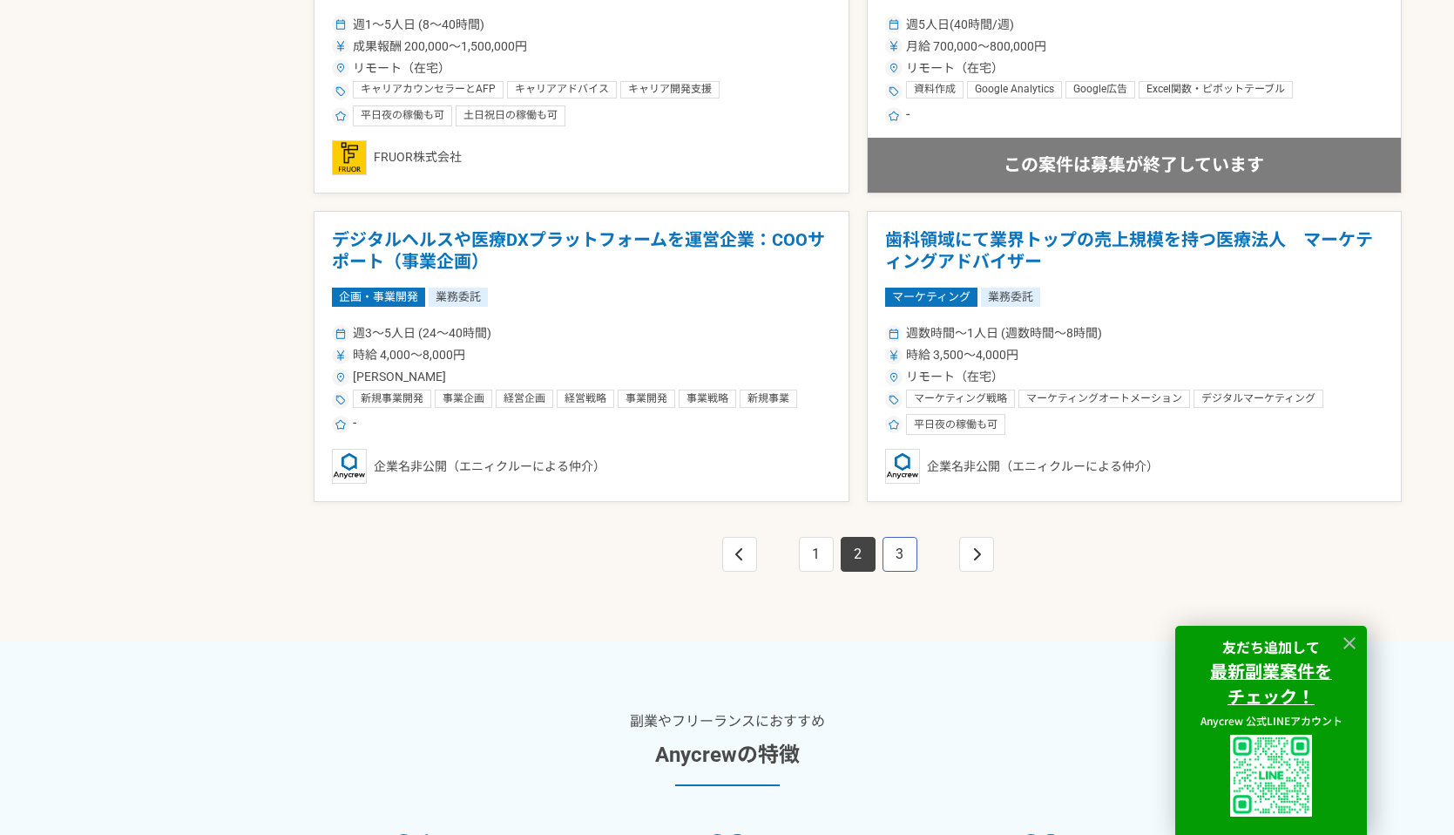
click at [902, 566] on link "3" at bounding box center [900, 554] width 35 height 35
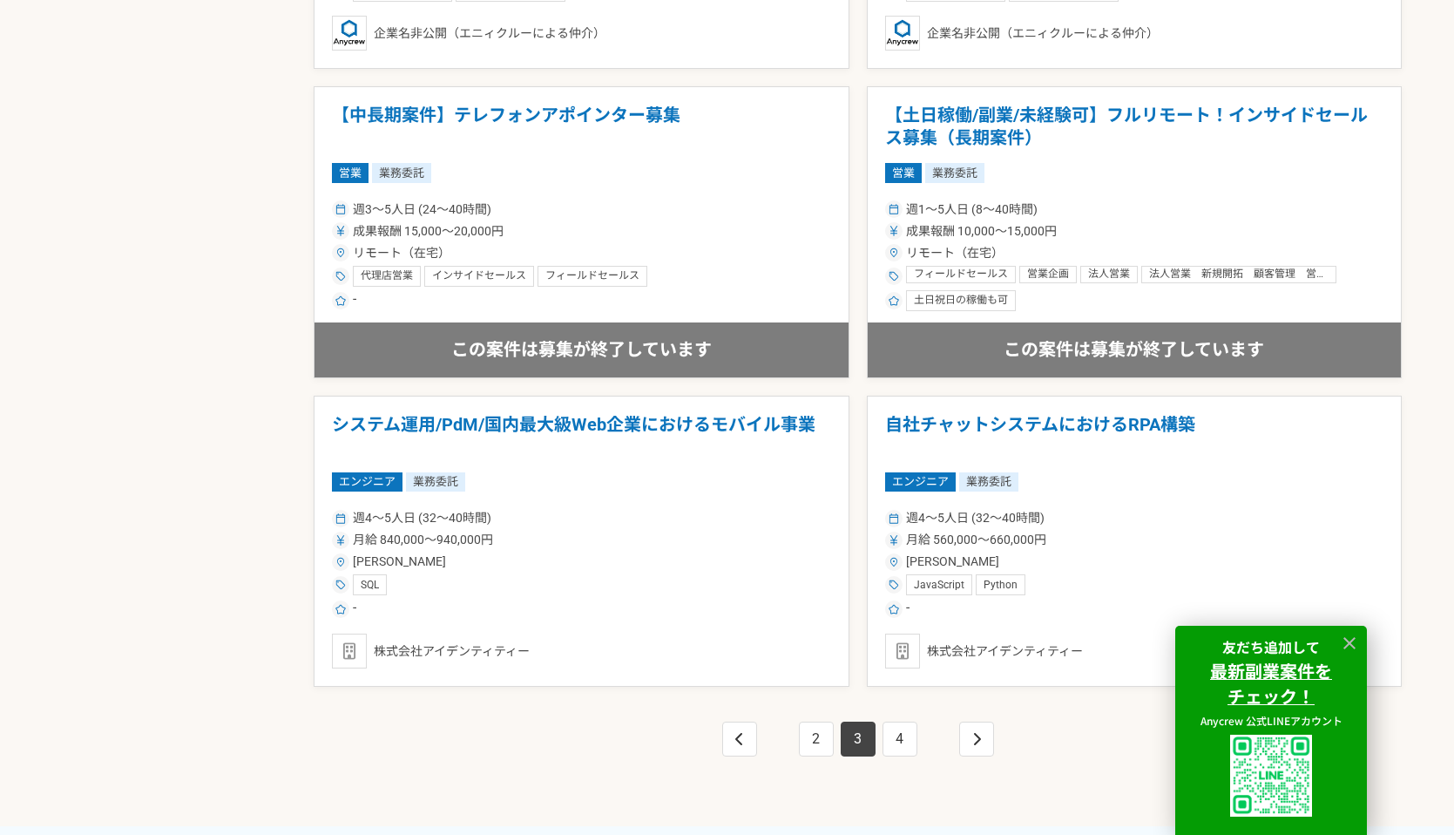
scroll to position [2911, 0]
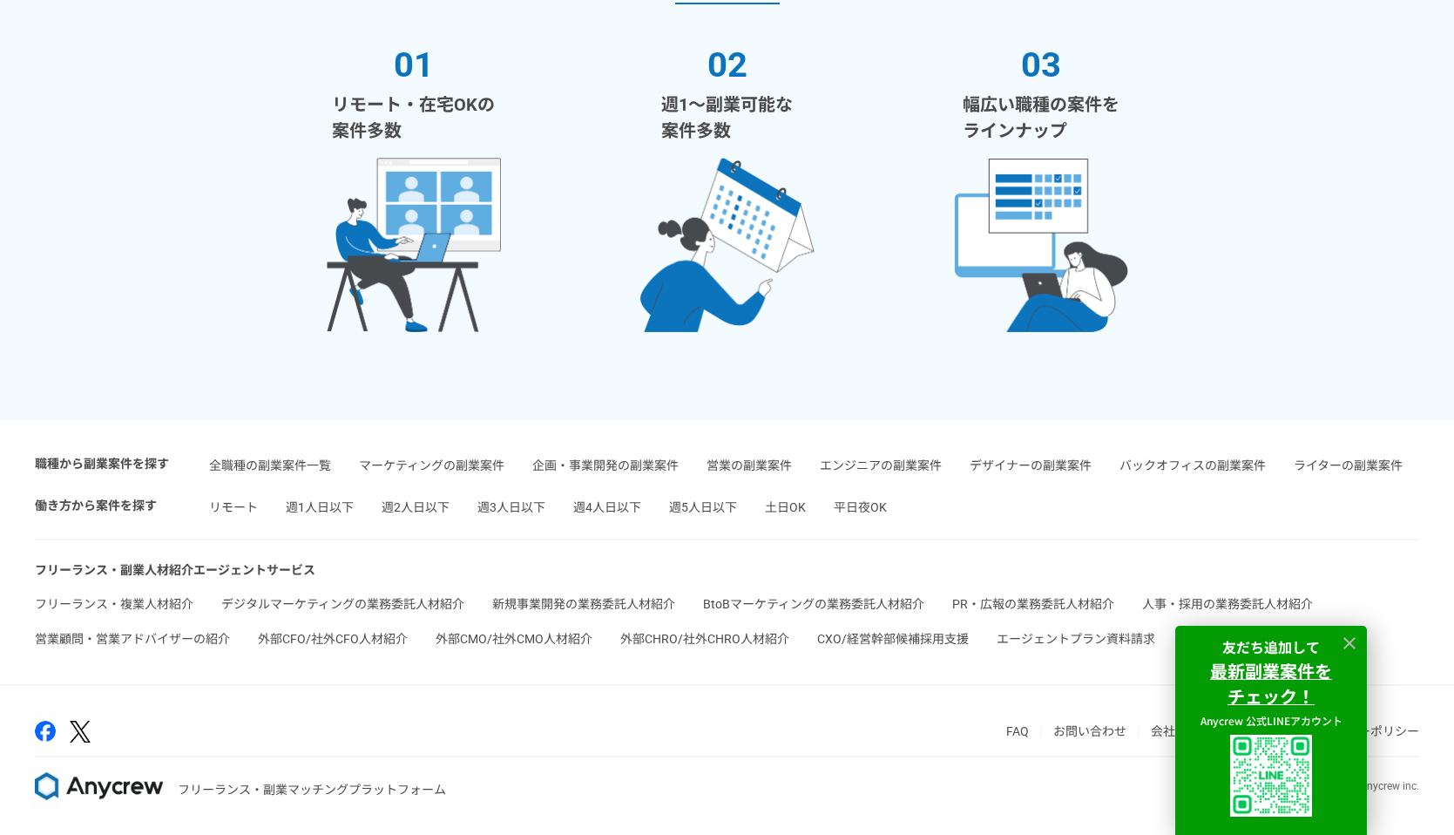
scroll to position [3888, 0]
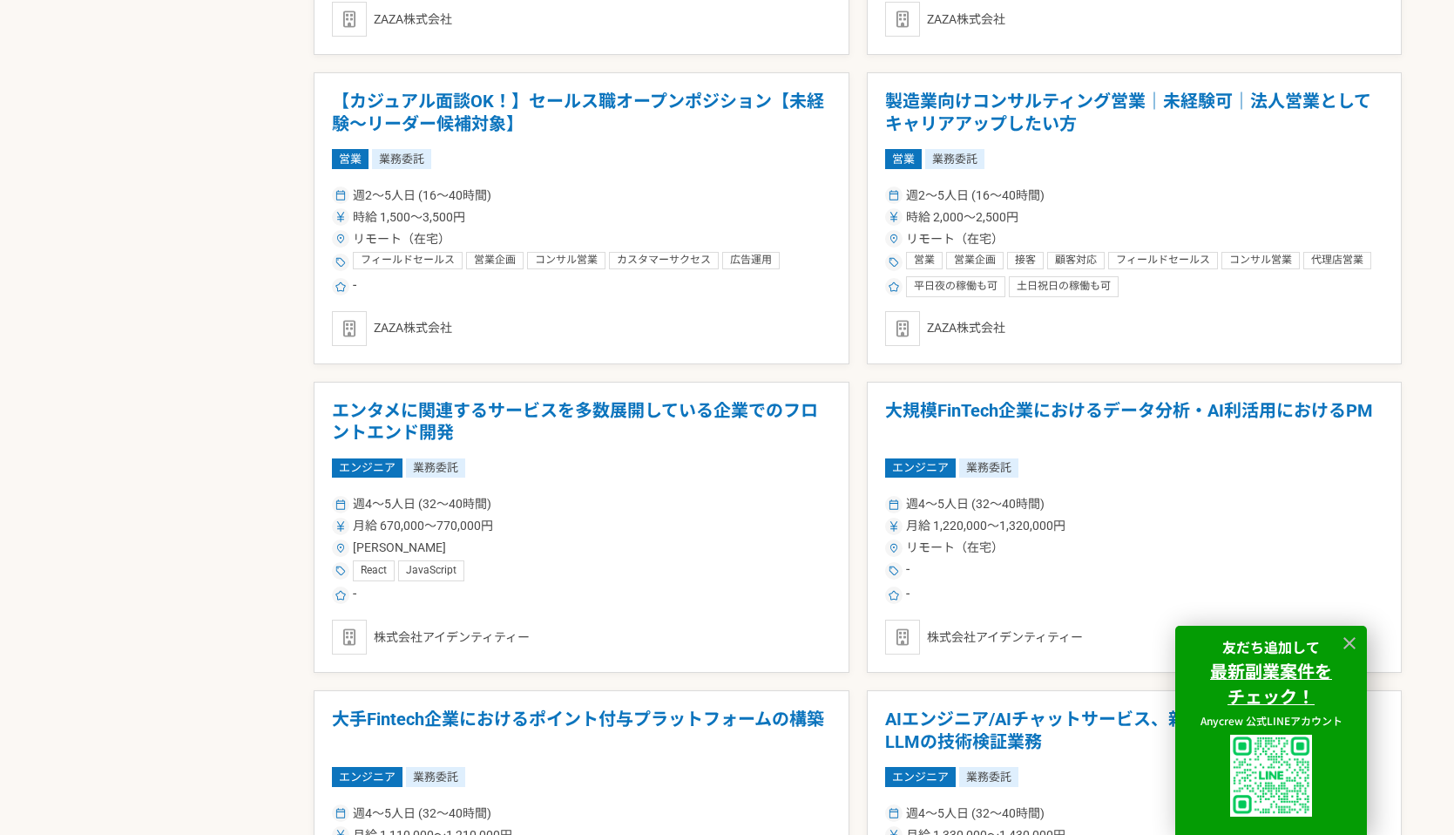
scroll to position [3888, 0]
